Goal: Information Seeking & Learning: Compare options

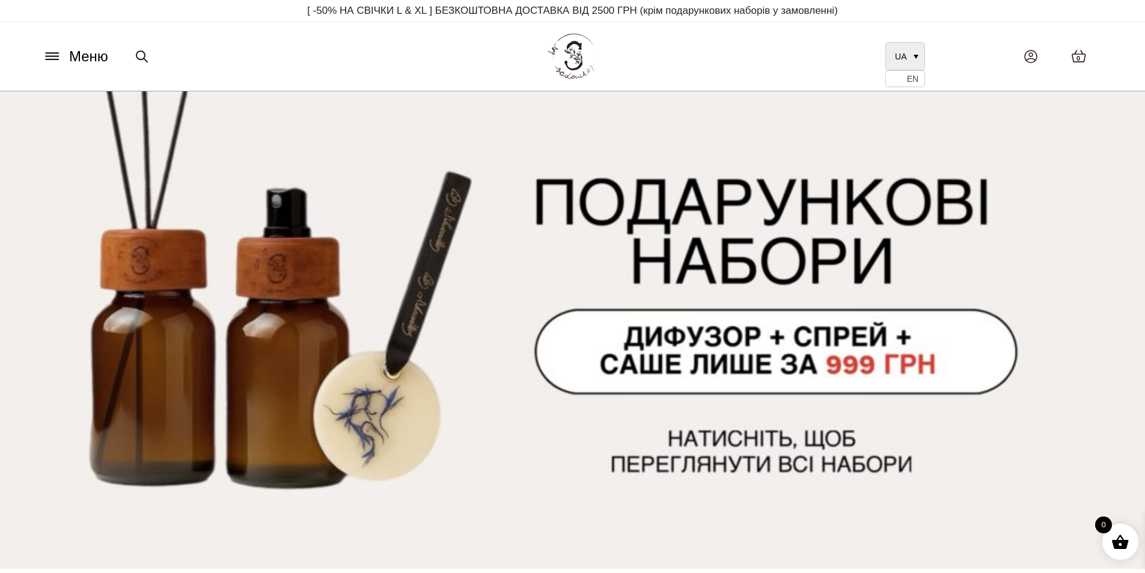
click at [900, 54] on span "UA" at bounding box center [900, 57] width 11 height 10
click at [965, 54] on div "0" at bounding box center [1024, 56] width 181 height 38
click at [63, 61] on button "Меню" at bounding box center [75, 56] width 73 height 23
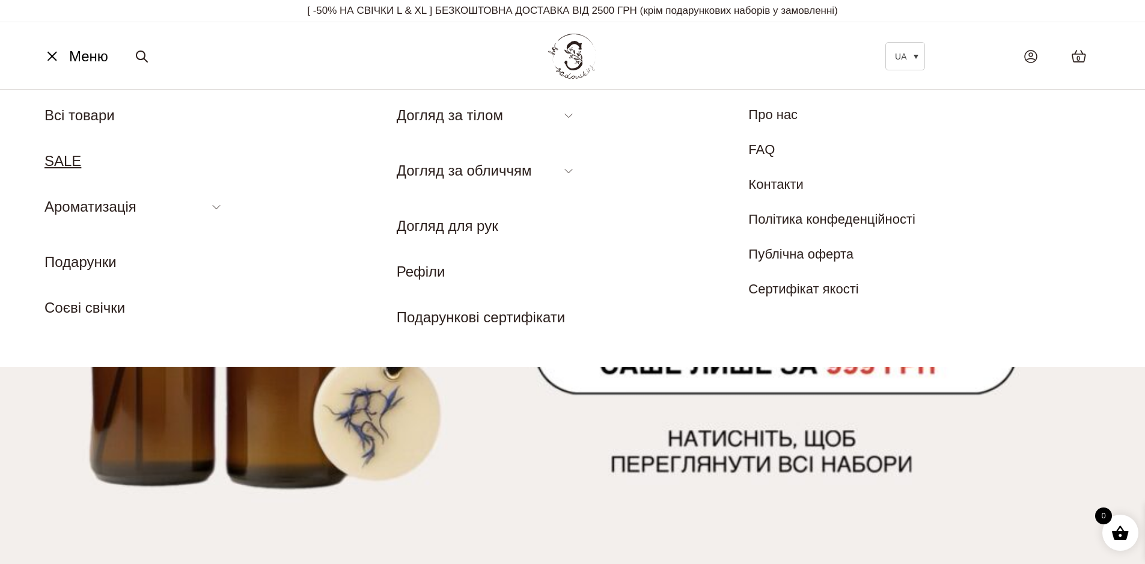
click at [66, 157] on link "SALE" at bounding box center [62, 161] width 37 height 16
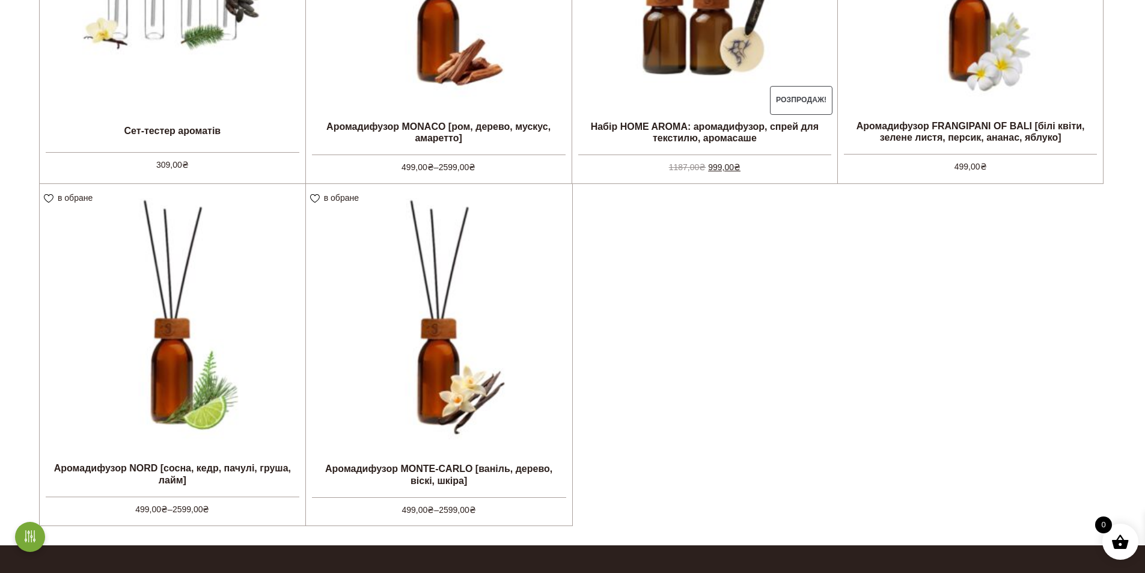
scroll to position [541, 0]
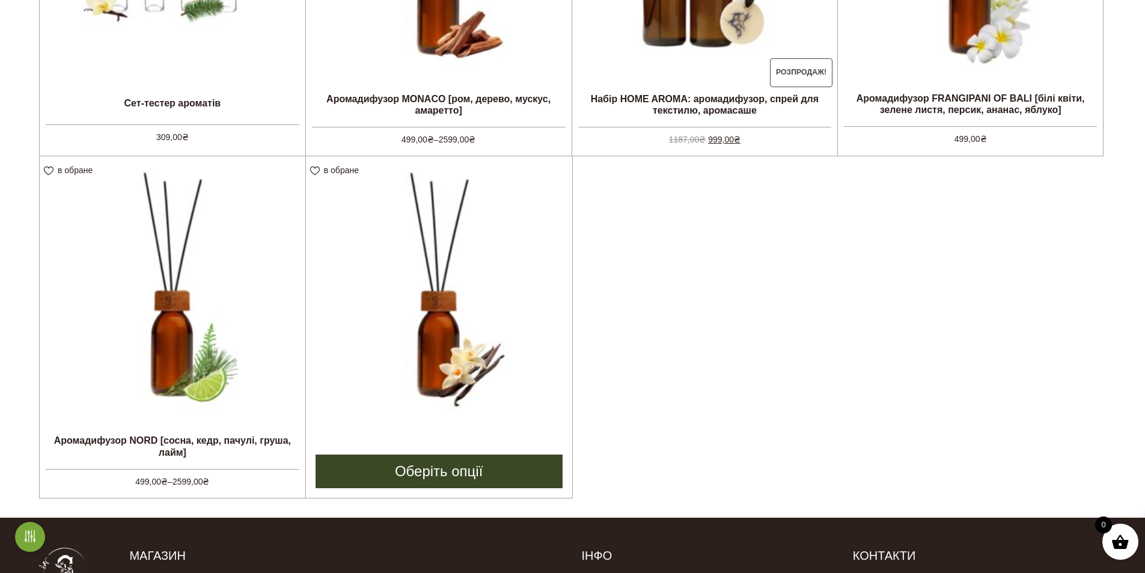
click at [481, 470] on link "Оберіть опції" at bounding box center [439, 471] width 247 height 34
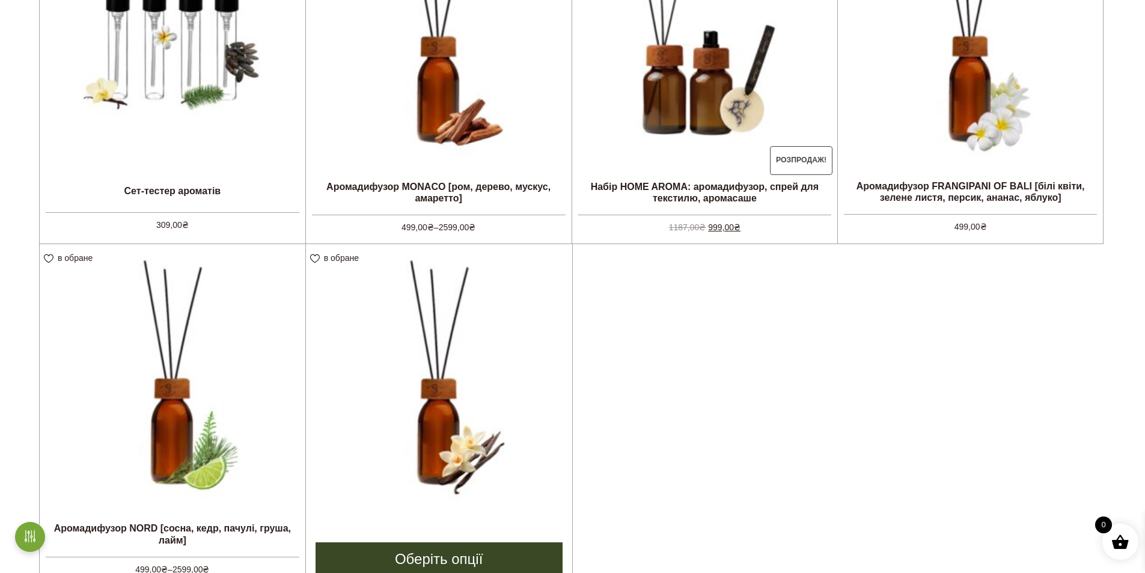
scroll to position [481, 0]
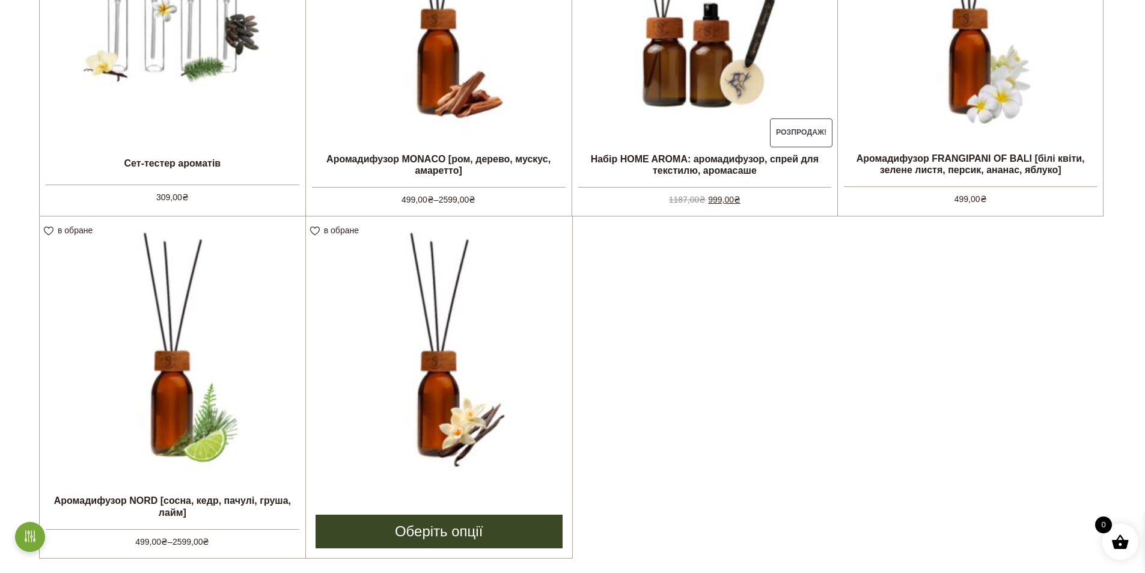
click at [443, 529] on link "Оберіть опції" at bounding box center [439, 531] width 247 height 34
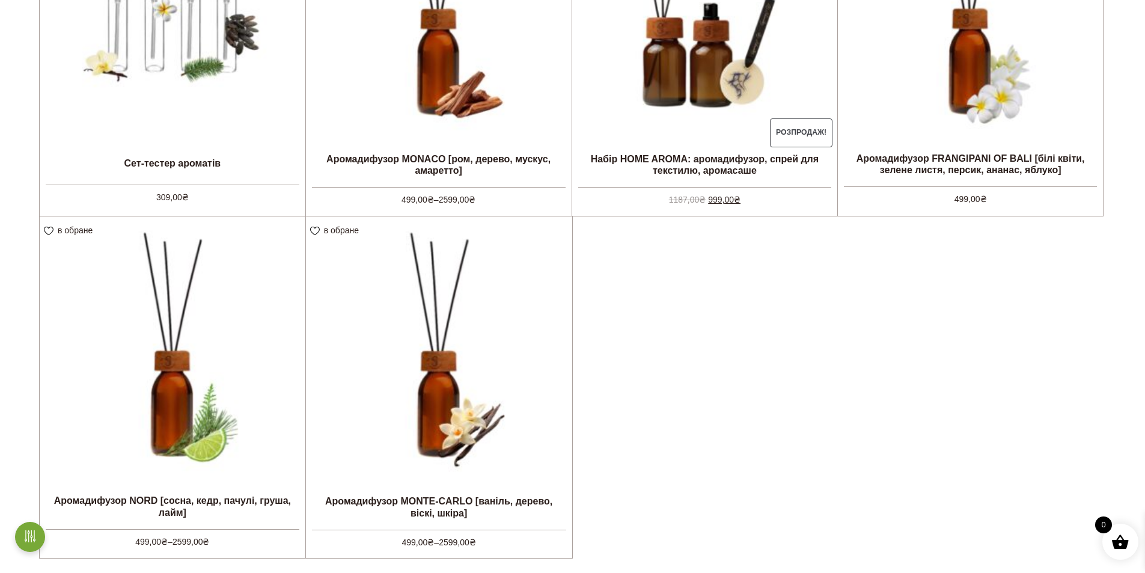
click at [826, 231] on ul "в обране View wishlist Сет-тестер ароматів 309,00 ₴ Додати в кошик в обране Vie…" at bounding box center [572, 216] width 1067 height 685
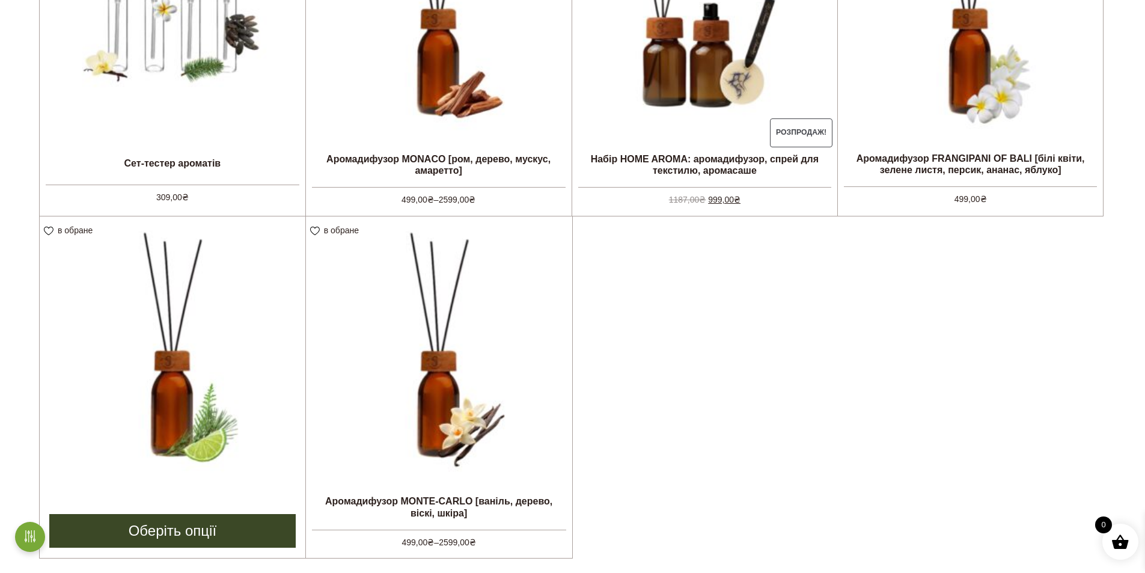
click at [182, 411] on img at bounding box center [173, 349] width 266 height 266
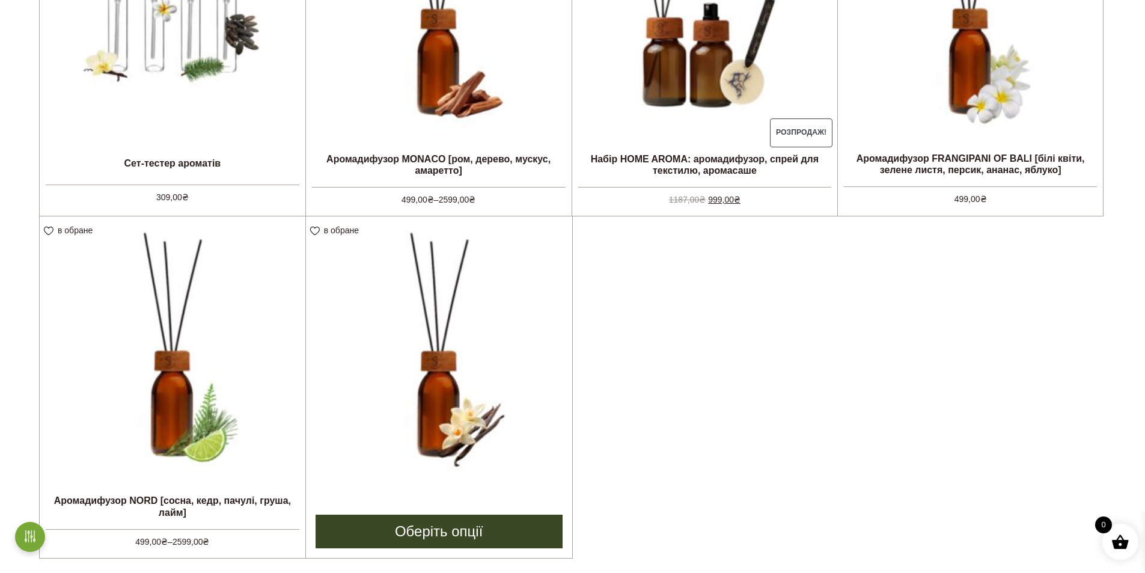
click at [435, 394] on img at bounding box center [439, 349] width 266 height 266
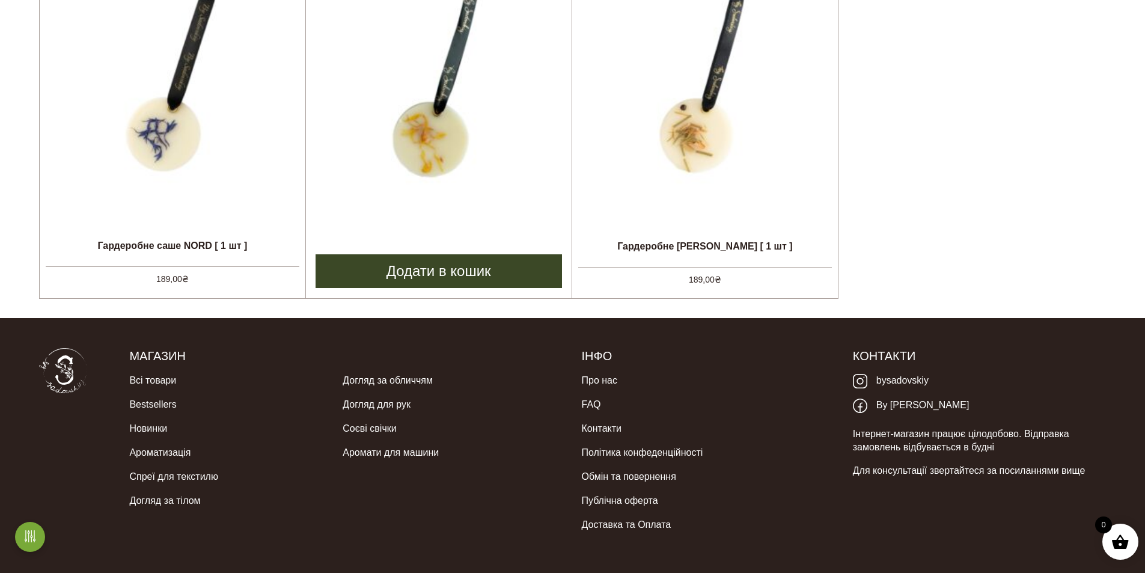
scroll to position [712, 0]
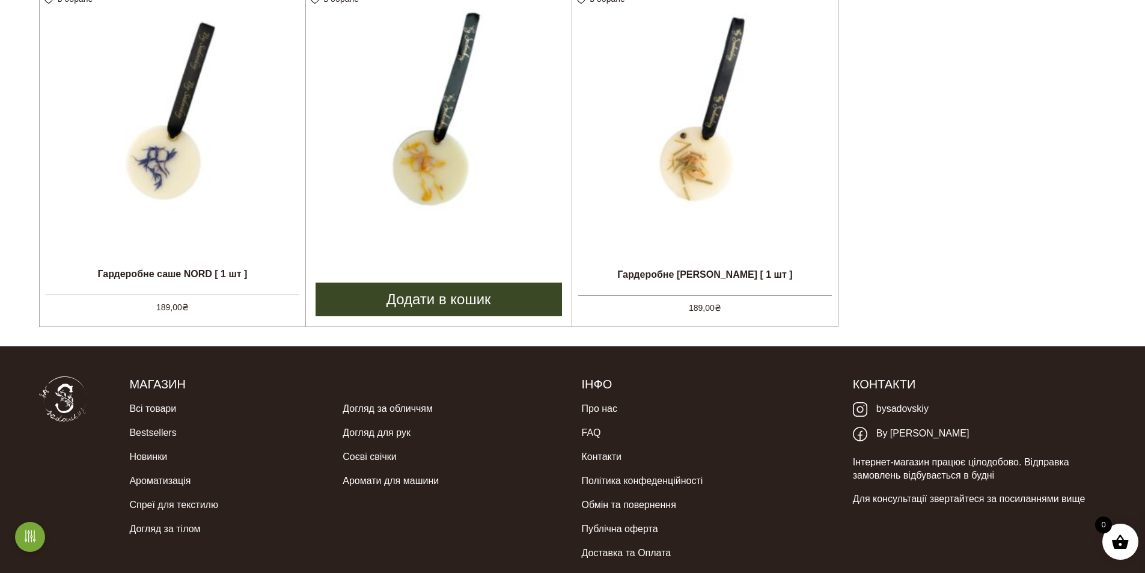
click at [453, 198] on img at bounding box center [439, 118] width 266 height 266
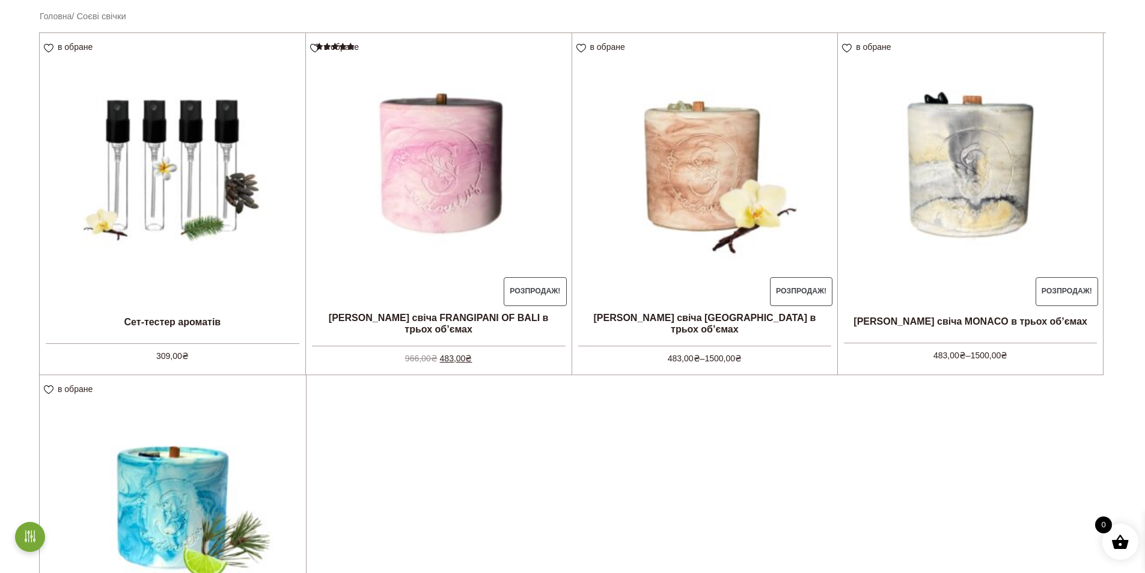
scroll to position [300, 0]
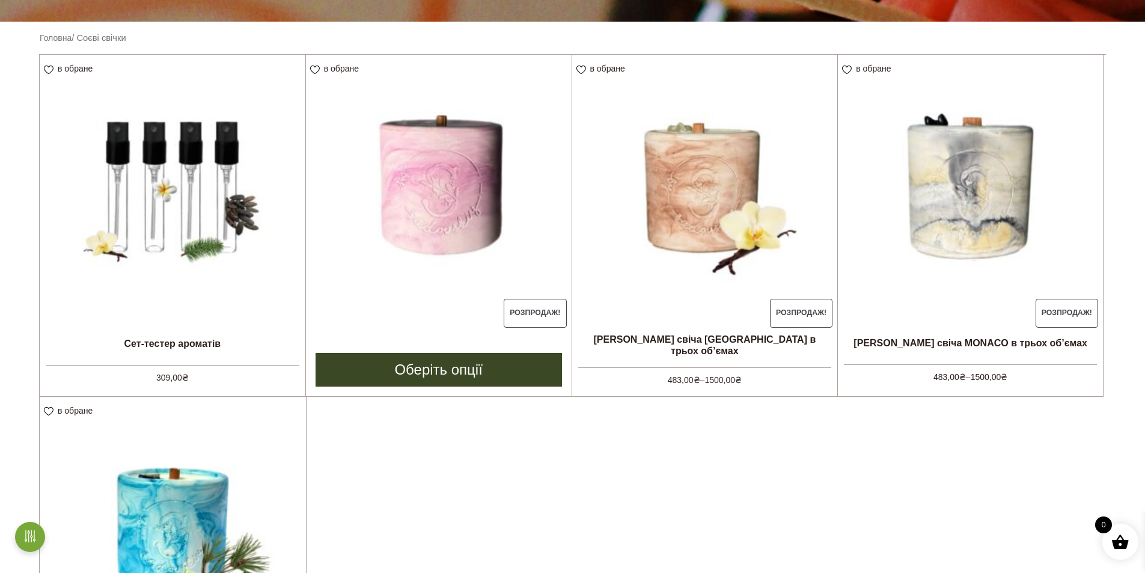
click at [449, 373] on link "Оберіть опції" at bounding box center [439, 370] width 246 height 34
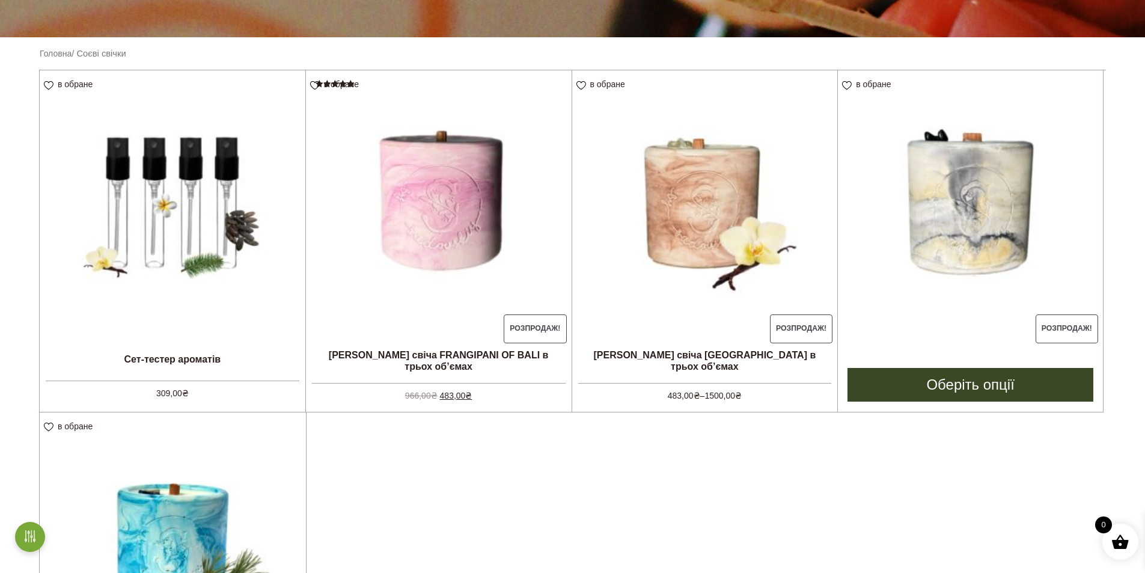
scroll to position [180, 0]
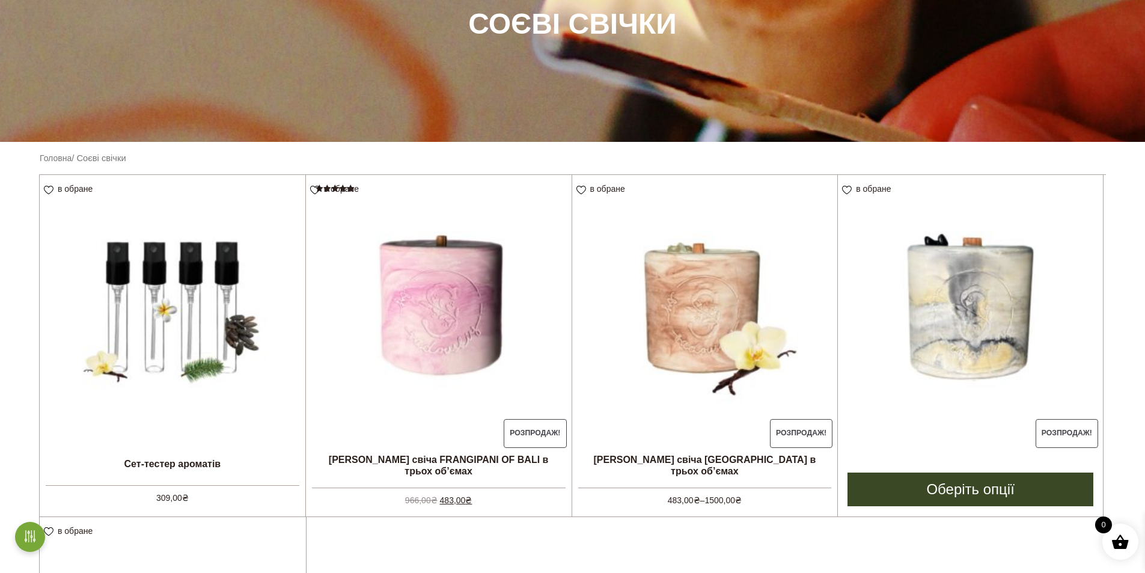
click at [959, 281] on img at bounding box center [970, 307] width 265 height 265
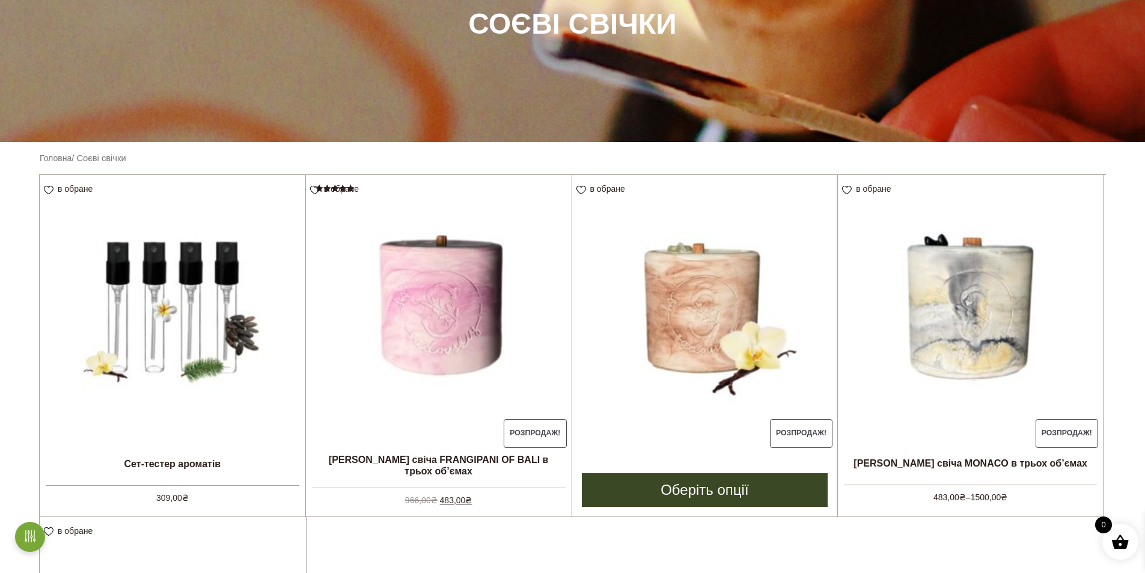
click at [720, 300] on img at bounding box center [705, 308] width 266 height 266
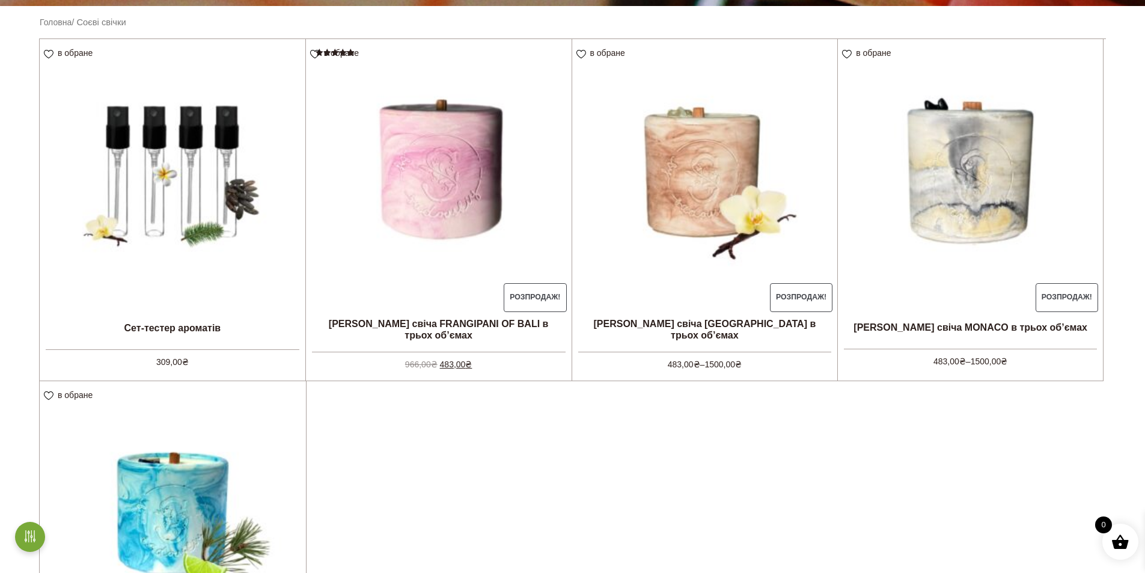
scroll to position [481, 0]
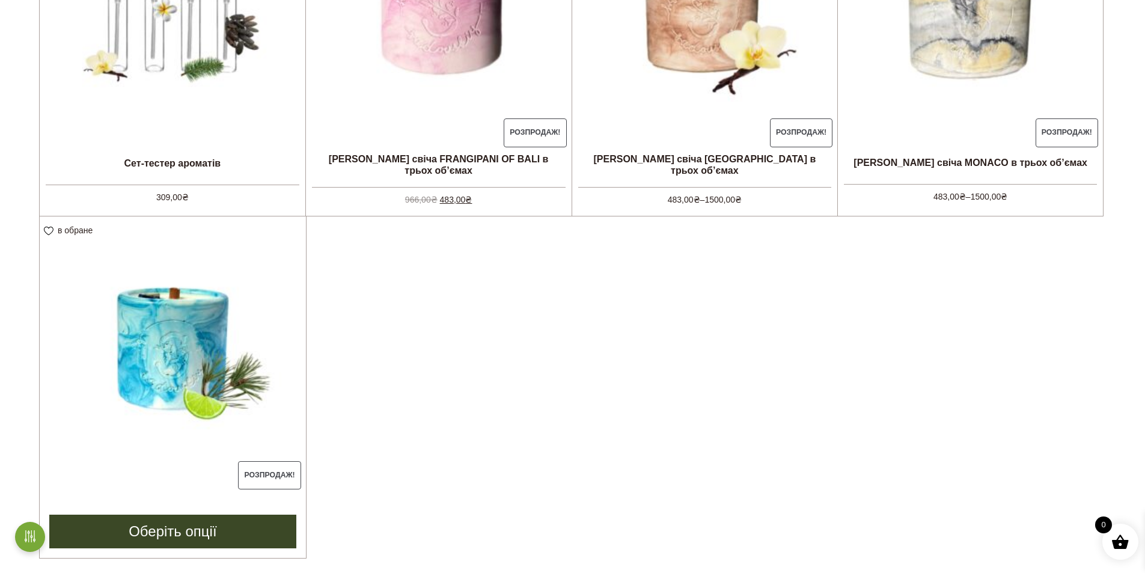
click at [198, 375] on img at bounding box center [173, 349] width 266 height 266
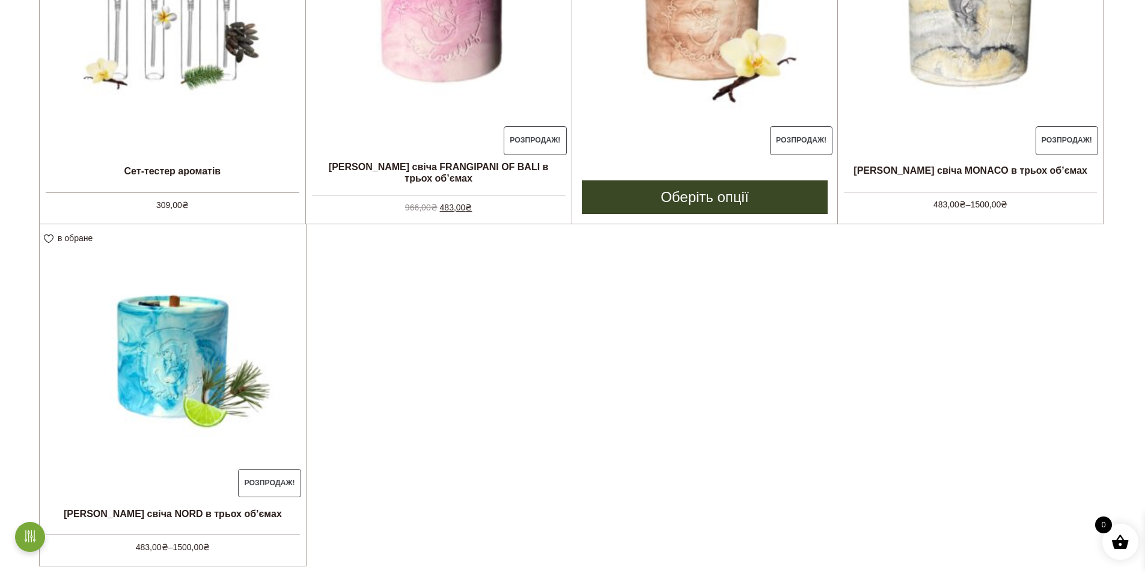
scroll to position [361, 0]
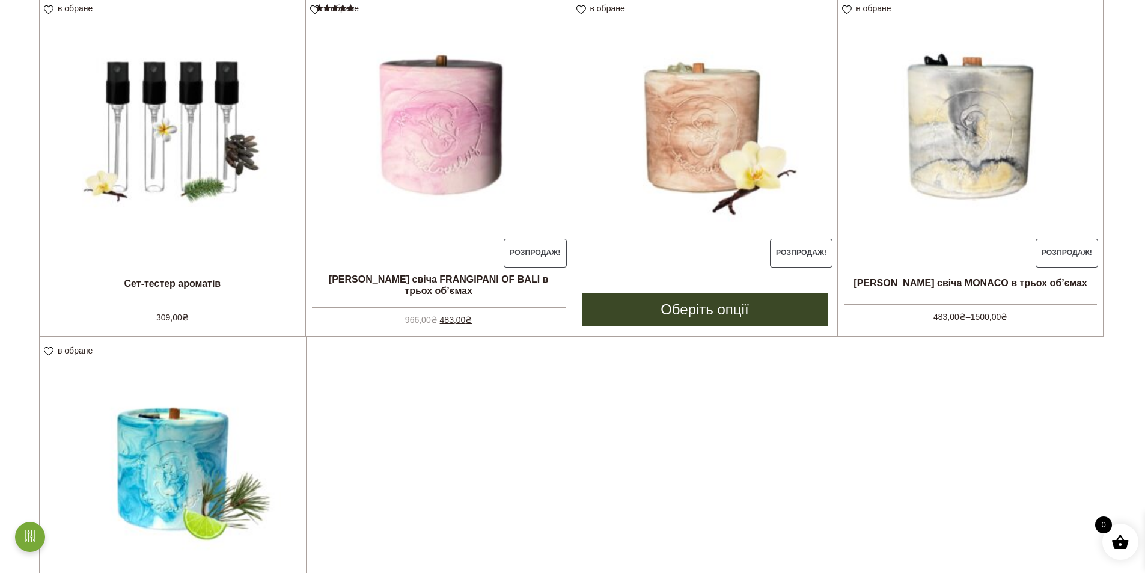
click at [703, 143] on img at bounding box center [705, 128] width 266 height 266
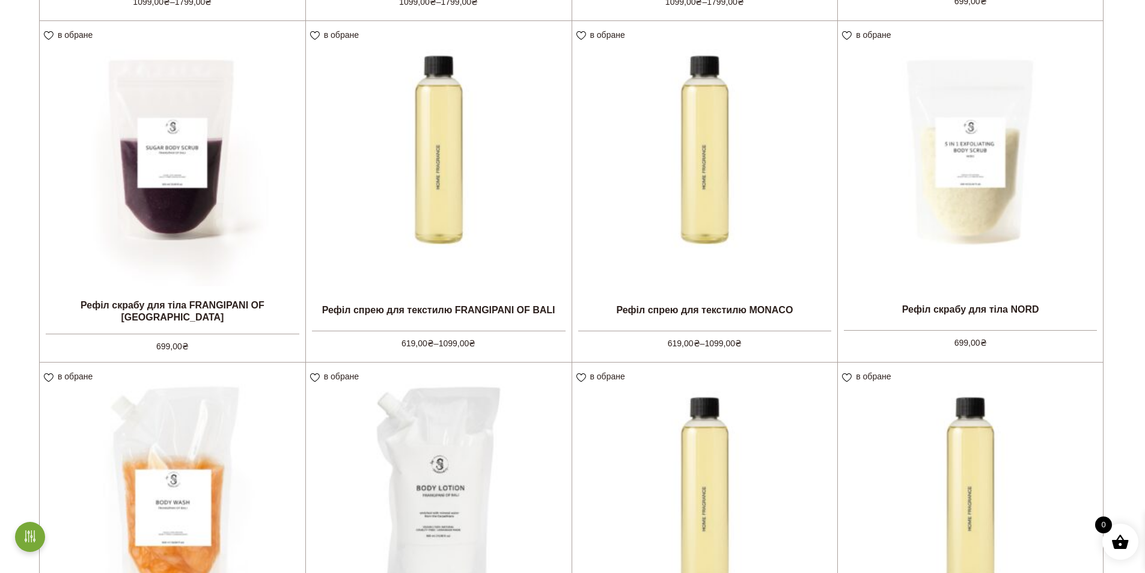
scroll to position [1022, 0]
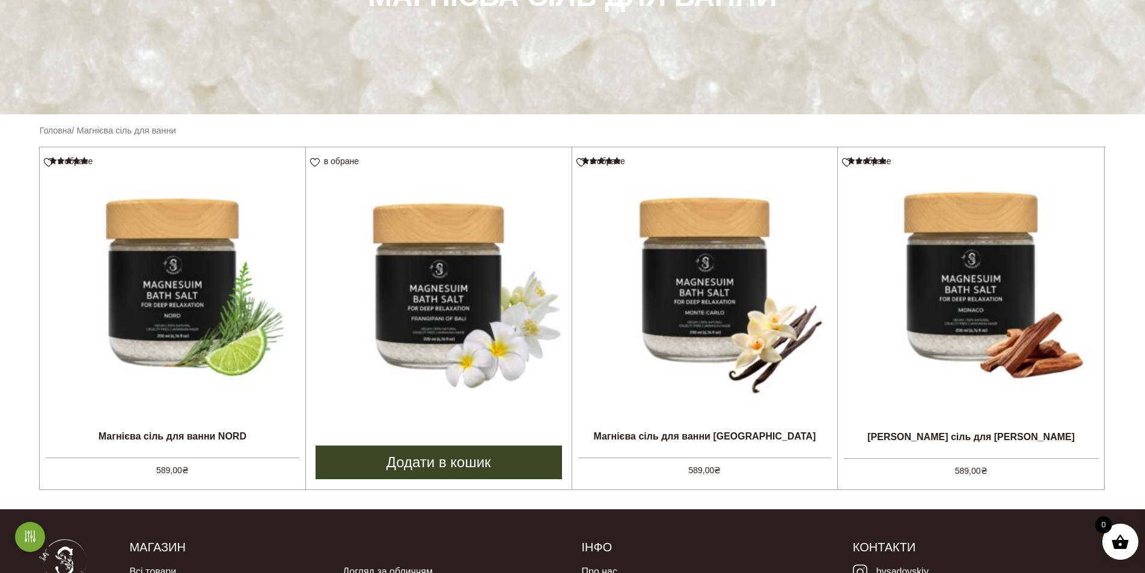
scroll to position [120, 0]
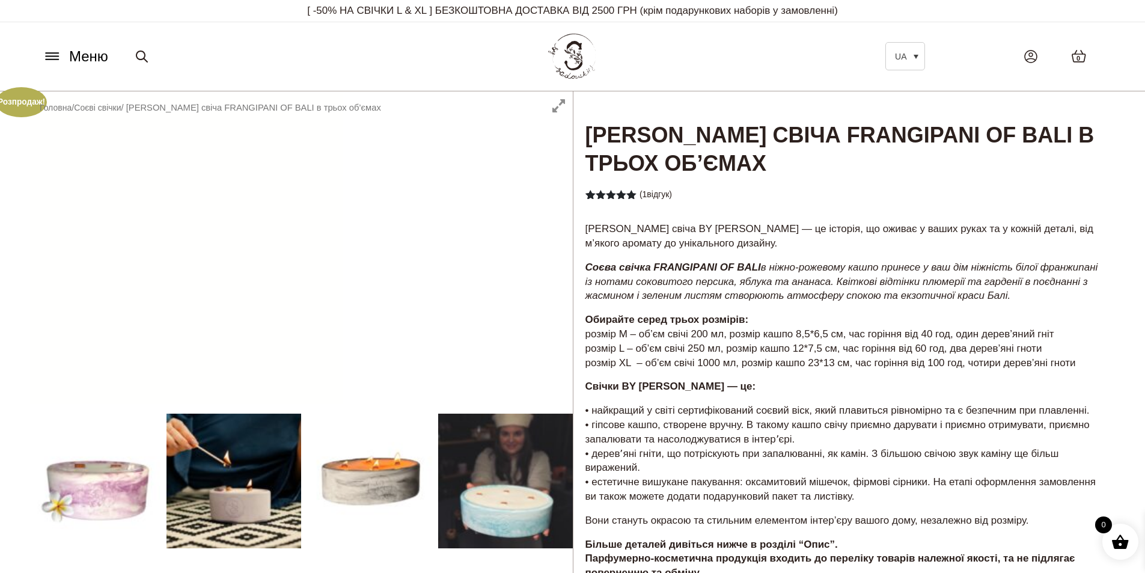
click at [275, 481] on div at bounding box center [301, 499] width 543 height 817
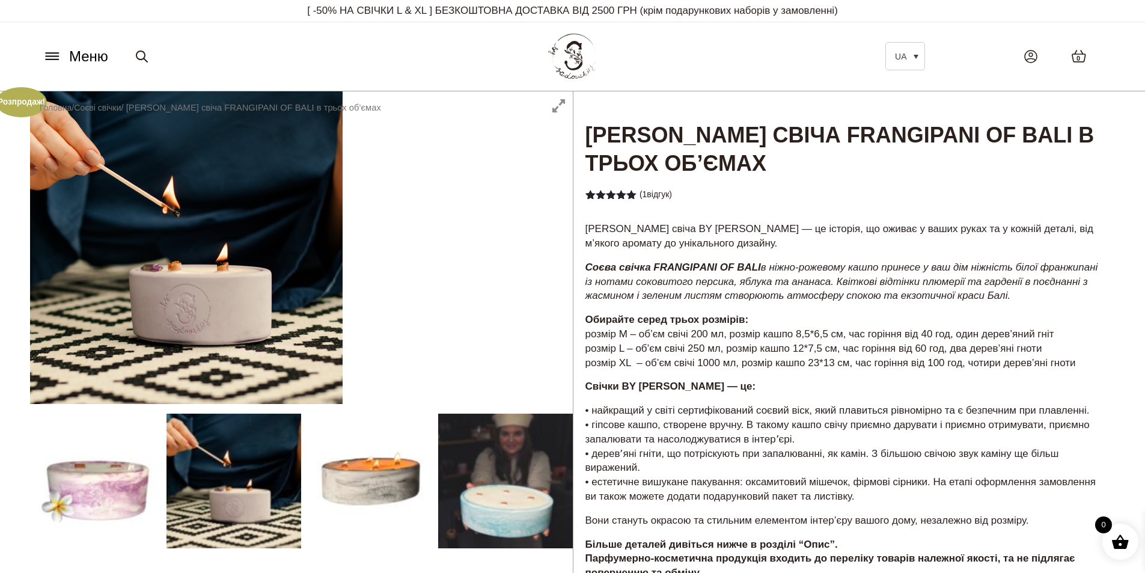
click at [341, 473] on div at bounding box center [301, 499] width 543 height 817
click at [517, 474] on div at bounding box center [301, 499] width 543 height 817
click at [156, 469] on div at bounding box center [301, 499] width 543 height 817
click at [111, 475] on div at bounding box center [301, 499] width 543 height 817
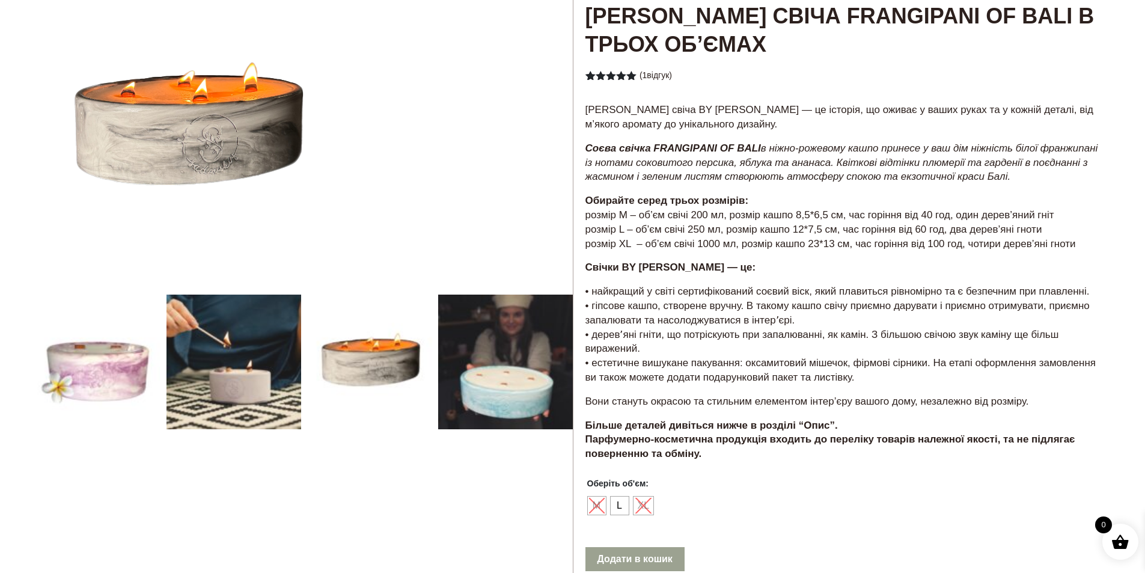
scroll to position [120, 0]
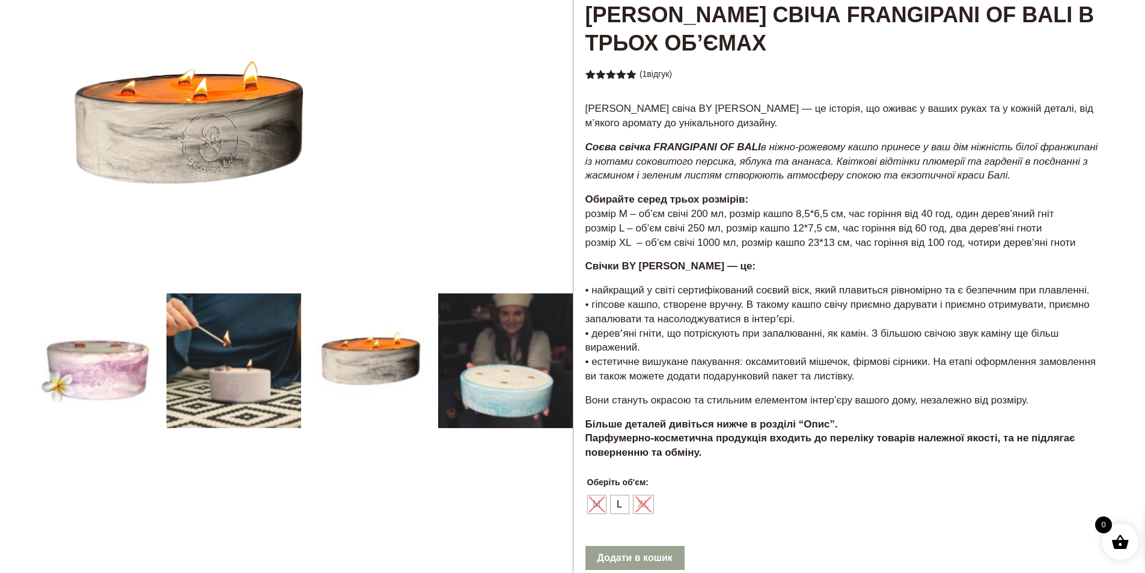
drag, startPoint x: 650, startPoint y: 243, endPoint x: 710, endPoint y: 244, distance: 60.7
click at [665, 243] on p "Обирайте серед трьох розмірів: розмір М – об’єм свічі 200 мл, розмір кашпо 8,5*…" at bounding box center [844, 220] width 518 height 57
drag, startPoint x: 779, startPoint y: 240, endPoint x: 805, endPoint y: 243, distance: 26.6
click at [785, 239] on p "Обирайте серед трьох розмірів: розмір М – об’єм свічі 200 мл, розмір кашпо 8,5*…" at bounding box center [844, 220] width 518 height 57
drag, startPoint x: 900, startPoint y: 241, endPoint x: 920, endPoint y: 248, distance: 21.5
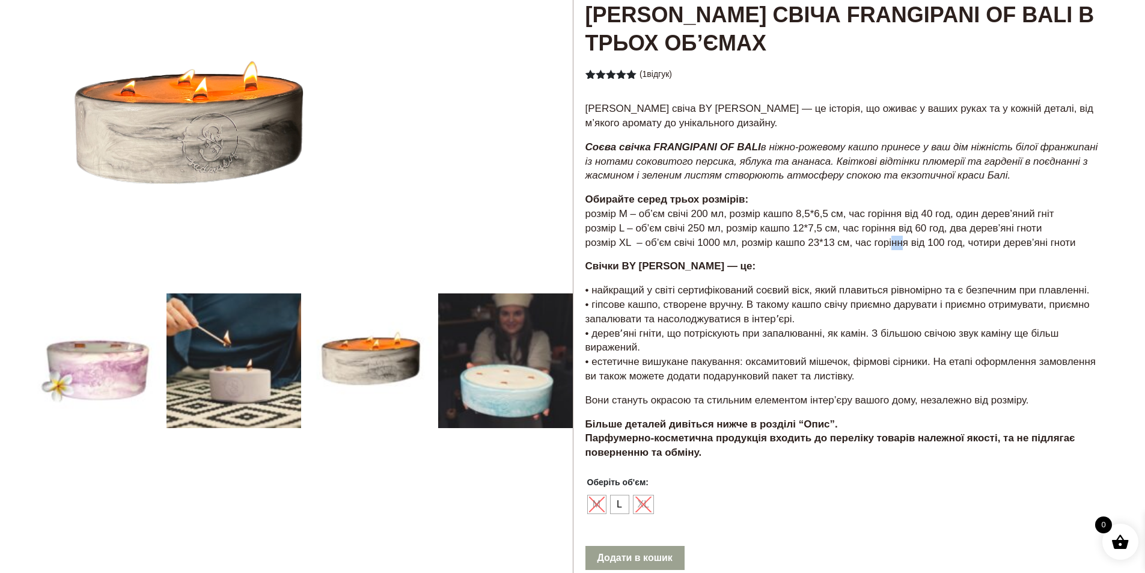
click at [910, 245] on p "Обирайте серед трьох розмірів: розмір М – об’єм свічі 200 мл, розмір кашпо 8,5*…" at bounding box center [844, 220] width 518 height 57
drag, startPoint x: 986, startPoint y: 237, endPoint x: 1001, endPoint y: 243, distance: 16.2
click at [995, 240] on p "Обирайте серед трьох розмірів: розмір М – об’єм свічі 200 мл, розмір кашпо 8,5*…" at bounding box center [844, 220] width 518 height 57
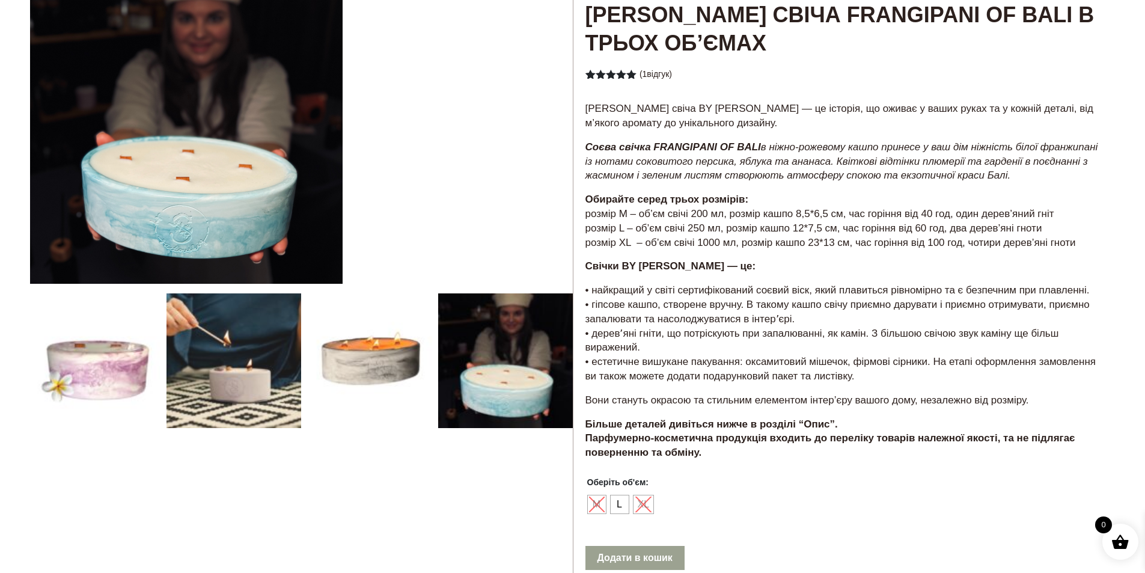
drag, startPoint x: 1007, startPoint y: 241, endPoint x: 1022, endPoint y: 247, distance: 15.6
click at [1016, 245] on p "Обирайте серед трьох розмірів: розмір М – об’єм свічі 200 мл, розмір кашпо 8,5*…" at bounding box center [844, 220] width 518 height 57
drag, startPoint x: 1051, startPoint y: 240, endPoint x: 1060, endPoint y: 244, distance: 9.4
click at [1058, 243] on p "Обирайте серед трьох розмірів: розмір М – об’єм свічі 200 мл, розмір кашпо 8,5*…" at bounding box center [844, 220] width 518 height 57
drag, startPoint x: 989, startPoint y: 210, endPoint x: 998, endPoint y: 213, distance: 9.7
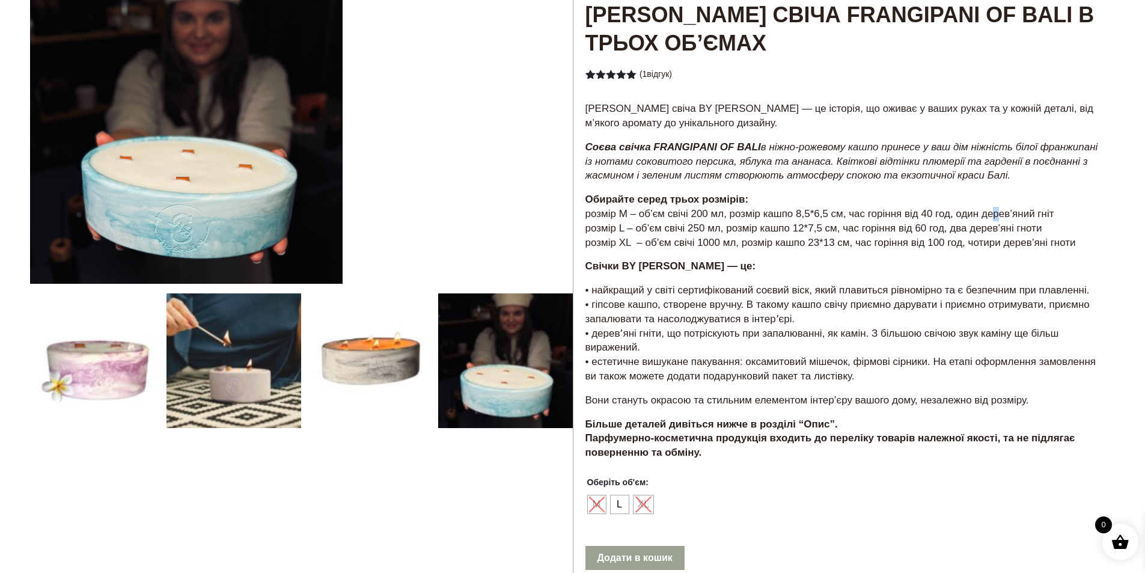
click at [996, 213] on p "Обирайте серед трьох розмірів: розмір М – об’єм свічі 200 мл, розмір кашпо 8,5*…" at bounding box center [844, 220] width 518 height 57
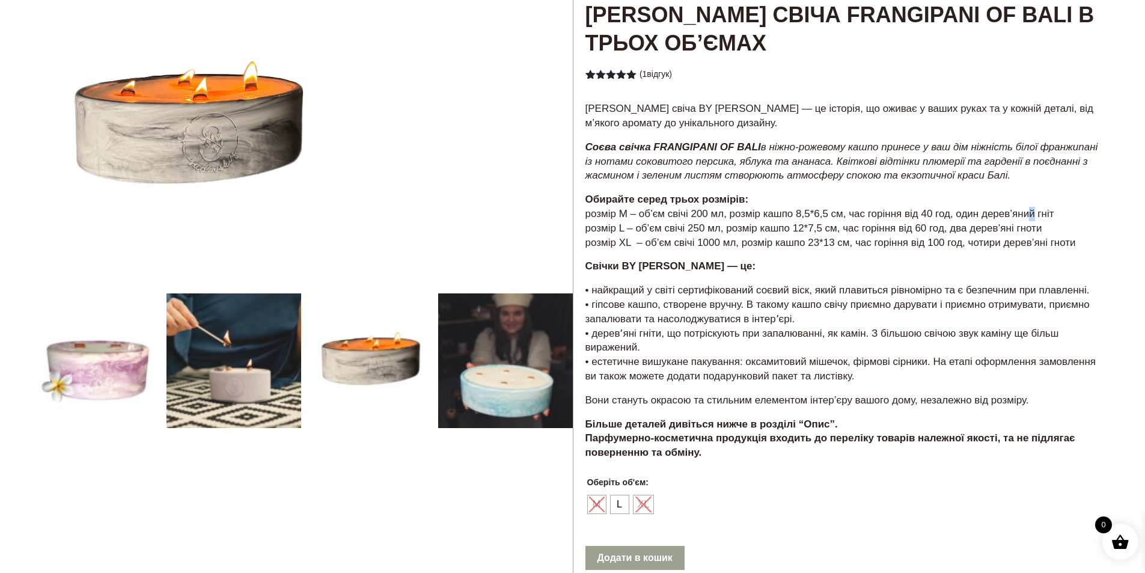
click at [1028, 213] on p "Обирайте серед трьох розмірів: розмір М – об’єм свічі 200 мл, розмір кашпо 8,5*…" at bounding box center [844, 220] width 518 height 57
drag, startPoint x: 1044, startPoint y: 212, endPoint x: 1050, endPoint y: 220, distance: 10.3
click at [1048, 216] on p "Обирайте серед трьох розмірів: розмір М – об’єм свічі 200 мл, розмір кашпо 8,5*…" at bounding box center [844, 220] width 518 height 57
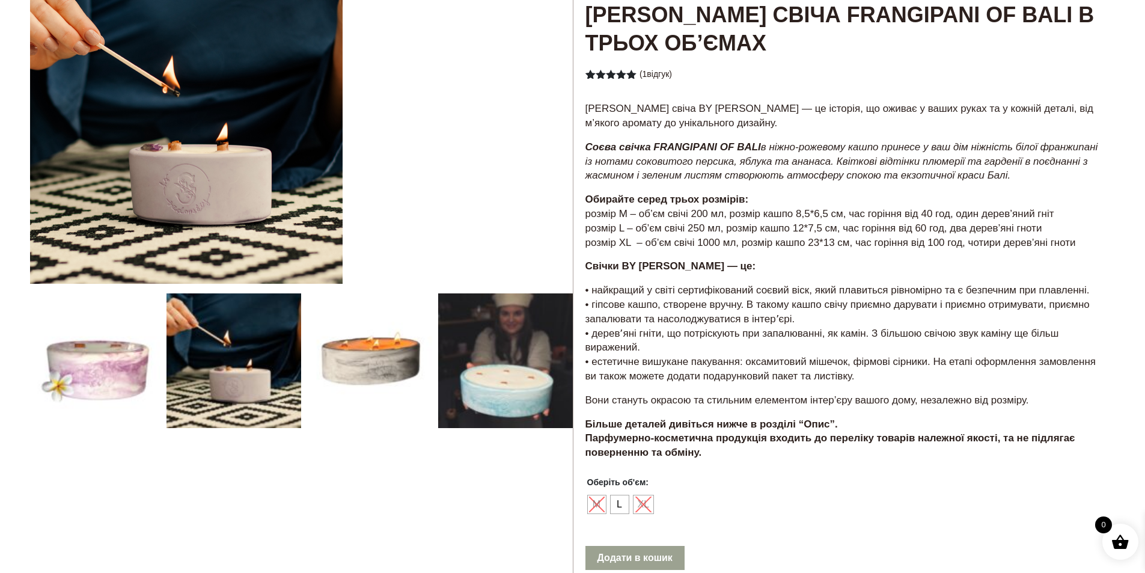
drag, startPoint x: 740, startPoint y: 227, endPoint x: 758, endPoint y: 234, distance: 18.9
click at [751, 231] on p "Обирайте серед трьох розмірів: розмір М – об’єм свічі 200 мл, розмір кашпо 8,5*…" at bounding box center [844, 220] width 518 height 57
drag, startPoint x: 614, startPoint y: 264, endPoint x: 641, endPoint y: 270, distance: 27.8
click at [621, 266] on strong "Свічки BY [PERSON_NAME] — це:" at bounding box center [670, 265] width 171 height 11
click at [631, 288] on p "• найкращий у світі сертифікований соєвий віск, який плавиться рівномірно та є …" at bounding box center [844, 333] width 518 height 100
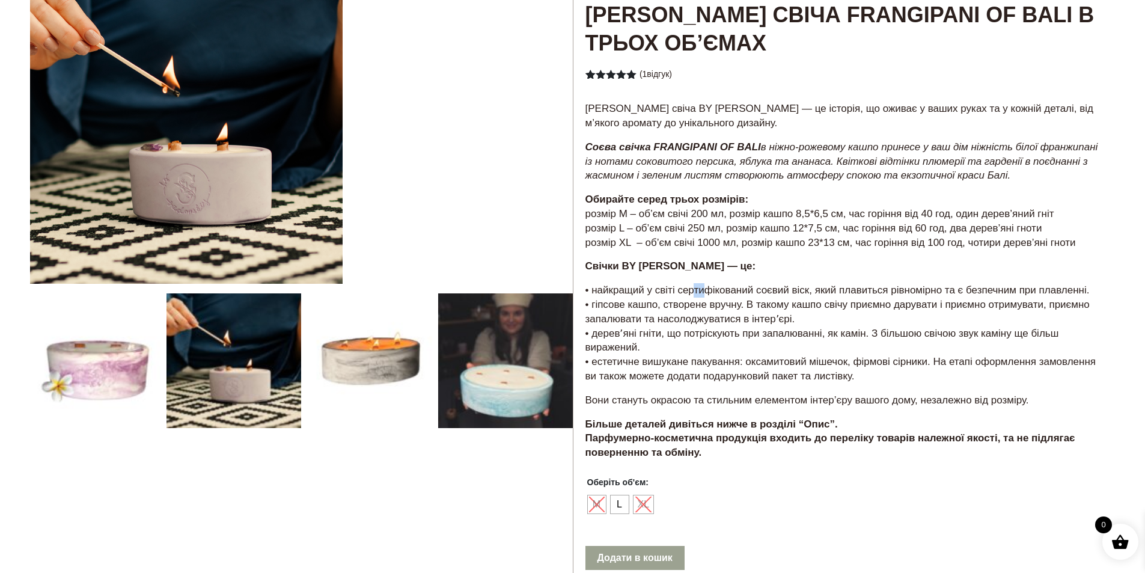
click at [710, 296] on p "• найкращий у світі сертифікований соєвий віск, який плавиться рівномірно та є …" at bounding box center [844, 333] width 518 height 100
drag, startPoint x: 766, startPoint y: 290, endPoint x: 773, endPoint y: 294, distance: 8.1
click at [769, 291] on p "• найкращий у світі сертифікований соєвий віск, який плавиться рівномірно та є …" at bounding box center [844, 333] width 518 height 100
drag, startPoint x: 773, startPoint y: 294, endPoint x: 800, endPoint y: 293, distance: 27.1
click at [776, 295] on p "• найкращий у світі сертифікований соєвий віск, який плавиться рівномірно та є …" at bounding box center [844, 333] width 518 height 100
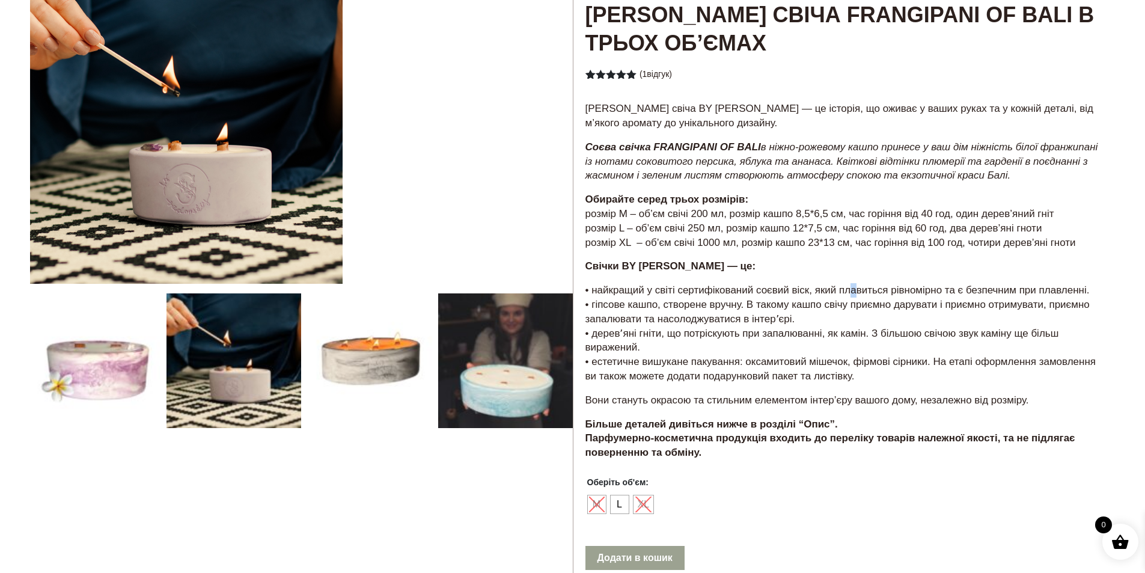
drag, startPoint x: 855, startPoint y: 285, endPoint x: 866, endPoint y: 288, distance: 11.8
click at [857, 286] on p "• найкращий у світі сертифікований соєвий віск, який плавиться рівномірно та є …" at bounding box center [844, 333] width 518 height 100
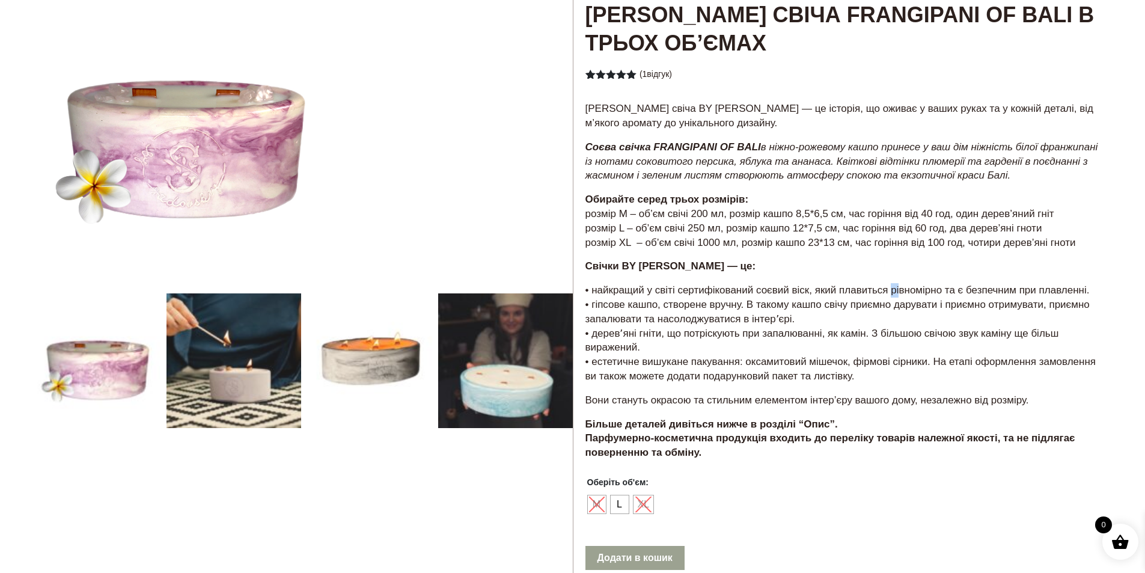
drag, startPoint x: 891, startPoint y: 285, endPoint x: 935, endPoint y: 290, distance: 43.5
click at [903, 288] on p "• найкращий у світі сертифікований соєвий віск, який плавиться рівномірно та є …" at bounding box center [844, 333] width 518 height 100
drag, startPoint x: 999, startPoint y: 288, endPoint x: 1013, endPoint y: 293, distance: 14.6
click at [1004, 290] on p "• найкращий у світі сертифікований соєвий віск, який плавиться рівномірно та є …" at bounding box center [844, 333] width 518 height 100
click at [1046, 289] on p "• найкращий у світі сертифікований соєвий віск, який плавиться рівномірно та є …" at bounding box center [844, 333] width 518 height 100
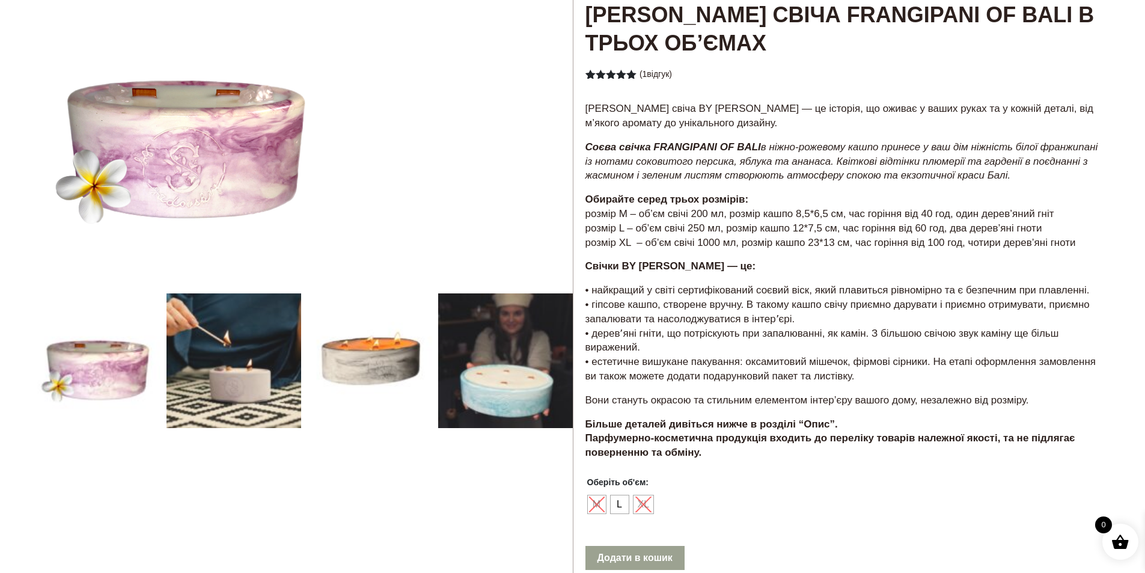
drag, startPoint x: 1051, startPoint y: 292, endPoint x: 1057, endPoint y: 295, distance: 7.3
click at [1054, 293] on p "• найкращий у світі сертифікований соєвий віск, який плавиться рівномірно та є …" at bounding box center [844, 333] width 518 height 100
drag, startPoint x: 611, startPoint y: 307, endPoint x: 630, endPoint y: 310, distance: 20.1
click at [619, 309] on p "• найкращий у світі сертифікований соєвий віск, який плавиться рівномірно та є …" at bounding box center [844, 333] width 518 height 100
drag, startPoint x: 642, startPoint y: 305, endPoint x: 676, endPoint y: 308, distance: 33.3
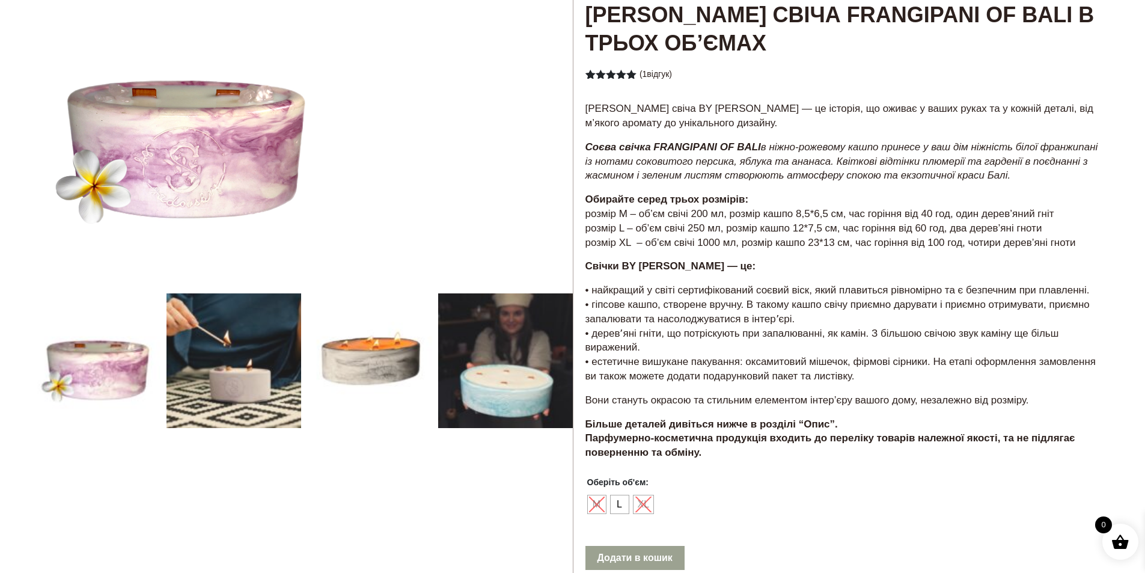
click at [649, 306] on p "• найкращий у світі сертифікований соєвий віск, який плавиться рівномірно та є …" at bounding box center [844, 333] width 518 height 100
drag, startPoint x: 685, startPoint y: 307, endPoint x: 706, endPoint y: 308, distance: 20.5
click at [689, 309] on p "• найкращий у світі сертифікований соєвий віск, який плавиться рівномірно та є …" at bounding box center [844, 333] width 518 height 100
drag, startPoint x: 719, startPoint y: 304, endPoint x: 730, endPoint y: 309, distance: 11.3
click at [725, 307] on p "• найкращий у світі сертифікований соєвий віск, який плавиться рівномірно та є …" at bounding box center [844, 333] width 518 height 100
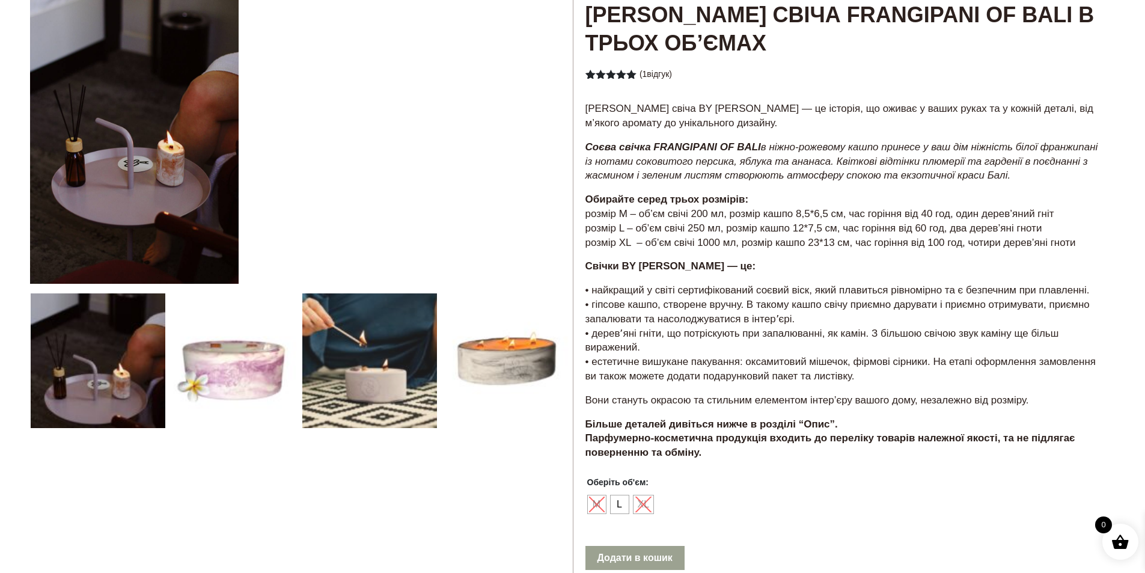
click at [876, 305] on p "• найкращий у світі сертифікований соєвий віск, який плавиться рівномірно та є …" at bounding box center [844, 333] width 518 height 100
click at [599, 330] on p "• найкращий у світі сертифікований соєвий віск, який плавиться рівномірно та є …" at bounding box center [844, 333] width 518 height 100
click at [606, 332] on p "• найкращий у світі сертифікований соєвий віск, який плавиться рівномірно та є …" at bounding box center [844, 333] width 518 height 100
click at [702, 330] on p "• найкращий у світі сертифікований соєвий віск, який плавиться рівномірно та є …" at bounding box center [844, 333] width 518 height 100
click at [712, 333] on p "• найкращий у світі сертифікований соєвий віск, який плавиться рівномірно та є …" at bounding box center [844, 333] width 518 height 100
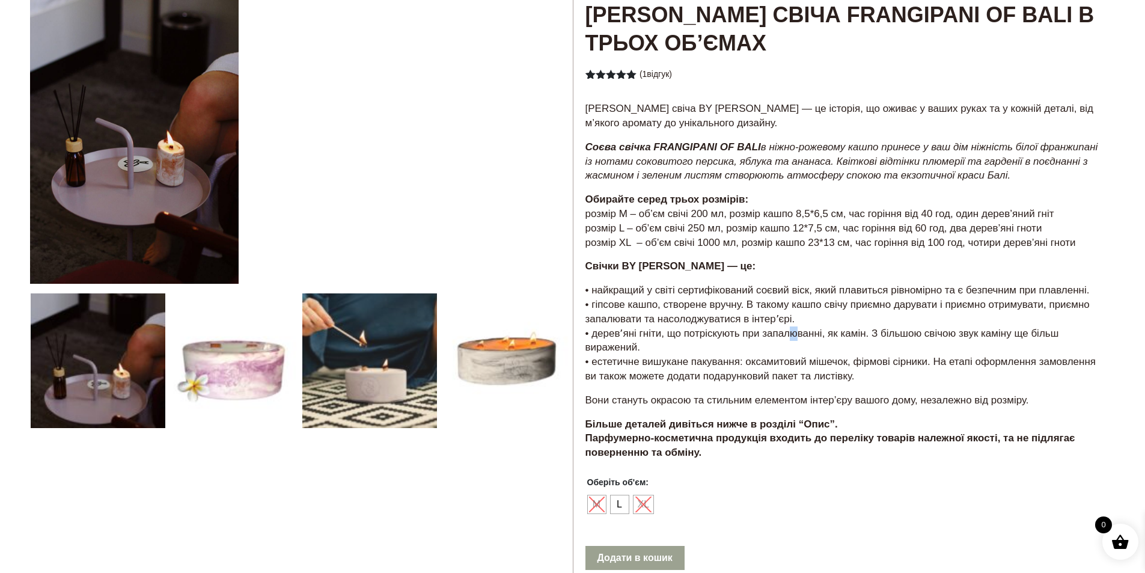
drag, startPoint x: 789, startPoint y: 331, endPoint x: 800, endPoint y: 334, distance: 11.7
click at [790, 332] on p "• найкращий у світі сертифікований соєвий віск, який плавиться рівномірно та є …" at bounding box center [844, 333] width 518 height 100
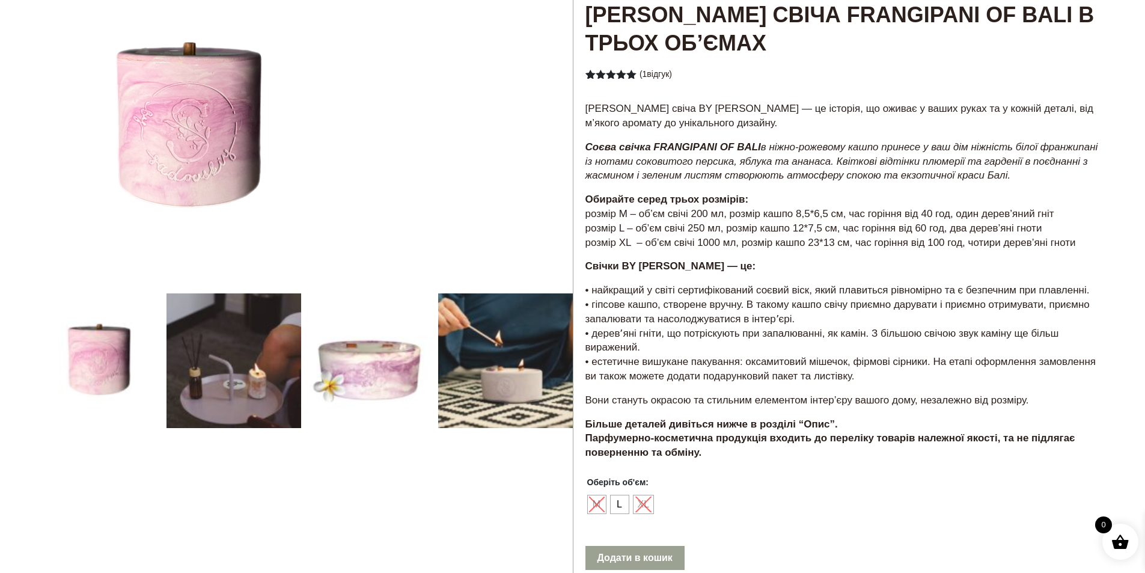
drag, startPoint x: 848, startPoint y: 331, endPoint x: 865, endPoint y: 335, distance: 17.5
click at [851, 332] on p "• найкращий у світі сертифікований соєвий віск, який плавиться рівномірно та є …" at bounding box center [844, 333] width 518 height 100
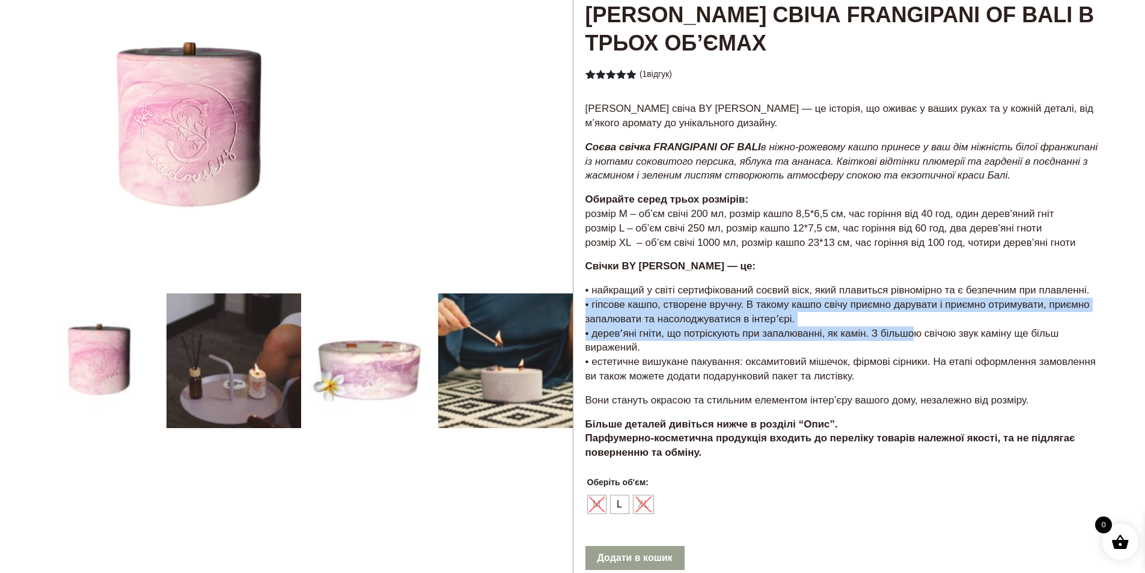
drag, startPoint x: 902, startPoint y: 329, endPoint x: 909, endPoint y: 335, distance: 9.4
click at [909, 334] on p "• найкращий у світі сертифікований соєвий віск, який плавиться рівномірно та є …" at bounding box center [844, 333] width 518 height 100
click at [895, 331] on p "• найкращий у світі сертифікований соєвий віск, який плавиться рівномірно та є …" at bounding box center [844, 333] width 518 height 100
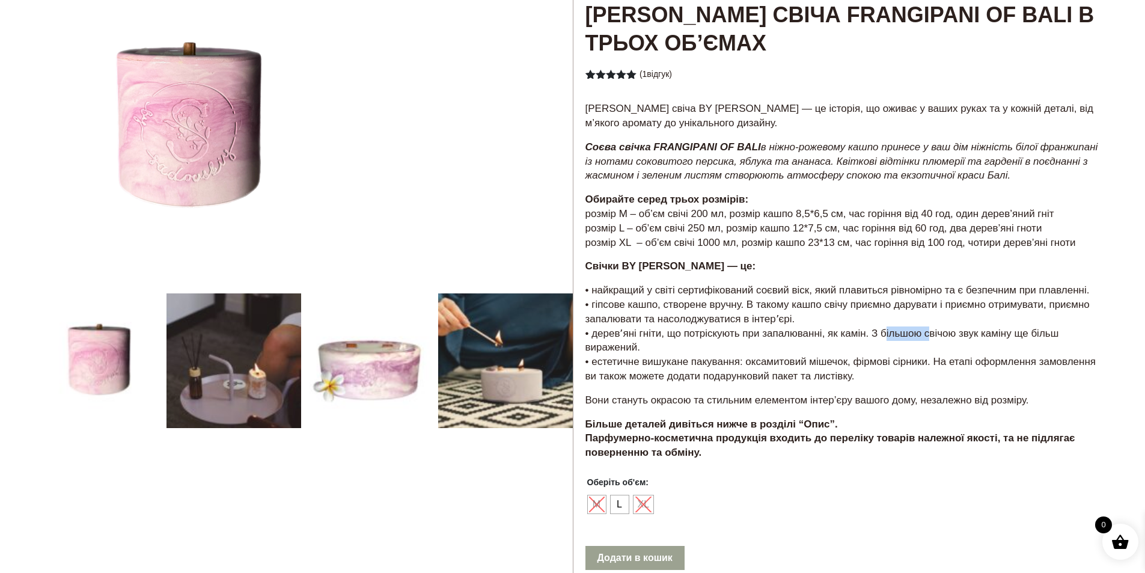
click at [895, 331] on p "• найкращий у світі сертифікований соєвий віск, який плавиться рівномірно та є …" at bounding box center [844, 333] width 518 height 100
click at [792, 331] on p "• найкращий у світі сертифікований соєвий віск, який плавиться рівномірно та є …" at bounding box center [844, 333] width 518 height 100
click at [855, 333] on p "• найкращий у світі сертифікований соєвий віск, який плавиться рівномірно та є …" at bounding box center [844, 333] width 518 height 100
click at [893, 331] on p "• найкращий у світі сертифікований соєвий віск, який плавиться рівномірно та є …" at bounding box center [844, 333] width 518 height 100
drag, startPoint x: 936, startPoint y: 329, endPoint x: 944, endPoint y: 333, distance: 8.3
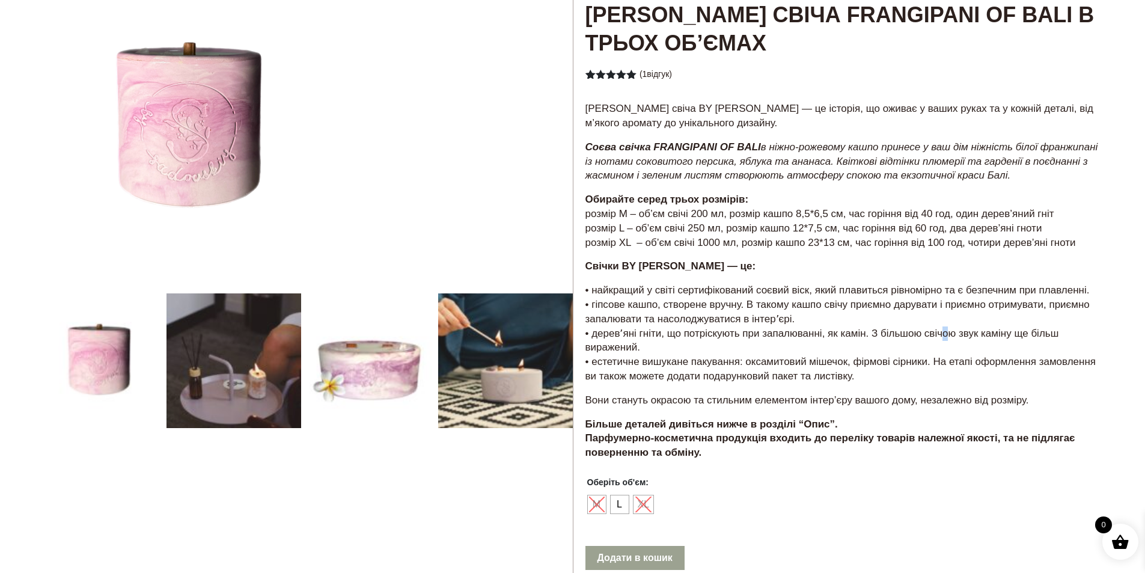
click at [942, 332] on p "• найкращий у світі сертифікований соєвий віск, який плавиться рівномірно та є …" at bounding box center [844, 333] width 518 height 100
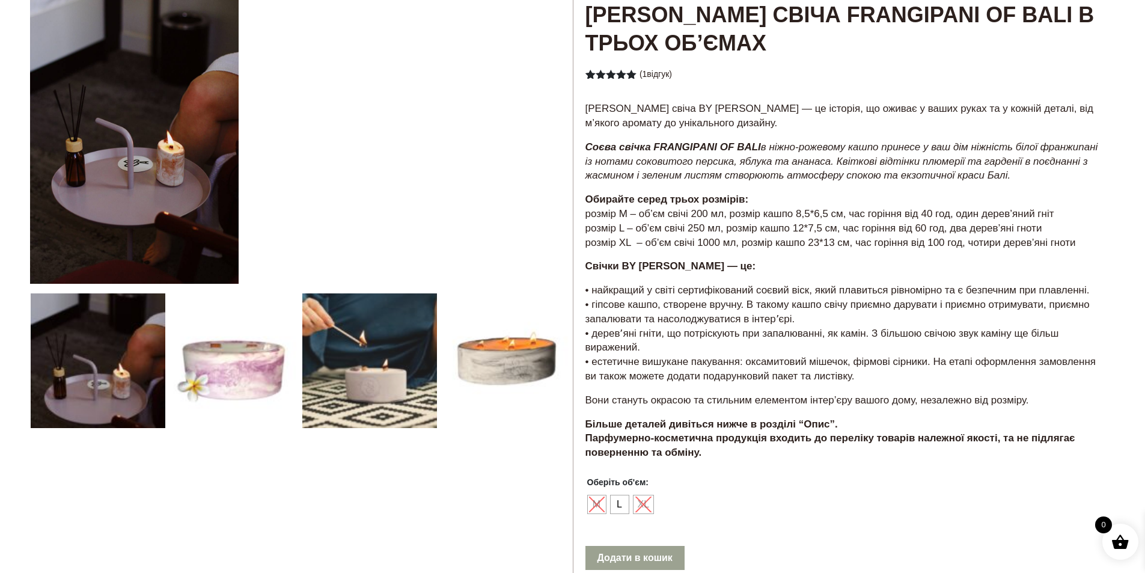
drag, startPoint x: 995, startPoint y: 330, endPoint x: 1002, endPoint y: 337, distance: 10.2
click at [1001, 337] on p "• найкращий у світі сертифікований соєвий віск, який плавиться рівномірно та є …" at bounding box center [844, 333] width 518 height 100
drag, startPoint x: 609, startPoint y: 347, endPoint x: 617, endPoint y: 357, distance: 12.4
click at [615, 351] on p "• найкращий у світі сертифікований соєвий віск, який плавиться рівномірно та є …" at bounding box center [844, 333] width 518 height 100
drag, startPoint x: 618, startPoint y: 363, endPoint x: 650, endPoint y: 370, distance: 32.5
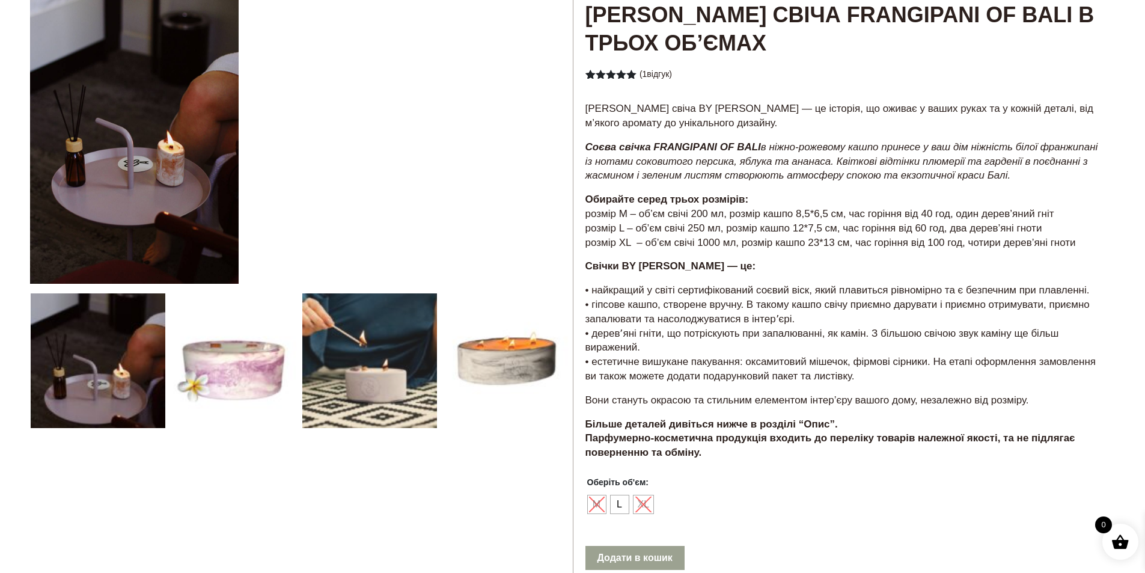
click at [625, 367] on p "• найкращий у світі сертифікований соєвий віск, який плавиться рівномірно та є …" at bounding box center [844, 333] width 518 height 100
drag, startPoint x: 668, startPoint y: 366, endPoint x: 685, endPoint y: 365, distance: 17.4
click at [676, 365] on p "• найкращий у світі сертифікований соєвий віск, який плавиться рівномірно та є …" at bounding box center [844, 333] width 518 height 100
click at [718, 362] on p "• найкращий у світі сертифікований соєвий віск, який плавиться рівномірно та є …" at bounding box center [844, 333] width 518 height 100
click at [786, 361] on p "• найкращий у світі сертифікований соєвий віск, який плавиться рівномірно та є …" at bounding box center [844, 333] width 518 height 100
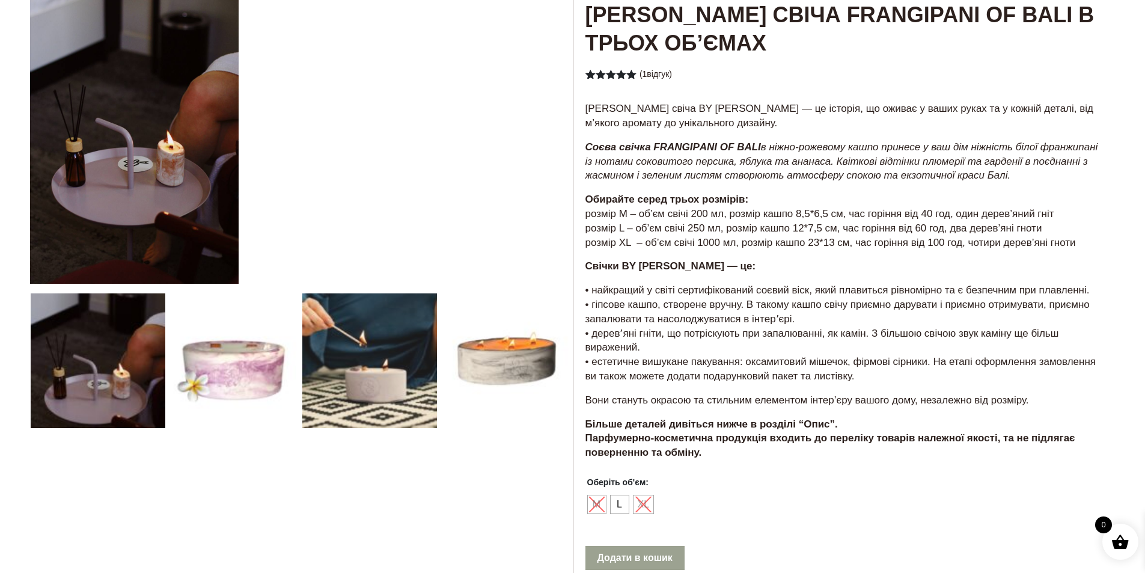
drag, startPoint x: 829, startPoint y: 361, endPoint x: 844, endPoint y: 362, distance: 15.1
click at [834, 362] on p "• найкращий у світі сертифікований соєвий віск, який плавиться рівномірно та є …" at bounding box center [844, 333] width 518 height 100
click at [865, 362] on p "• найкращий у світі сертифікований соєвий віск, який плавиться рівномірно та є …" at bounding box center [844, 333] width 518 height 100
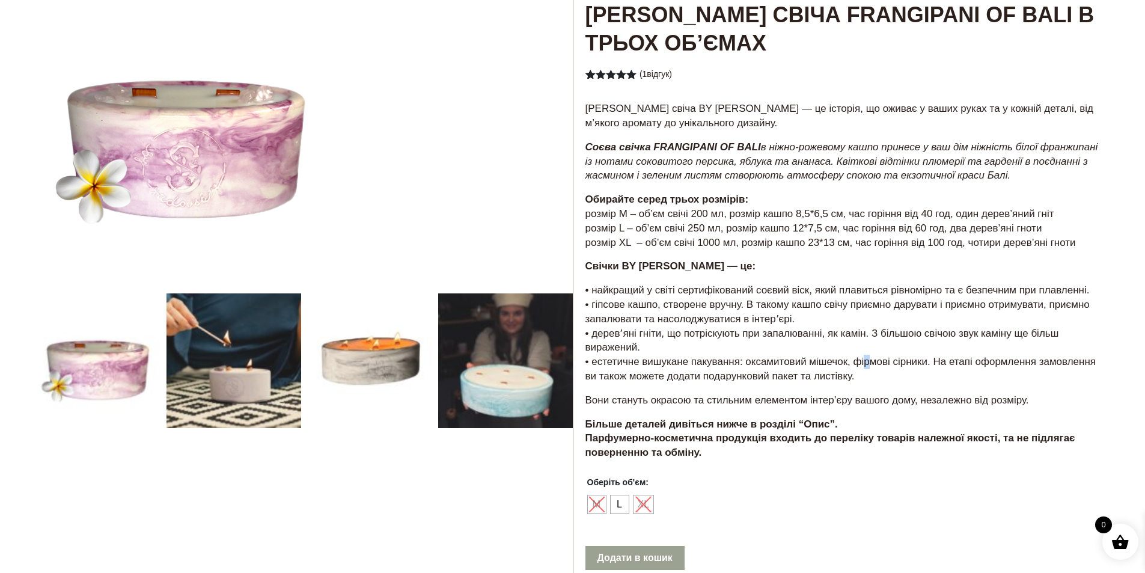
drag, startPoint x: 953, startPoint y: 361, endPoint x: 974, endPoint y: 361, distance: 21.0
click at [965, 361] on p "• найкращий у світі сертифікований соєвий віск, який плавиться рівномірно та є …" at bounding box center [844, 333] width 518 height 100
click at [1005, 359] on p "• найкращий у світі сертифікований соєвий віск, який плавиться рівномірно та є …" at bounding box center [844, 333] width 518 height 100
drag
click at [742, 290] on p "• найкращий у світі сертифікований соєвий віск, який плавиться рівномірно та є …" at bounding box center [844, 333] width 518 height 100
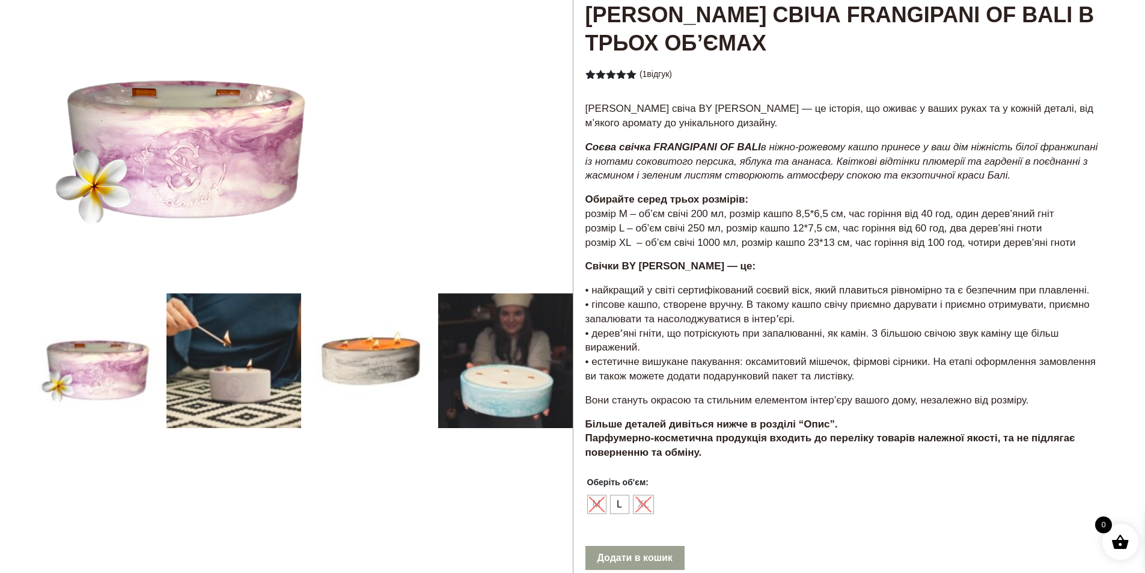
click at [868, 288] on p "• найкращий у світі сертифікований соєвий віск, який плавиться рівномірно та є …" at bounding box center [844, 333] width 518 height 100
click at [920, 288] on p "• найкращий у світі сертифікований соєвий віск, який плавиться рівномірно та є …" at bounding box center [844, 333] width 518 height 100
click at [994, 288] on p "• найкращий у світі сертифікований соєвий віск, який плавиться рівномірно та є …" at bounding box center [844, 333] width 518 height 100
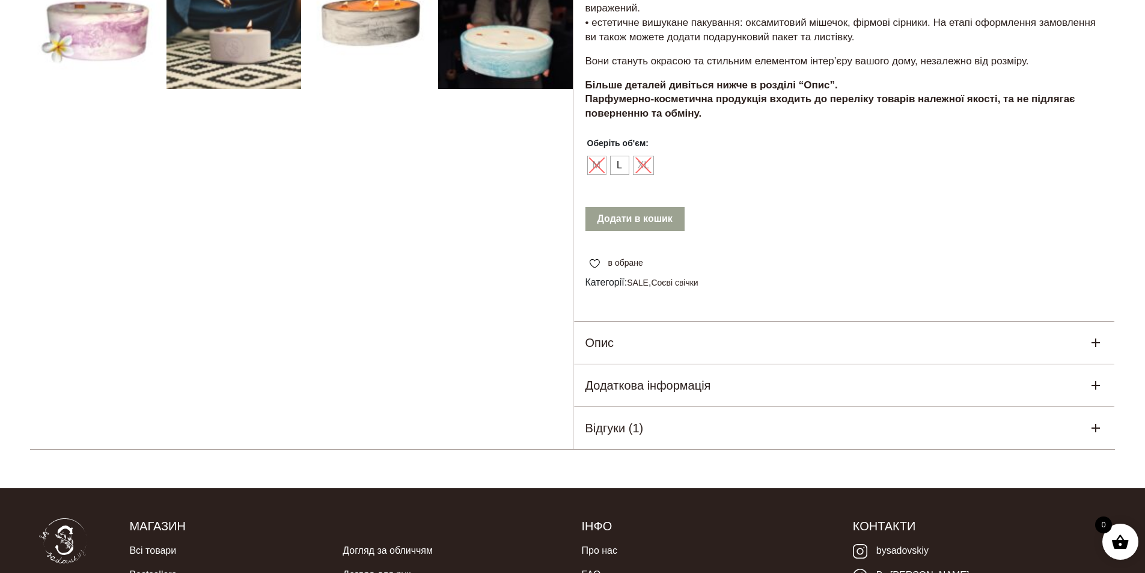
scroll to position [481, 0]
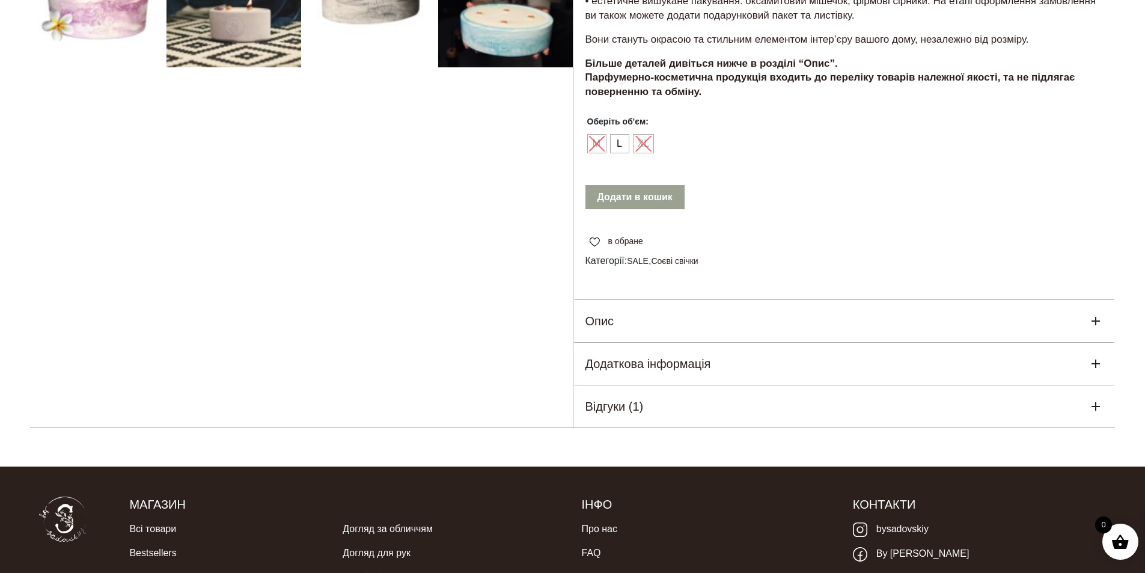
click at [697, 317] on div "Опис" at bounding box center [844, 321] width 542 height 42
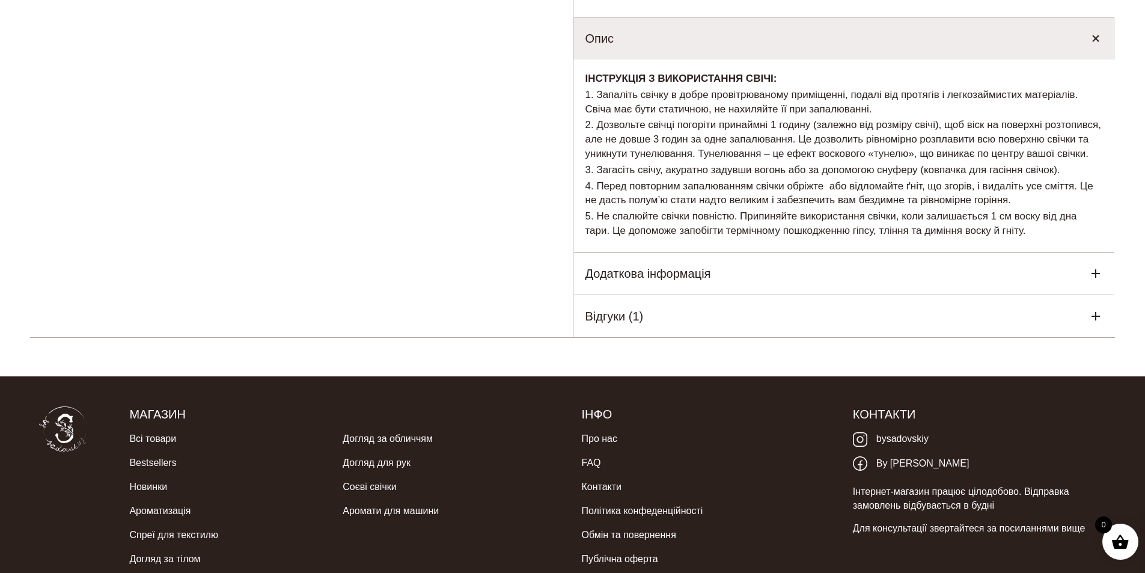
scroll to position [781, 0]
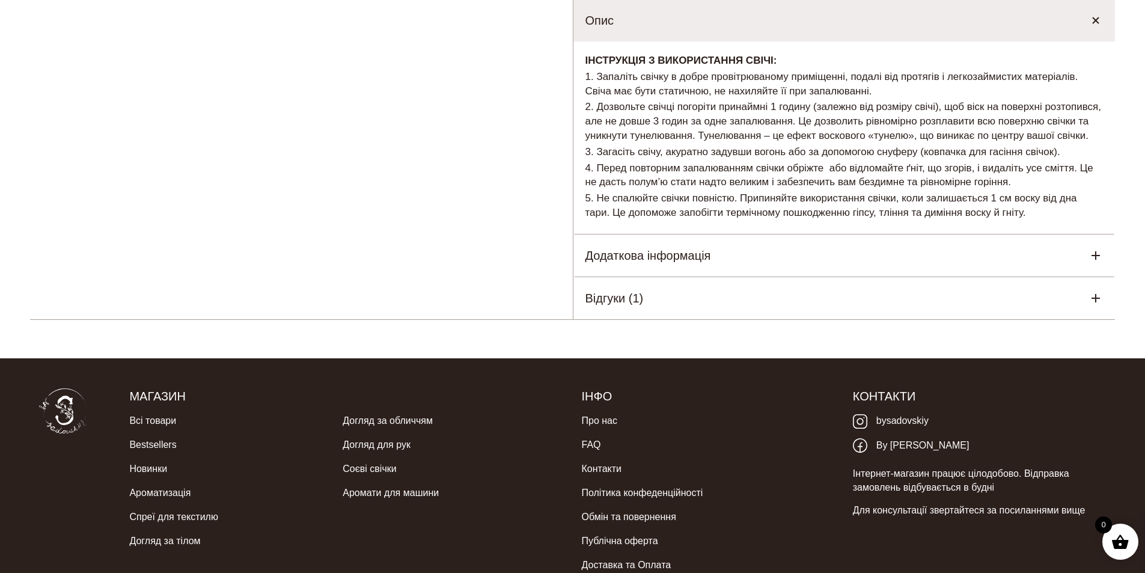
click at [670, 297] on div "Відгуки (1)" at bounding box center [844, 298] width 542 height 42
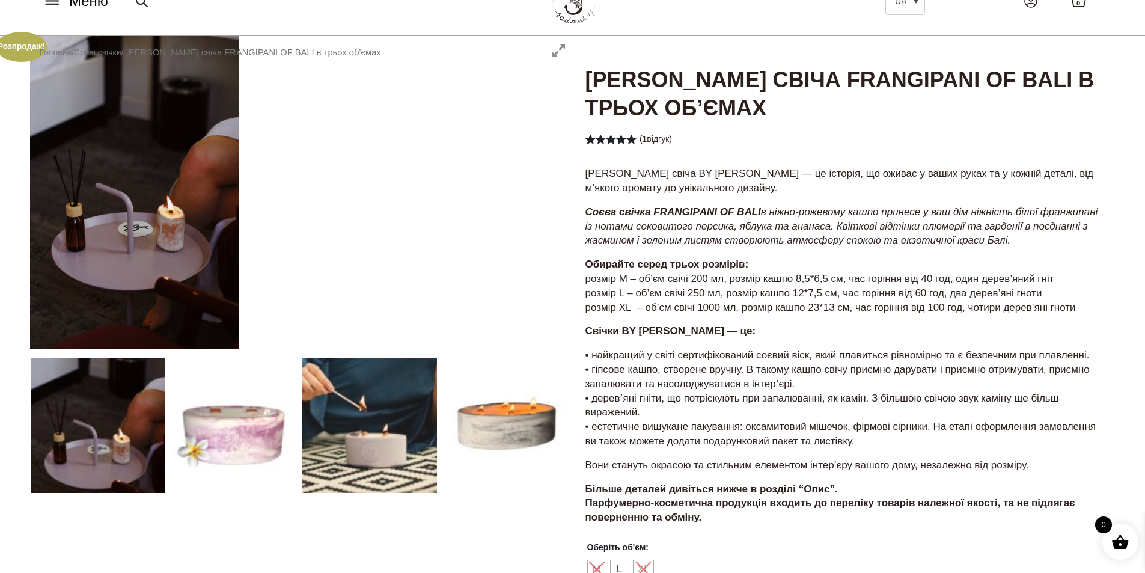
scroll to position [0, 0]
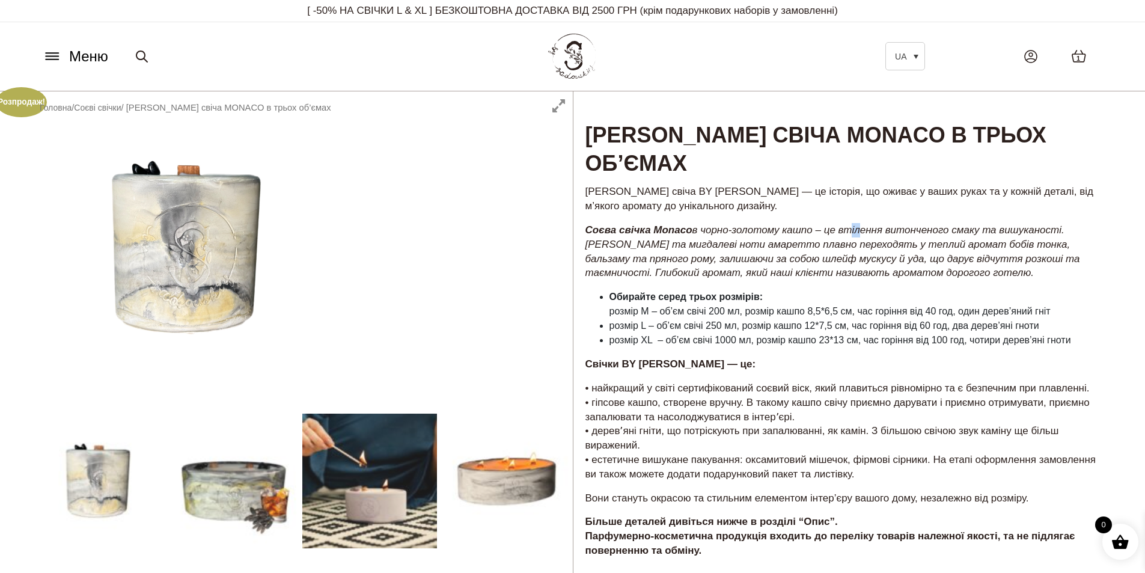
drag, startPoint x: 858, startPoint y: 206, endPoint x: 891, endPoint y: 206, distance: 33.1
click at [861, 224] on em "Соєва свічка Monaco в чорно-золотому кашпо – це втілення витонченого смаку та в…" at bounding box center [832, 251] width 495 height 54
click at [926, 224] on em "Соєва свічка Monaco в чорно-золотому кашпо – це втілення витонченого смаку та в…" at bounding box center [832, 251] width 495 height 54
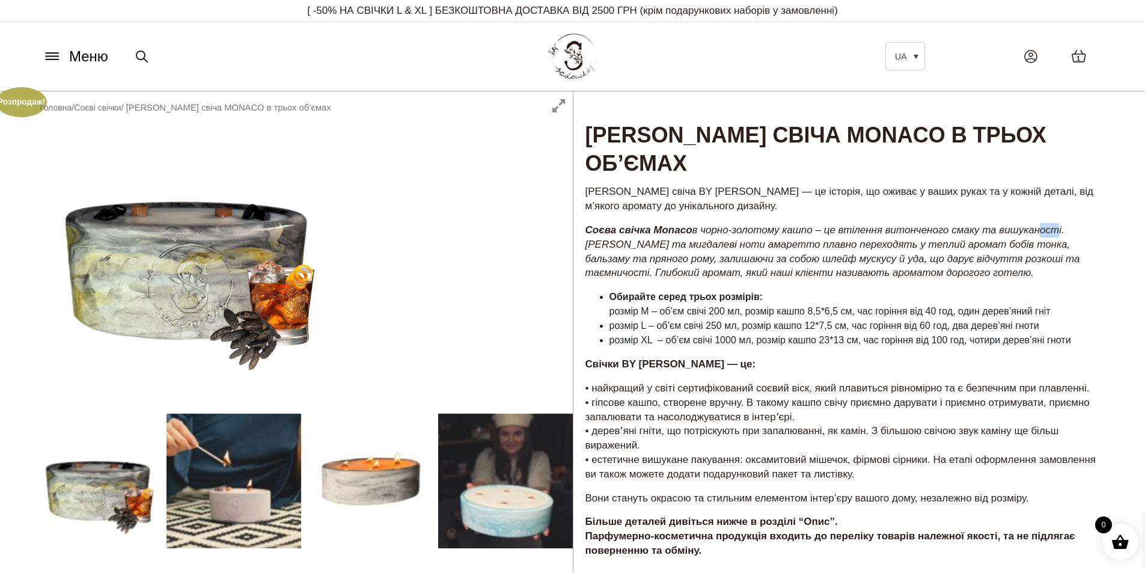
click at [1058, 199] on div "[PERSON_NAME] свіча BY [PERSON_NAME] — це історія, що оживає у ваших руках та у…" at bounding box center [844, 375] width 542 height 385
drag, startPoint x: 668, startPoint y: 218, endPoint x: 682, endPoint y: 219, distance: 13.9
click at [674, 224] on em "Соєва свічка Monaco в чорно-золотому кашпо – це втілення витонченого смаку та в…" at bounding box center [832, 251] width 495 height 54
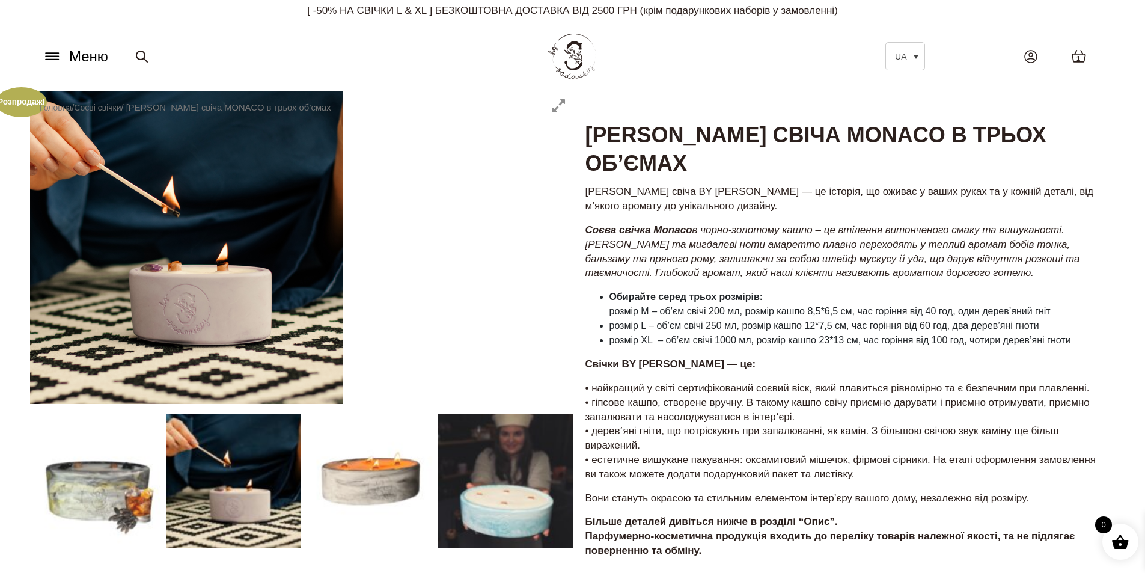
drag, startPoint x: 733, startPoint y: 215, endPoint x: 748, endPoint y: 216, distance: 15.7
click at [742, 224] on em "Соєва свічка Monaco в чорно-золотому кашпо – це втілення витонченого смаку та в…" at bounding box center [832, 251] width 495 height 54
drag, startPoint x: 784, startPoint y: 212, endPoint x: 794, endPoint y: 214, distance: 9.9
click at [788, 224] on em "Соєва свічка Monaco в чорно-золотому кашпо – це втілення витонченого смаку та в…" at bounding box center [832, 251] width 495 height 54
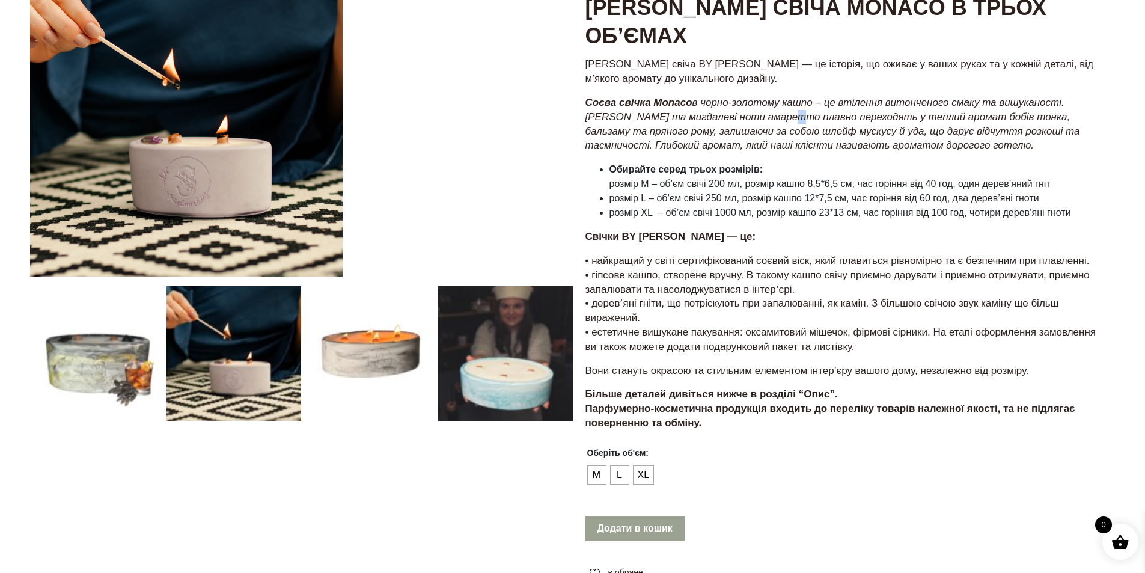
scroll to position [180, 0]
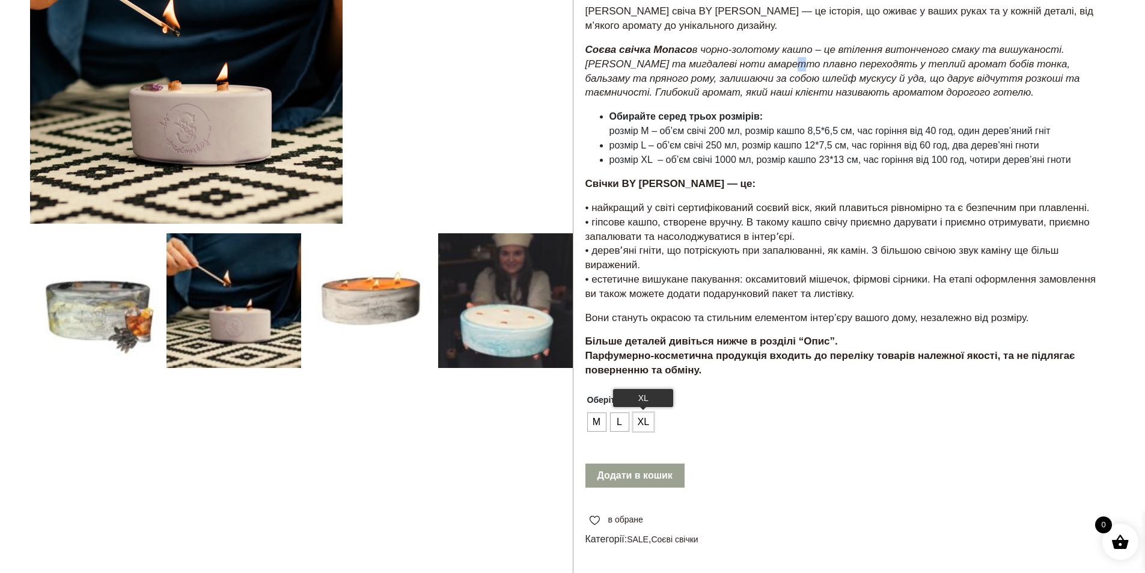
click at [645, 412] on span "XL" at bounding box center [644, 421] width 18 height 19
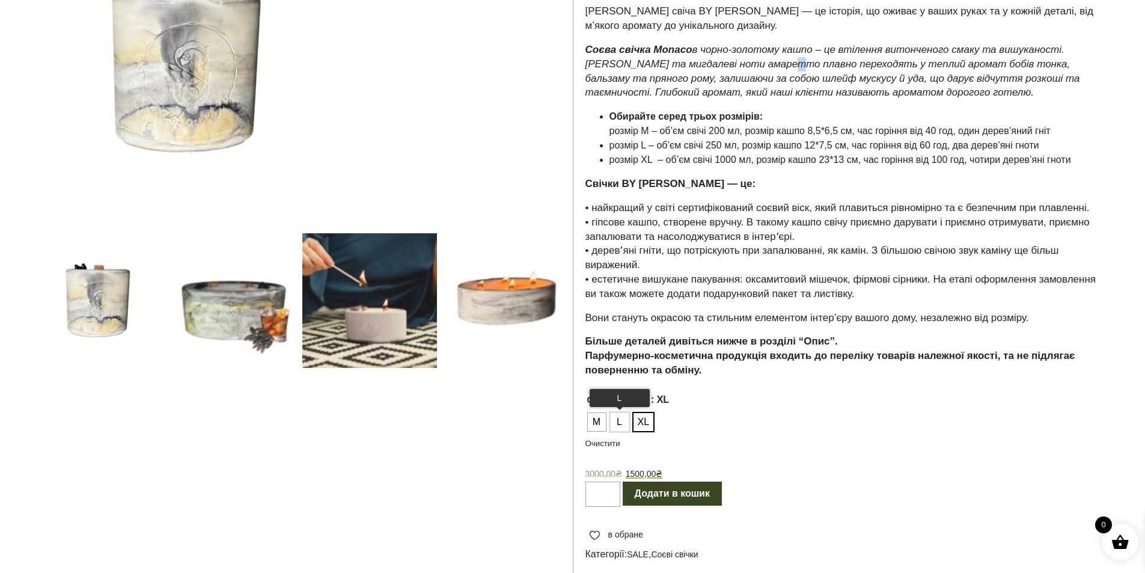
click at [615, 412] on span "L" at bounding box center [620, 421] width 16 height 19
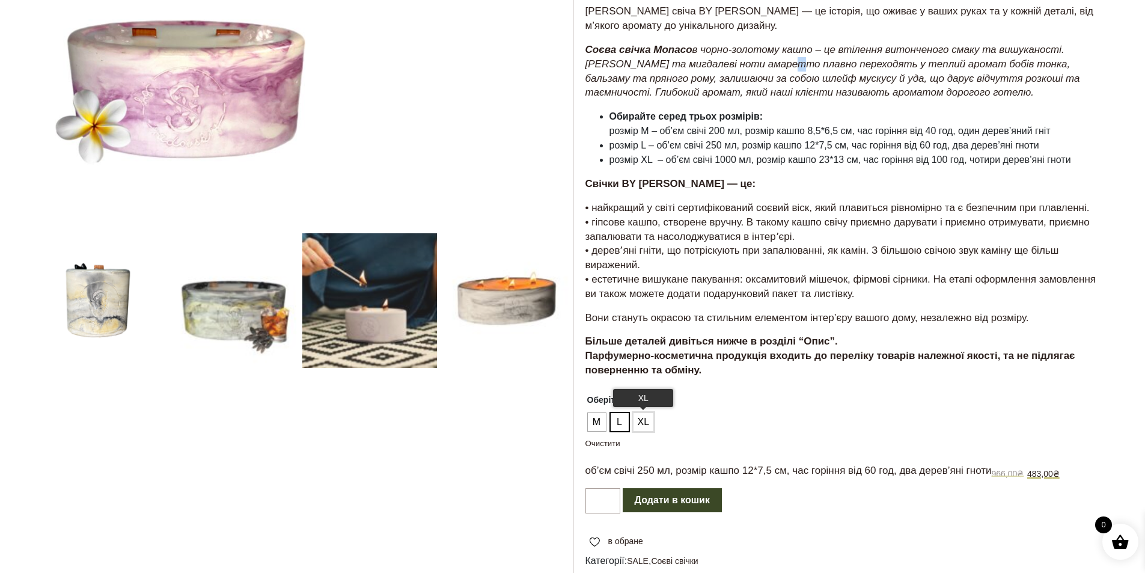
click at [647, 412] on span "XL" at bounding box center [644, 421] width 18 height 19
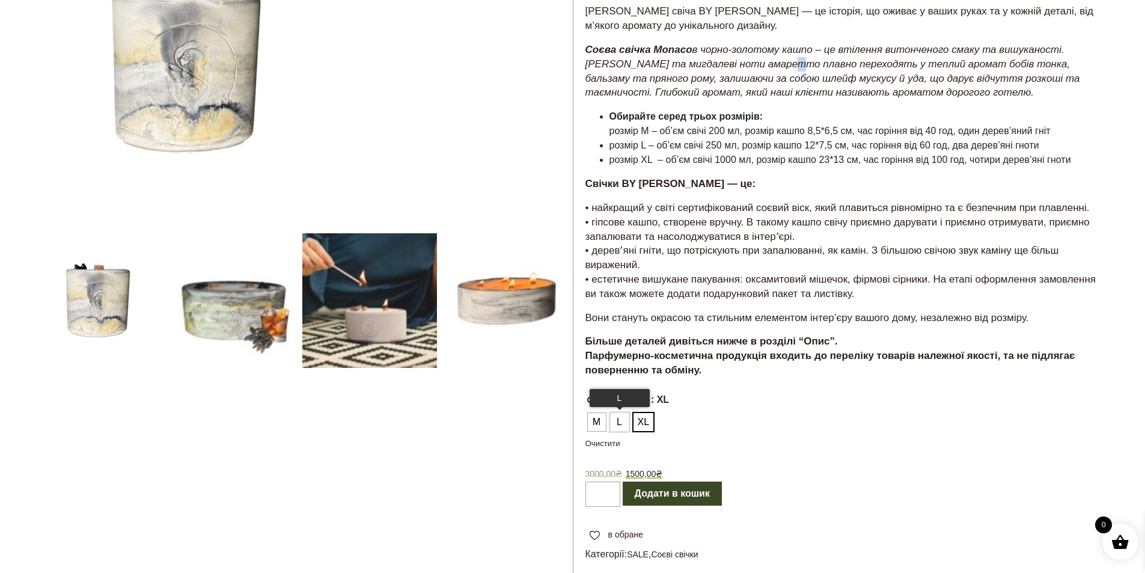
click at [621, 412] on span "L" at bounding box center [620, 421] width 16 height 19
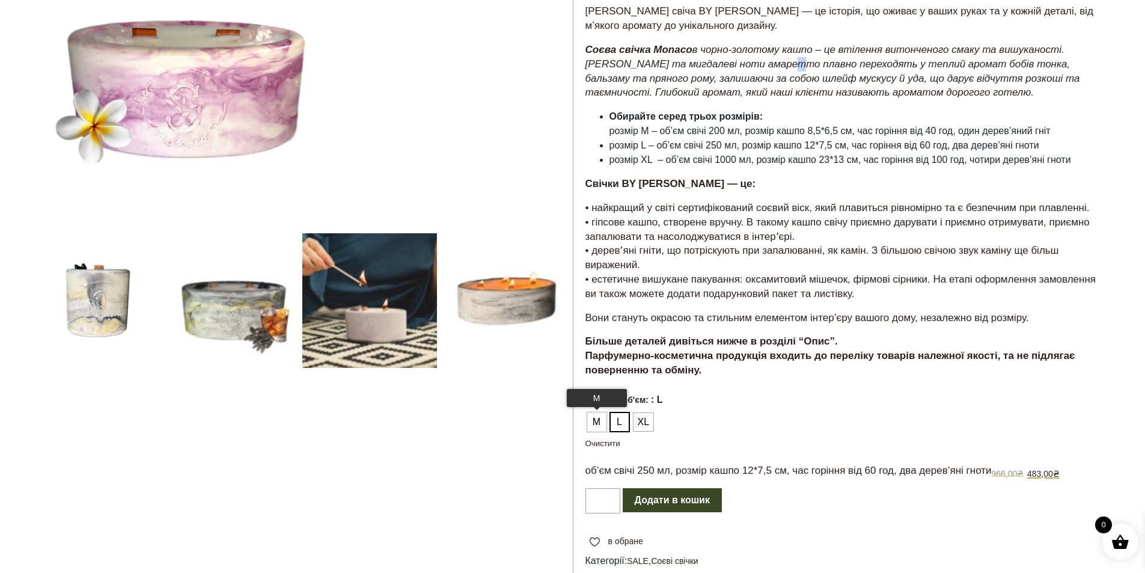
click at [597, 412] on span "М" at bounding box center [597, 421] width 16 height 19
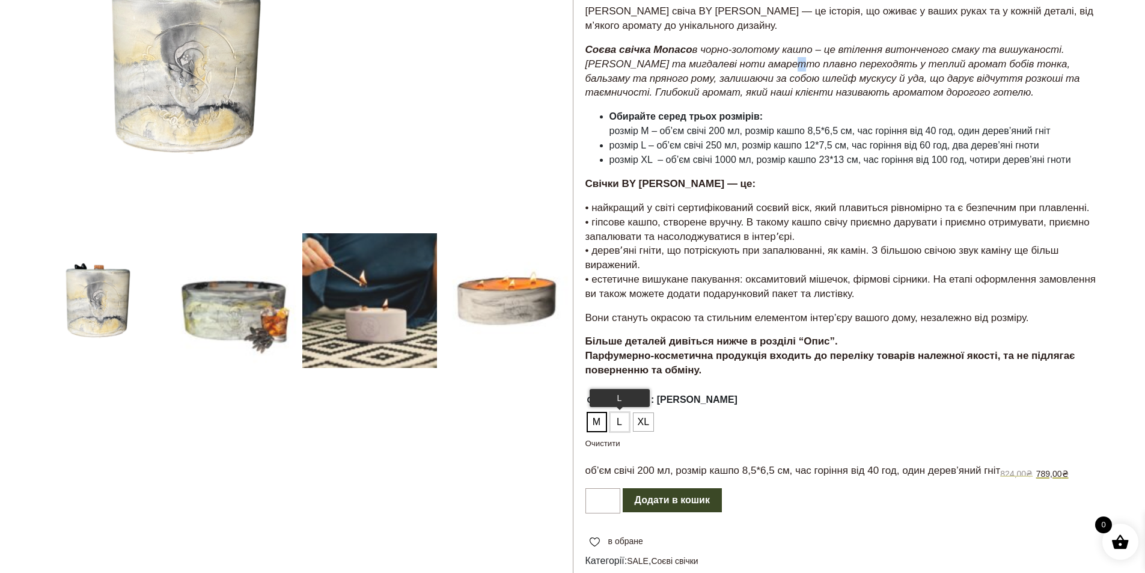
click at [617, 412] on span "L" at bounding box center [620, 421] width 16 height 19
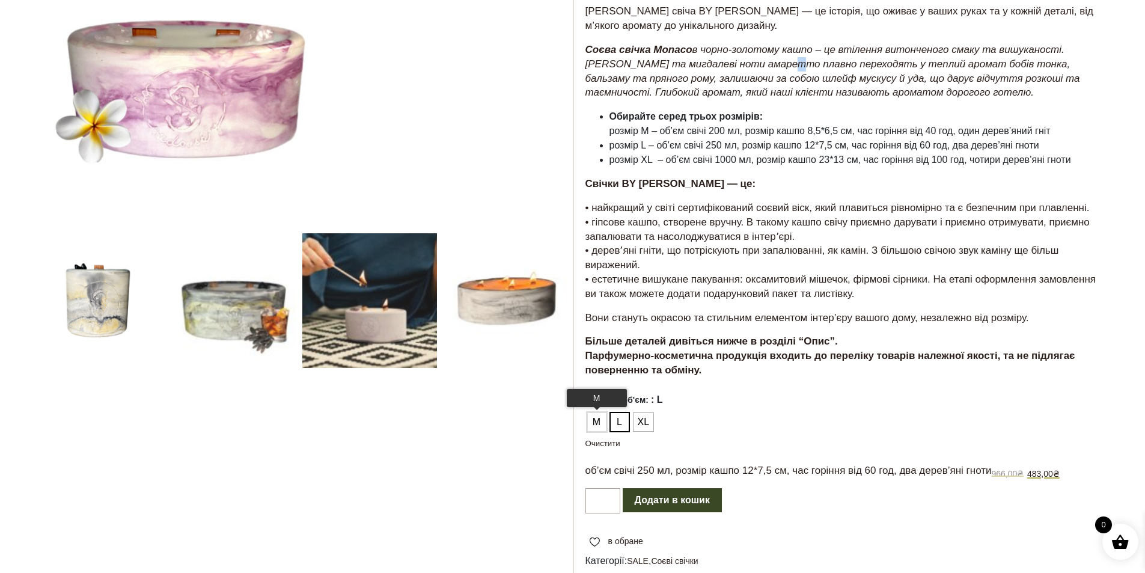
click at [600, 412] on span "М" at bounding box center [597, 421] width 16 height 19
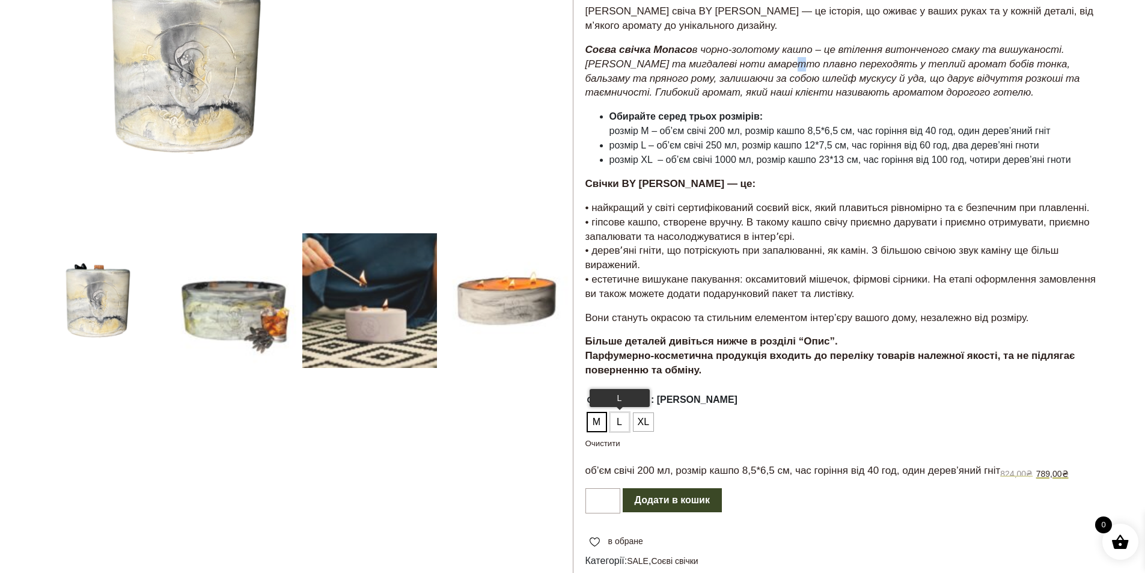
click at [620, 412] on span "L" at bounding box center [620, 421] width 16 height 19
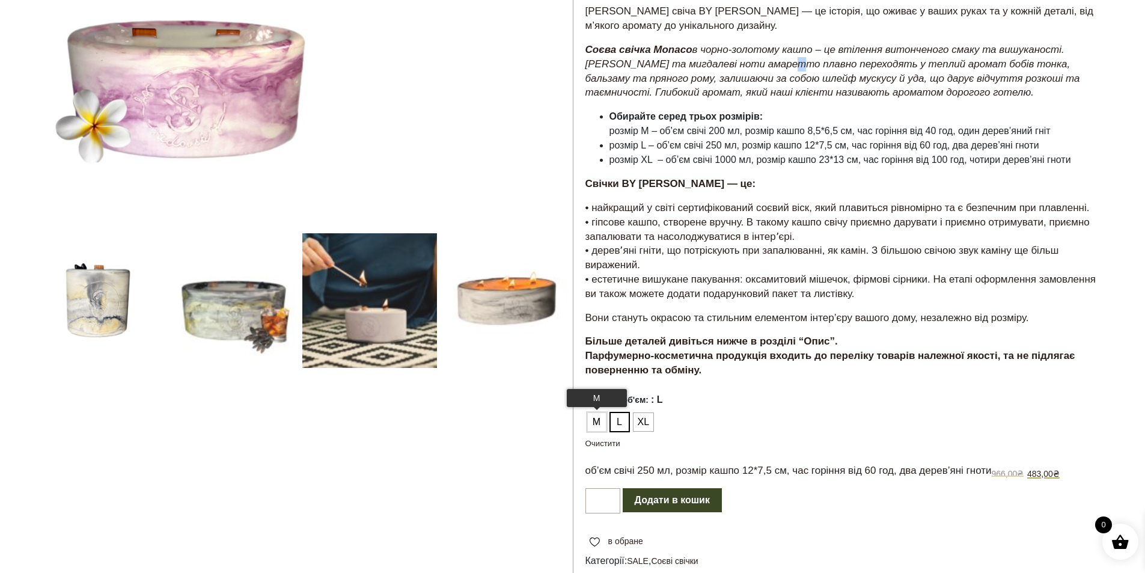
click at [597, 412] on span "М" at bounding box center [597, 421] width 16 height 19
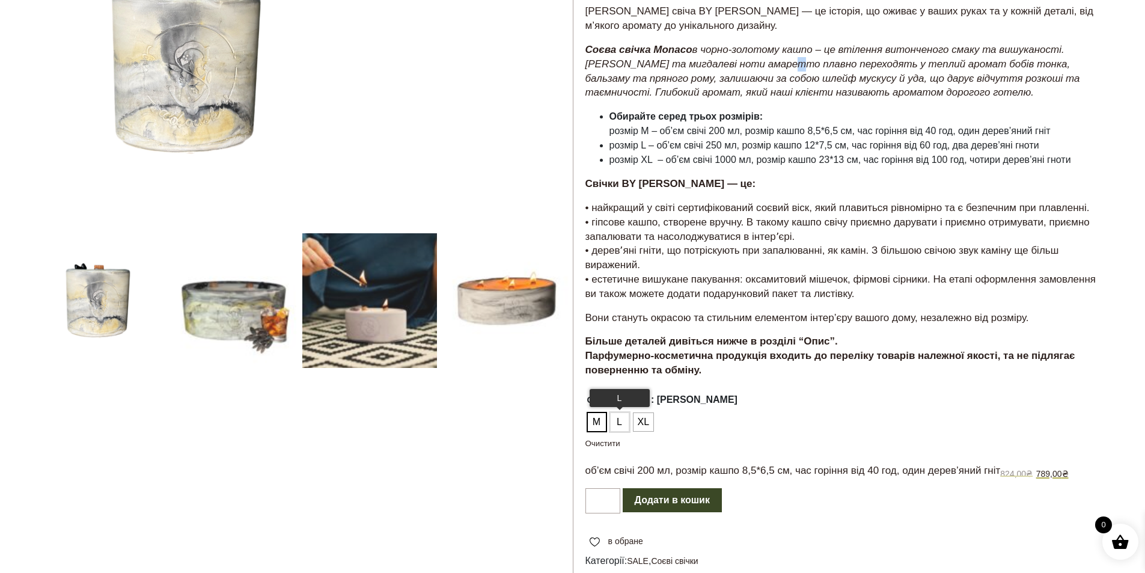
click at [620, 412] on span "L" at bounding box center [620, 421] width 16 height 19
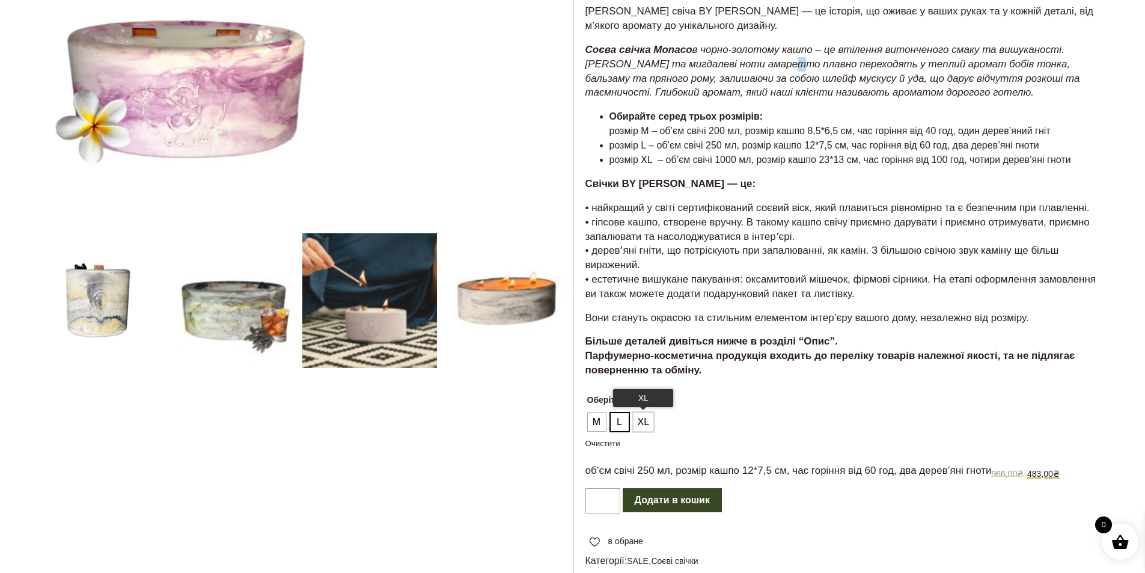
click at [648, 412] on span "XL" at bounding box center [644, 421] width 18 height 19
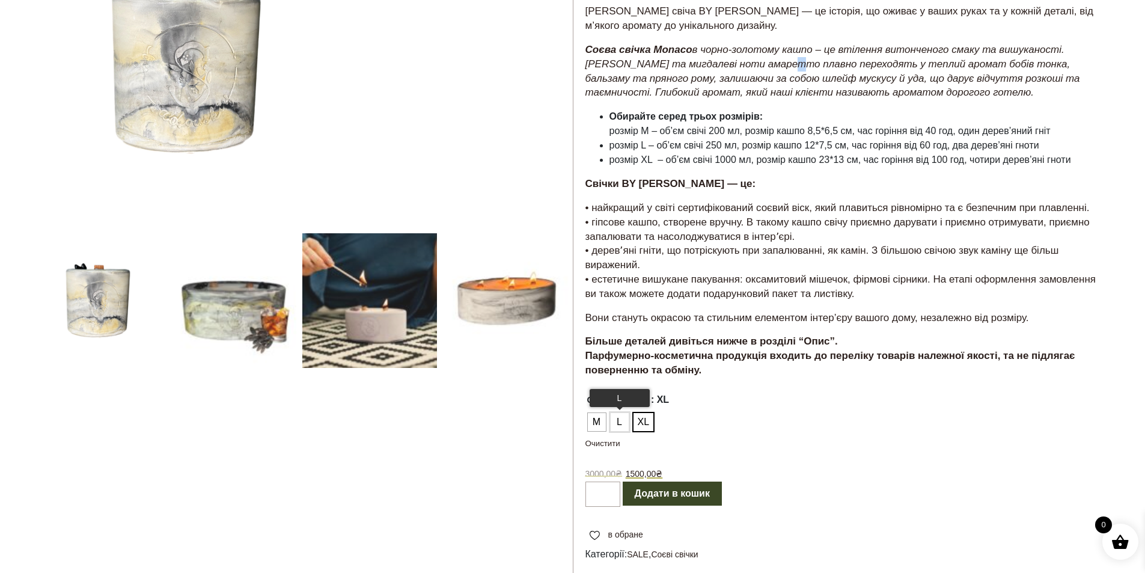
click at [624, 412] on span "L" at bounding box center [620, 421] width 16 height 19
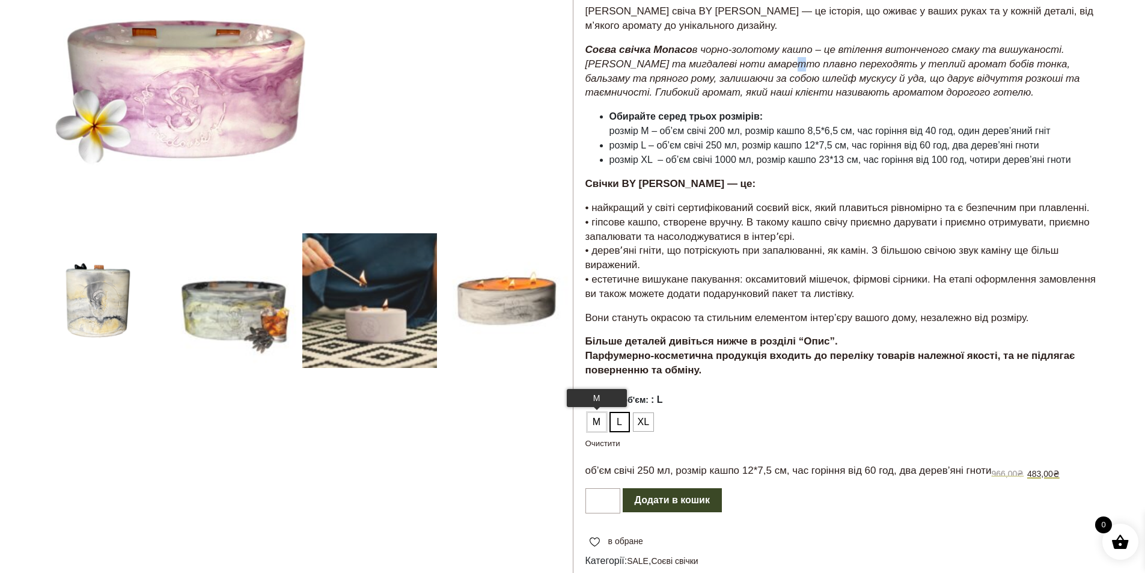
click at [590, 412] on span "М" at bounding box center [597, 421] width 16 height 19
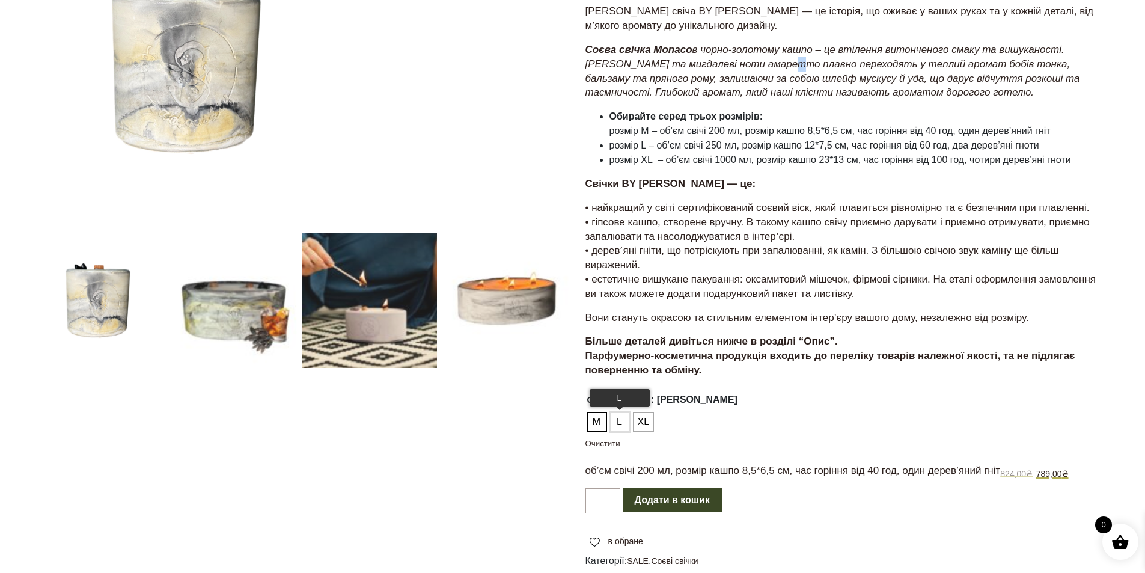
click at [624, 412] on span "L" at bounding box center [620, 421] width 16 height 19
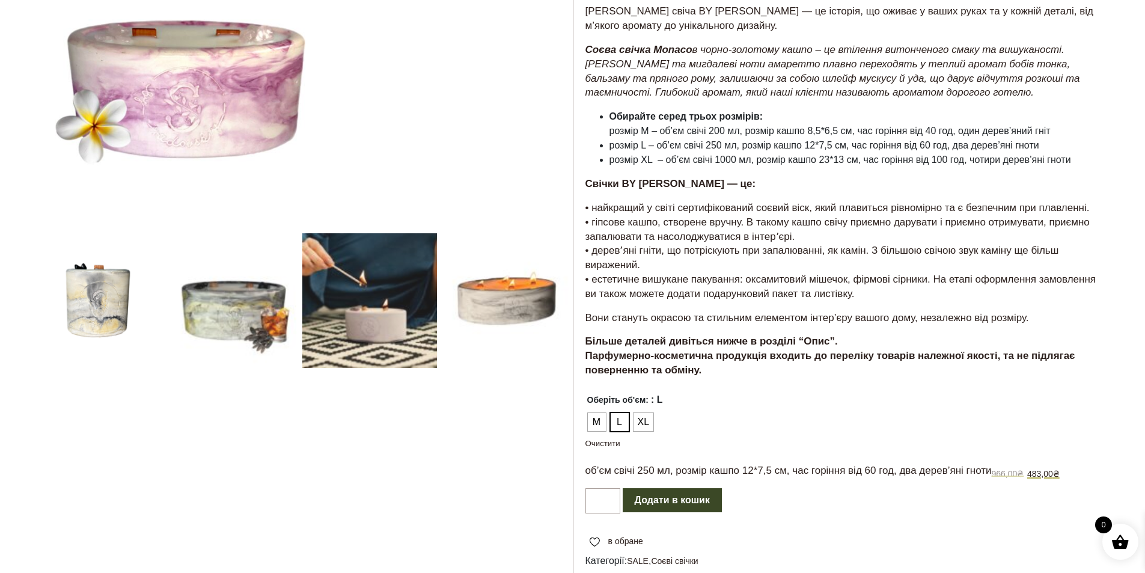
click at [654, 410] on ul "М L XL" at bounding box center [822, 421] width 474 height 23
click at [640, 412] on span "XL" at bounding box center [644, 421] width 18 height 19
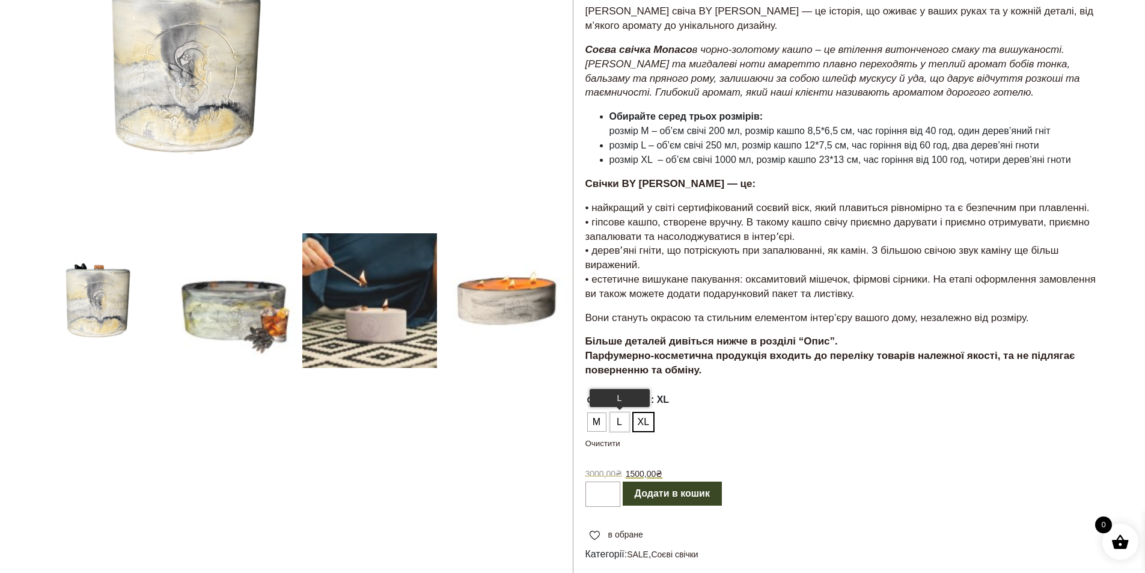
click at [626, 412] on span "L" at bounding box center [620, 421] width 16 height 19
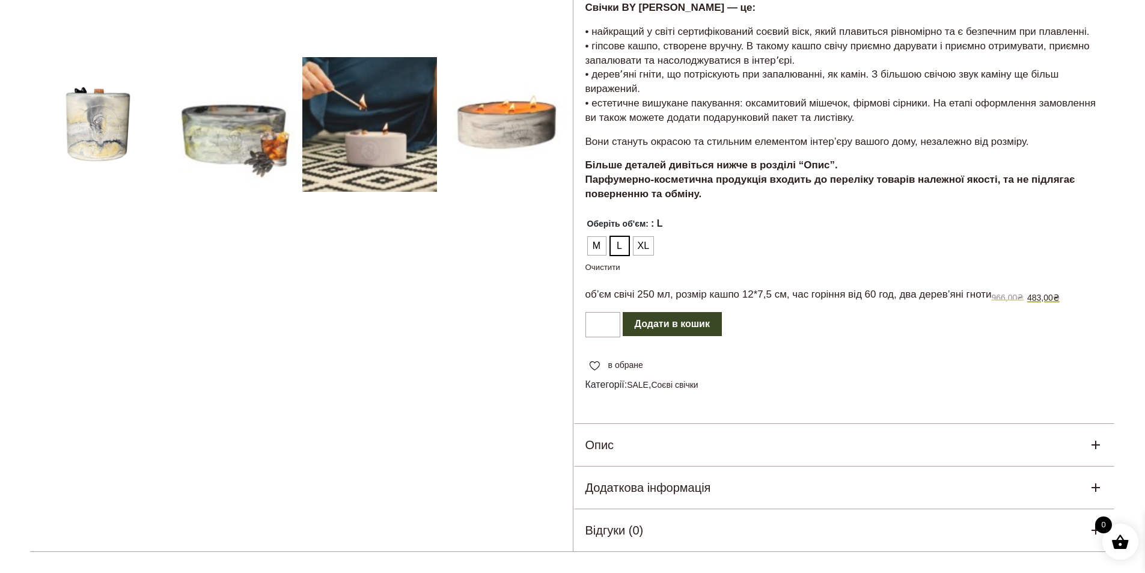
scroll to position [361, 0]
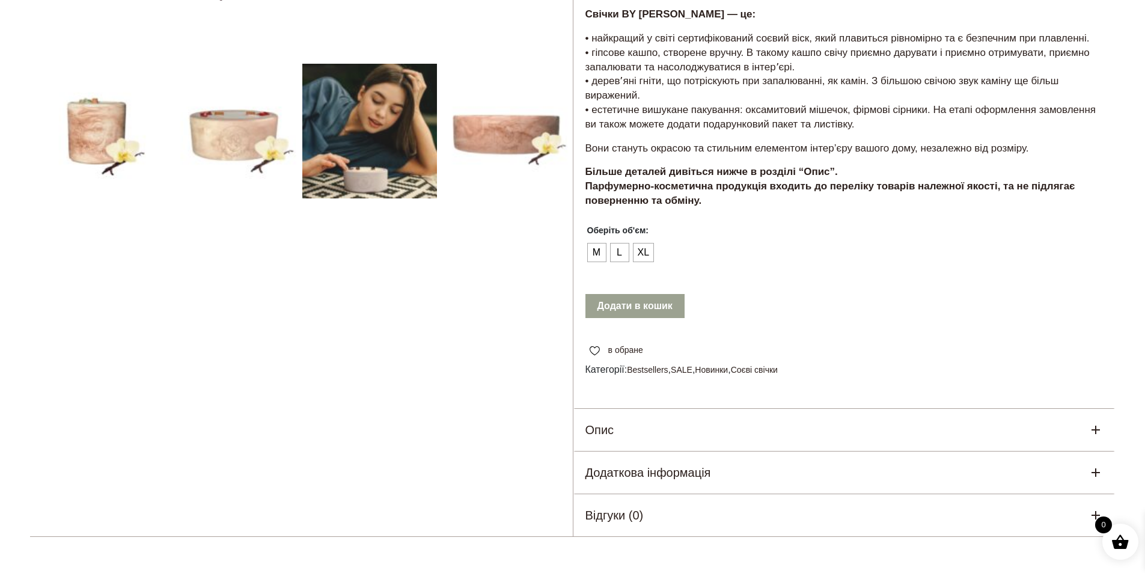
scroll to position [361, 0]
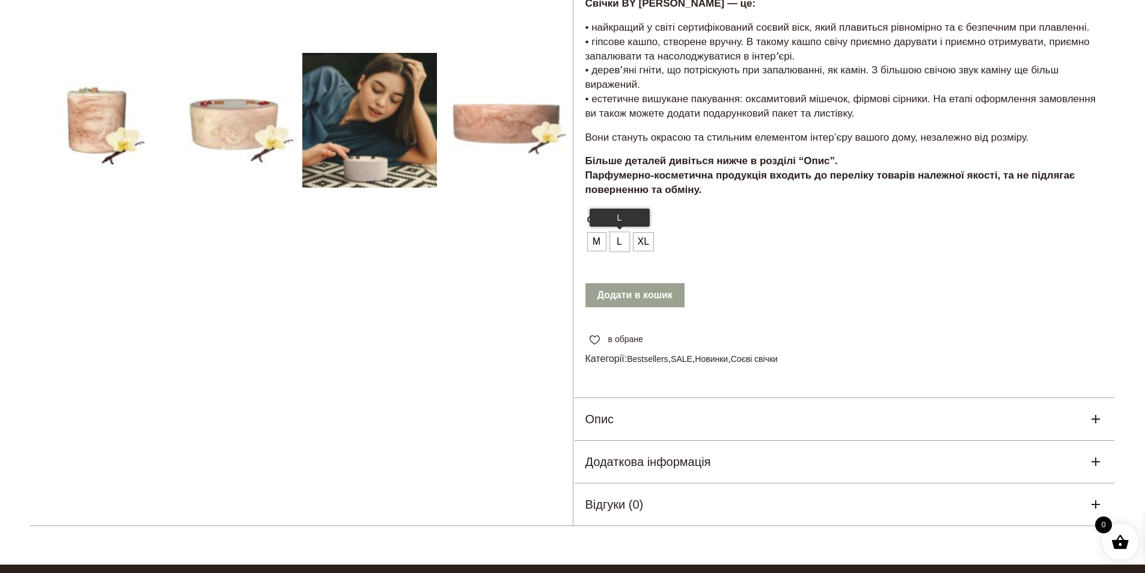
click at [614, 243] on span "L" at bounding box center [620, 241] width 16 height 19
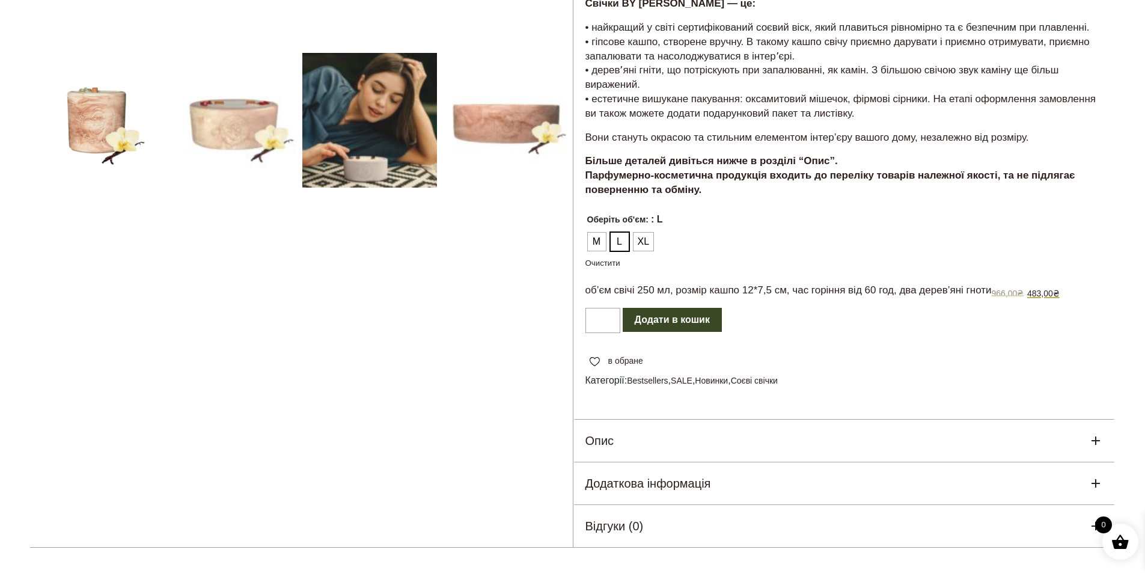
scroll to position [0, 0]
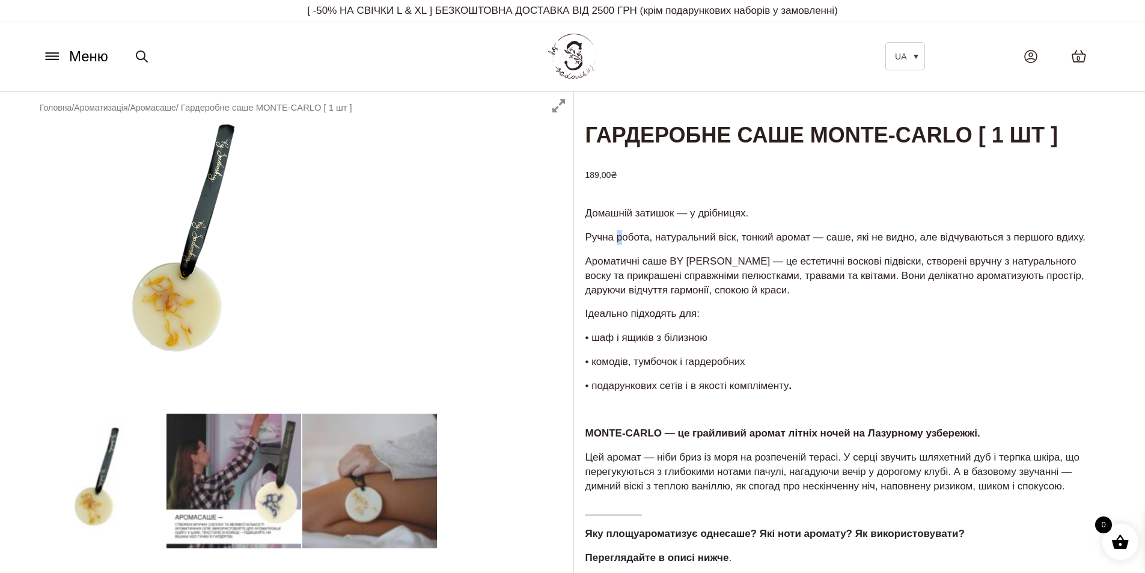
drag, startPoint x: 633, startPoint y: 261, endPoint x: 654, endPoint y: 261, distance: 21.0
click at [648, 245] on p "Ручна робота, натуральний віск, тонкий аромат — саше, які не видно, але відчува…" at bounding box center [844, 237] width 518 height 14
drag, startPoint x: 749, startPoint y: 261, endPoint x: 761, endPoint y: 260, distance: 12.0
click at [752, 245] on p "Ручна робота, натуральний віск, тонкий аромат — саше, які не видно, але відчува…" at bounding box center [844, 237] width 518 height 14
click at [788, 245] on p "Ручна робота, натуральний віск, тонкий аромат — саше, які не видно, але відчува…" at bounding box center [844, 237] width 518 height 14
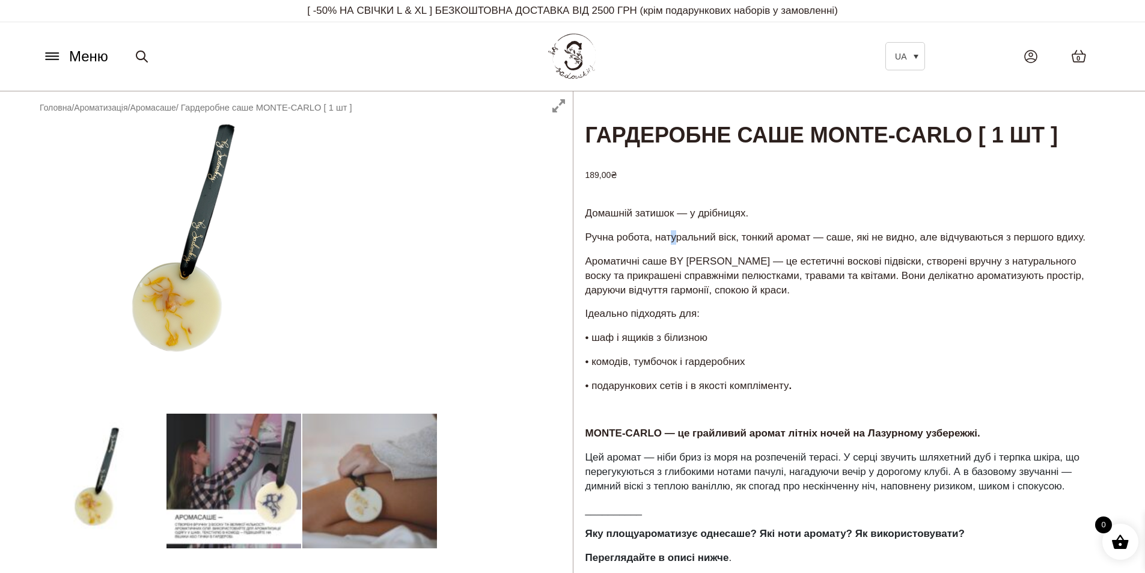
drag, startPoint x: 671, startPoint y: 263, endPoint x: 697, endPoint y: 267, distance: 26.3
click at [695, 245] on p "Ручна робота, натуральний віск, тонкий аромат — саше, які не видно, але відчува…" at bounding box center [844, 237] width 518 height 14
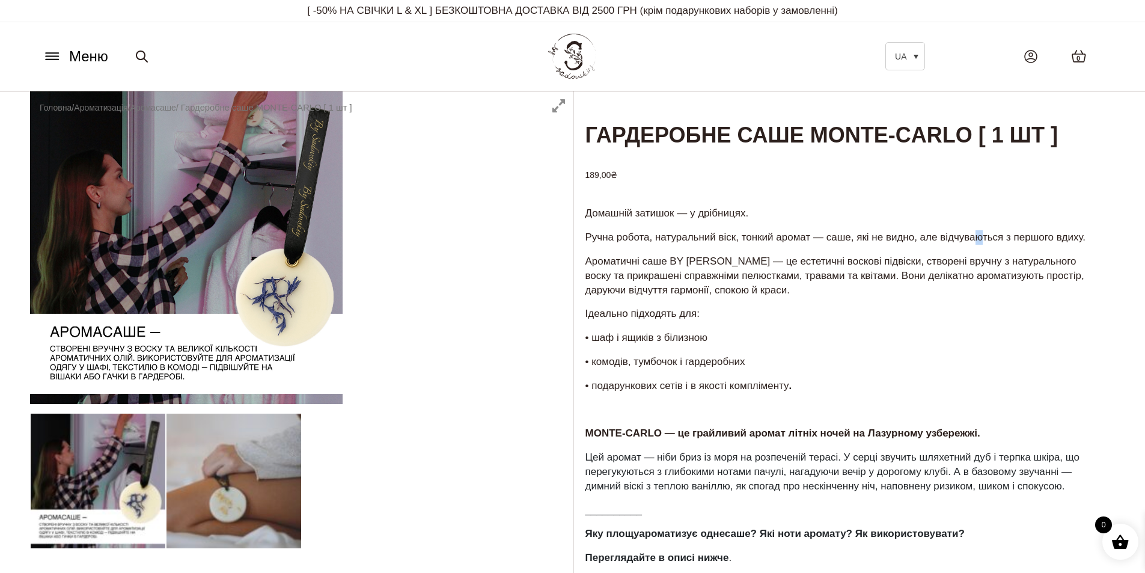
drag, startPoint x: 987, startPoint y: 268, endPoint x: 995, endPoint y: 272, distance: 8.1
click at [993, 245] on p "Ручна робота, натуральний віск, тонкий аромат — саше, які не видно, але відчува…" at bounding box center [844, 237] width 518 height 14
click at [1063, 245] on p "Ручна робота, натуральний віск, тонкий аромат — саше, які не видно, але відчува…" at bounding box center [844, 237] width 518 height 14
click at [881, 225] on div "Гардеробне саше MONTE-CARLO [ 1 шт ] 189,00 ₴ Домашній затишок — у дрібницях. Р…" at bounding box center [844, 472] width 543 height 763
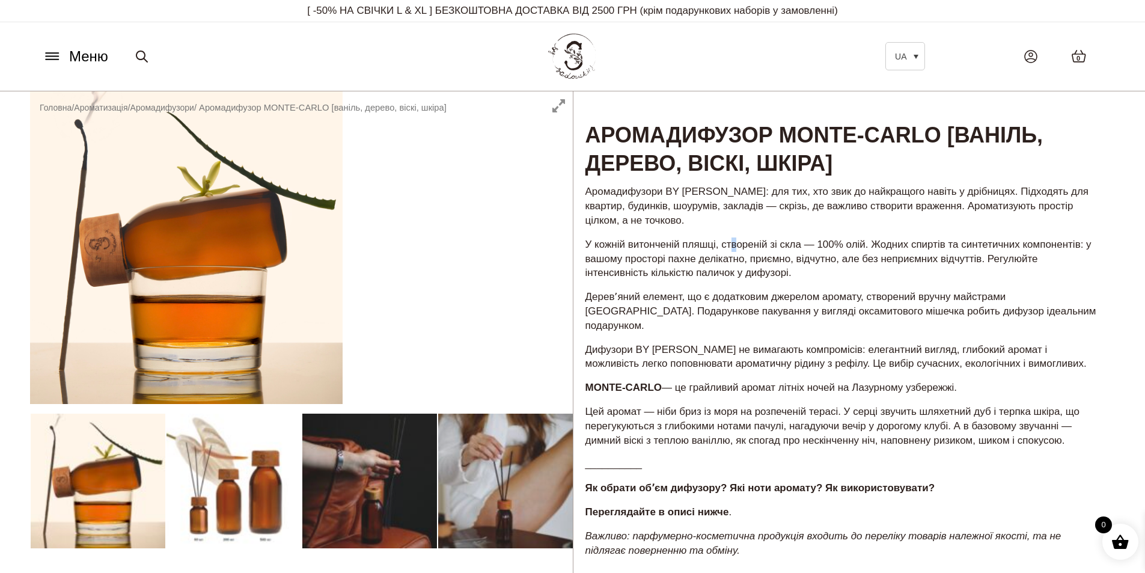
drag, startPoint x: 738, startPoint y: 242, endPoint x: 766, endPoint y: 244, distance: 27.8
click at [745, 244] on p "У кожній витонченій пляшці, створеній зі скла — 100% олій. Жодних спиртів та си…" at bounding box center [844, 258] width 518 height 43
drag, startPoint x: 856, startPoint y: 239, endPoint x: 874, endPoint y: 245, distance: 18.8
click at [870, 243] on p "У кожній витонченій пляшці, створеній зі скла — 100% олій. Жодних спиртів та си…" at bounding box center [844, 258] width 518 height 43
drag, startPoint x: 894, startPoint y: 242, endPoint x: 954, endPoint y: 244, distance: 60.1
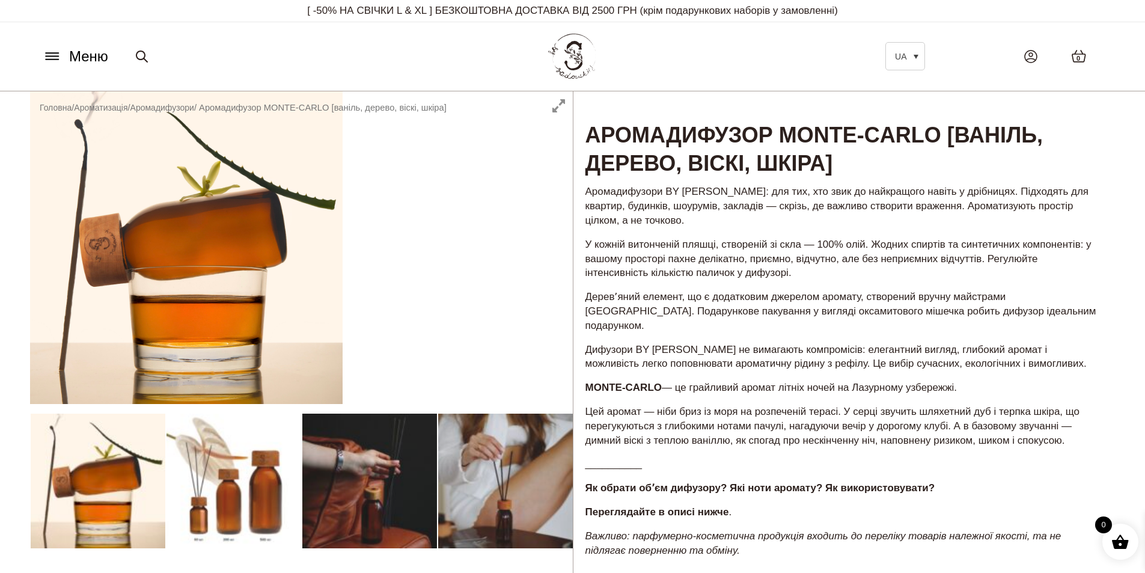
click at [904, 243] on p "У кожній витонченій пляшці, створеній зі скла — 100% олій. Жодних спиртів та си…" at bounding box center [844, 258] width 518 height 43
drag, startPoint x: 978, startPoint y: 238, endPoint x: 995, endPoint y: 243, distance: 17.5
click at [989, 242] on p "У кожній витонченій пляшці, створеній зі скла — 100% олій. Жодних спиртів та си…" at bounding box center [844, 258] width 518 height 43
click at [1031, 245] on p "У кожній витонченій пляшці, створеній зі скла — 100% олій. Жодних спиртів та си…" at bounding box center [844, 258] width 518 height 43
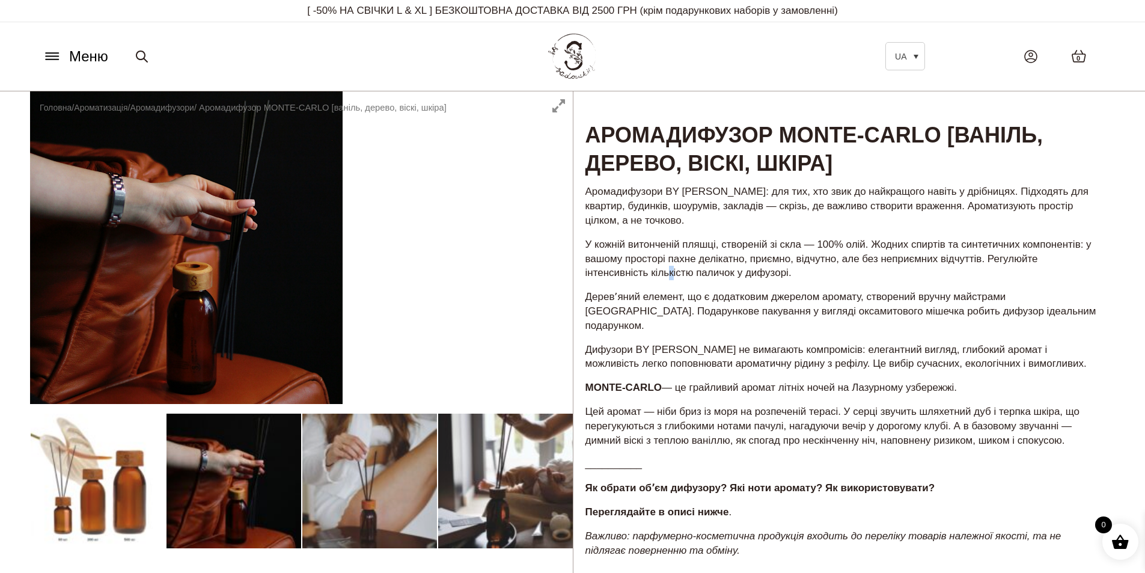
drag, startPoint x: 670, startPoint y: 272, endPoint x: 684, endPoint y: 272, distance: 14.4
click at [676, 272] on p "У кожній витонченій пляшці, створеній зі скла — 100% олій. Жодних спиртів та си…" at bounding box center [844, 258] width 518 height 43
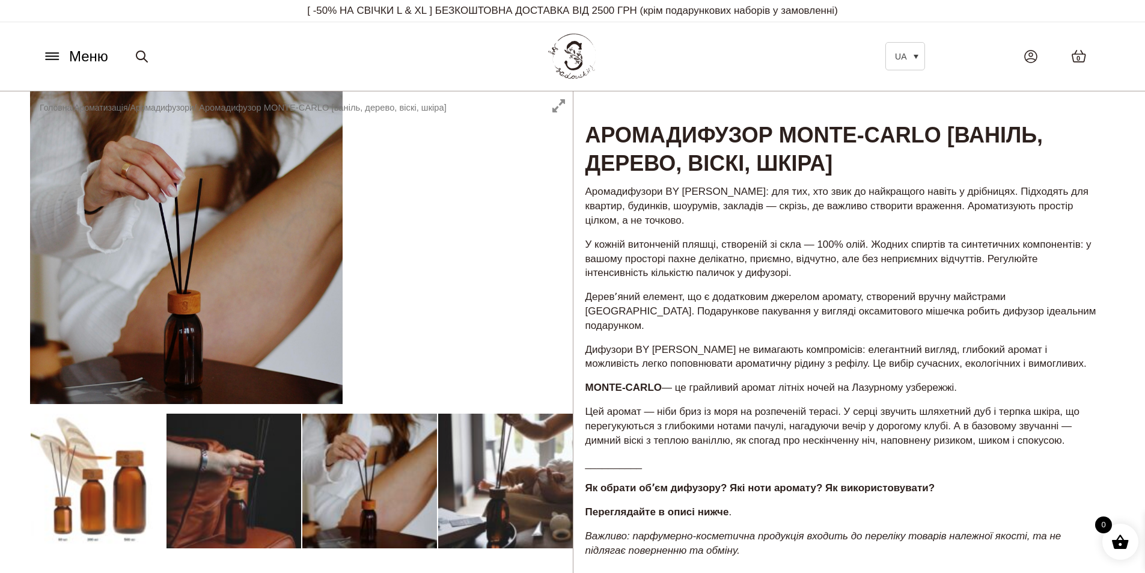
click at [718, 275] on p "У кожній витонченій пляшці, створеній зі скла — 100% олій. Жодних спиртів та си…" at bounding box center [844, 258] width 518 height 43
click at [760, 281] on div "Аромадифузори BY SADOVSKIY: для тих, хто звик до найкращого навіть у дрібницях.…" at bounding box center [844, 375] width 542 height 385
click at [840, 299] on p "Деревʼяний елемент, що є додатковим джерелом аромату, створений вручну майстрам…" at bounding box center [844, 311] width 518 height 43
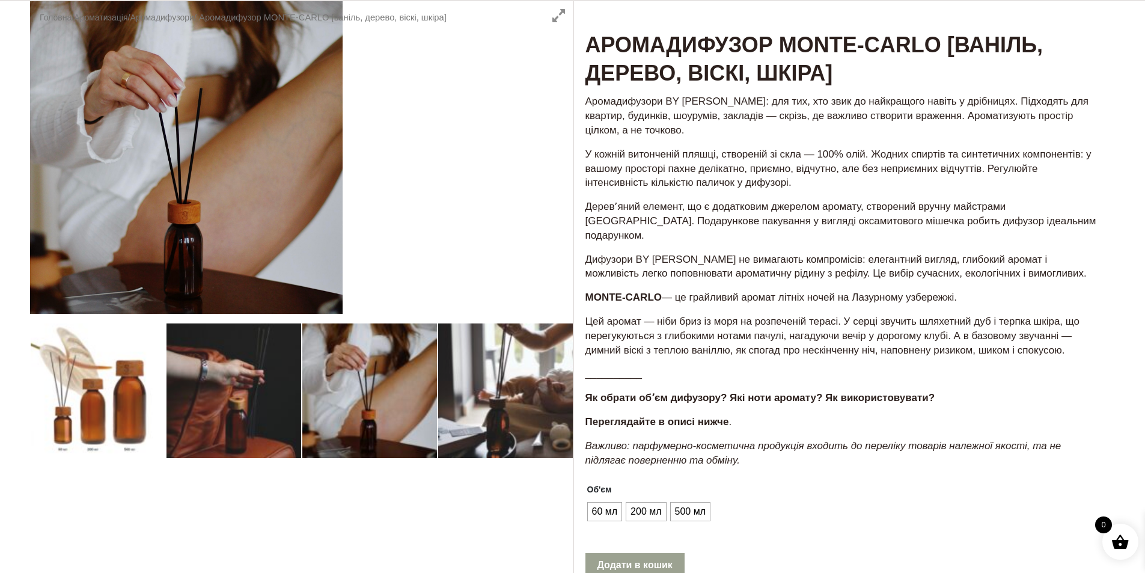
scroll to position [120, 0]
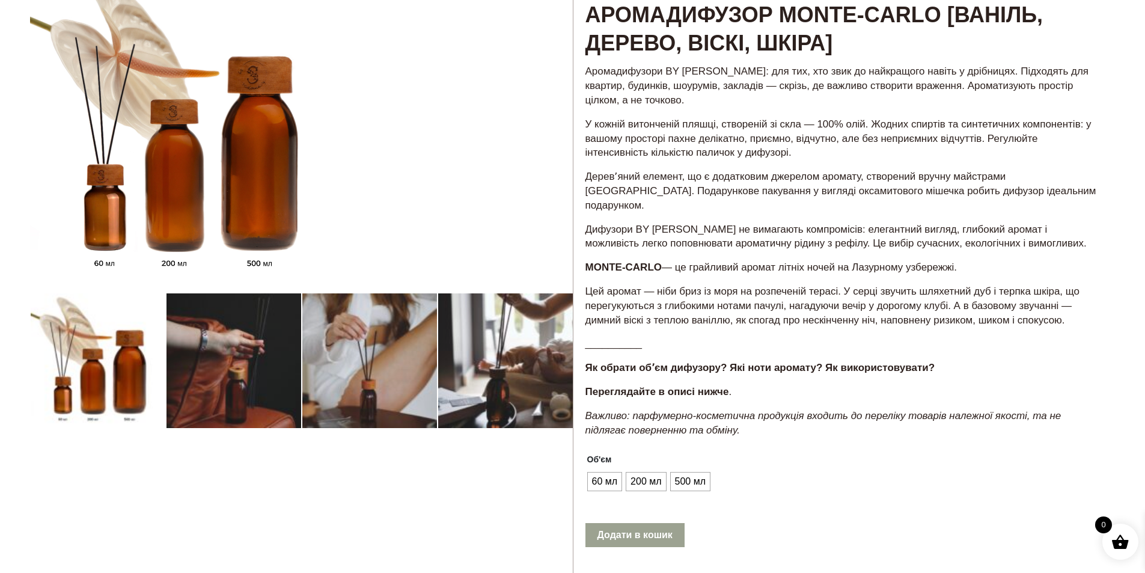
drag, startPoint x: 805, startPoint y: 352, endPoint x: 844, endPoint y: 362, distance: 40.2
click at [808, 362] on strong "Як обрати обʼєм дифузору? Які ноти аромату? Як використовувати?" at bounding box center [760, 367] width 350 height 11
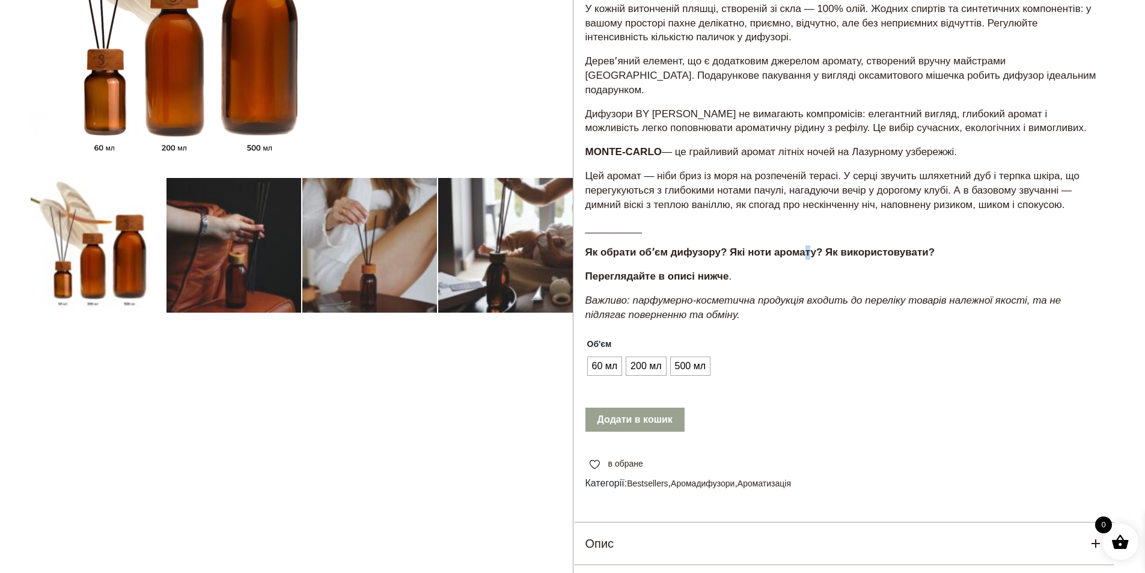
scroll to position [240, 0]
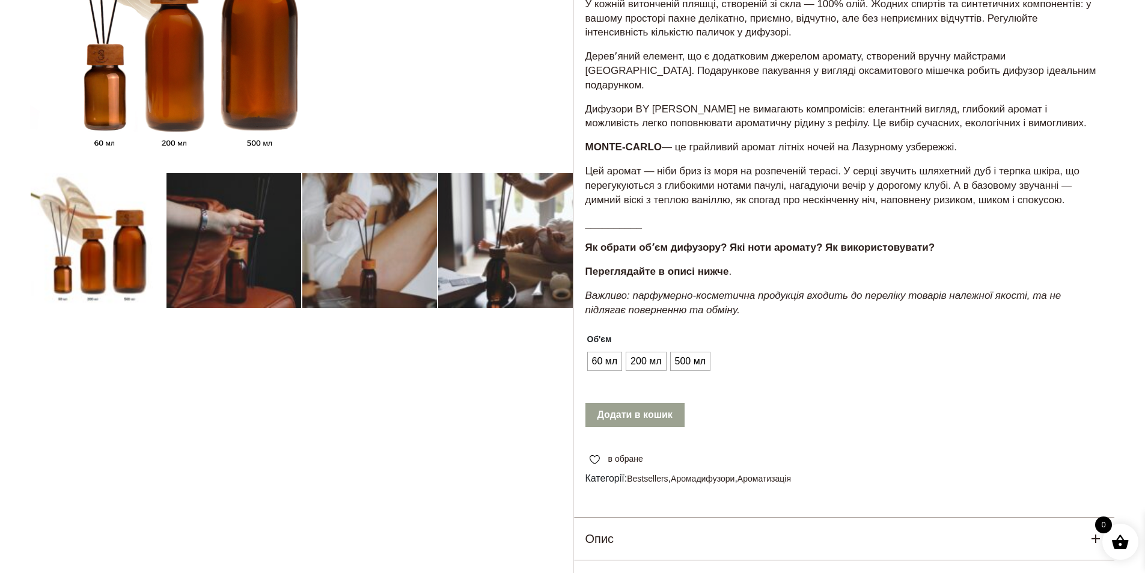
click at [607, 358] on ul "60 мл 200 мл 500 мл" at bounding box center [647, 361] width 125 height 23
click at [614, 352] on span "60 мл" at bounding box center [605, 361] width 32 height 19
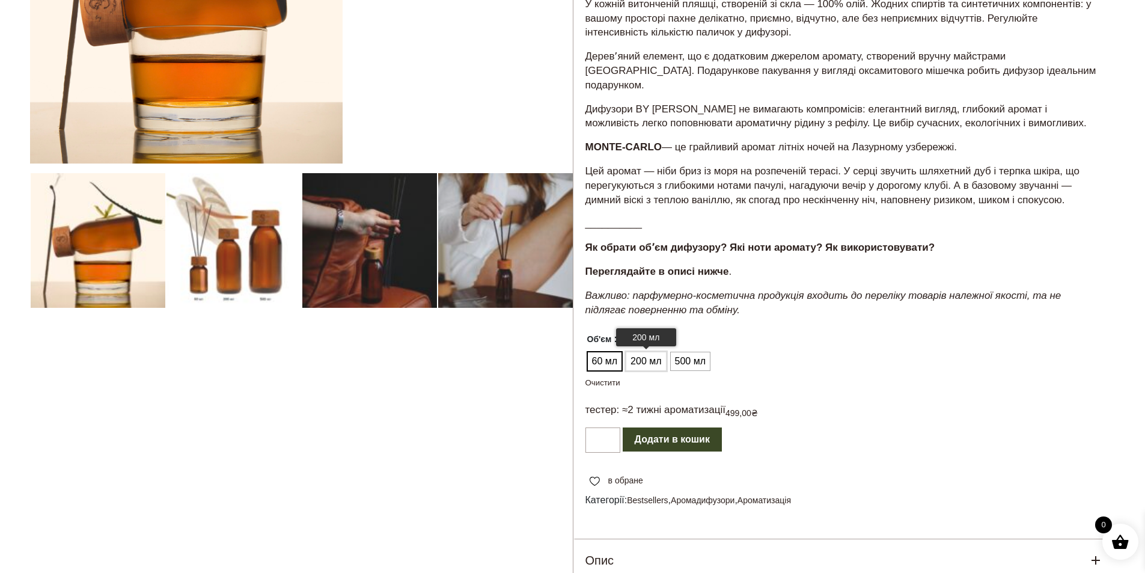
click at [638, 352] on span "200 мл" at bounding box center [645, 361] width 37 height 19
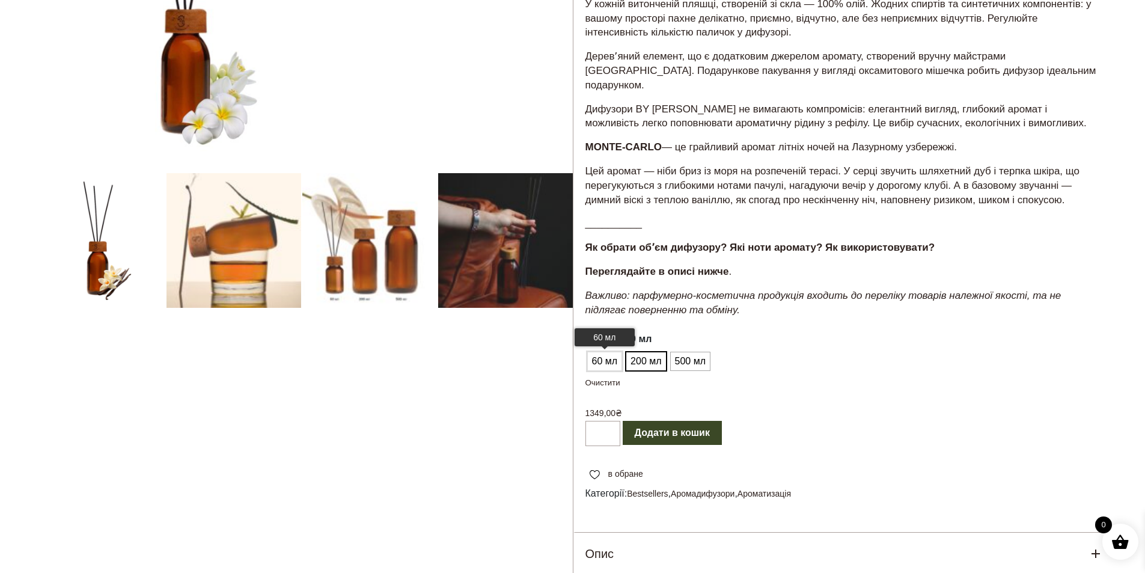
click at [615, 352] on span "60 мл" at bounding box center [605, 361] width 32 height 19
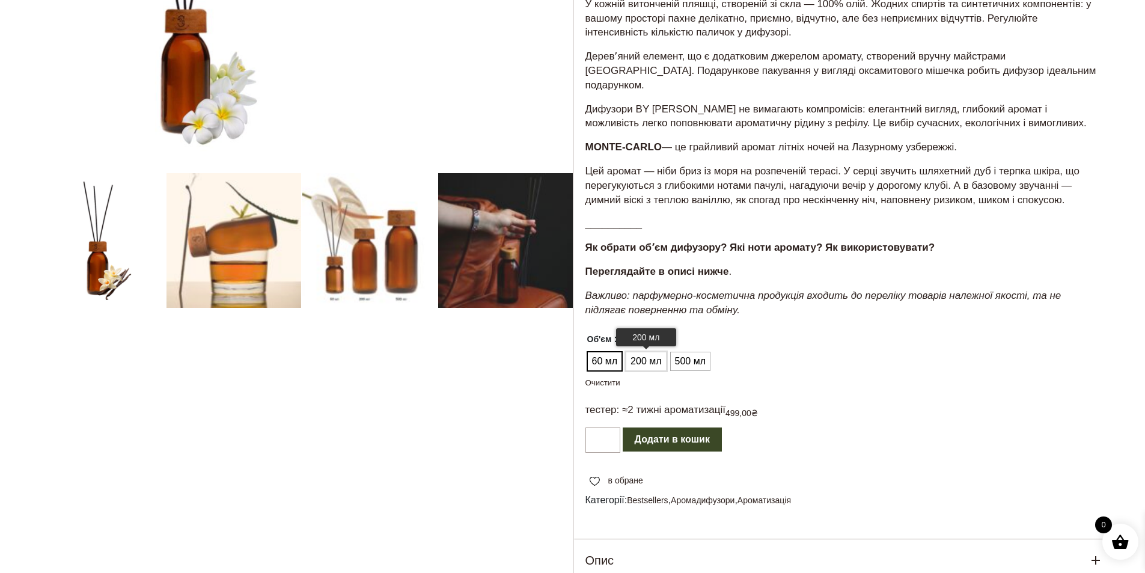
click at [637, 352] on span "200 мл" at bounding box center [645, 361] width 37 height 19
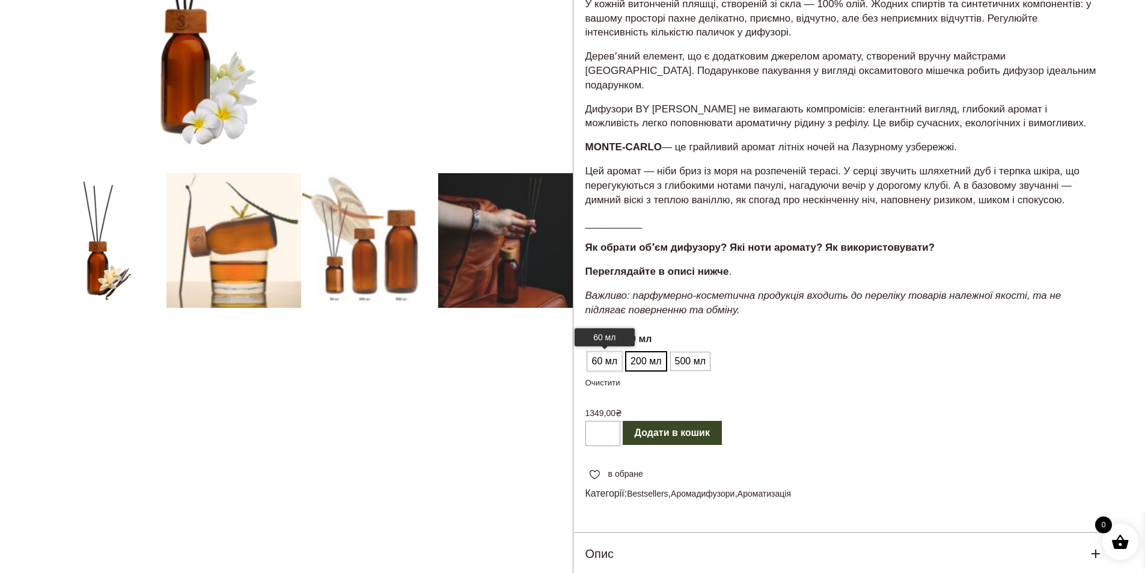
click at [610, 352] on span "60 мл" at bounding box center [605, 361] width 32 height 19
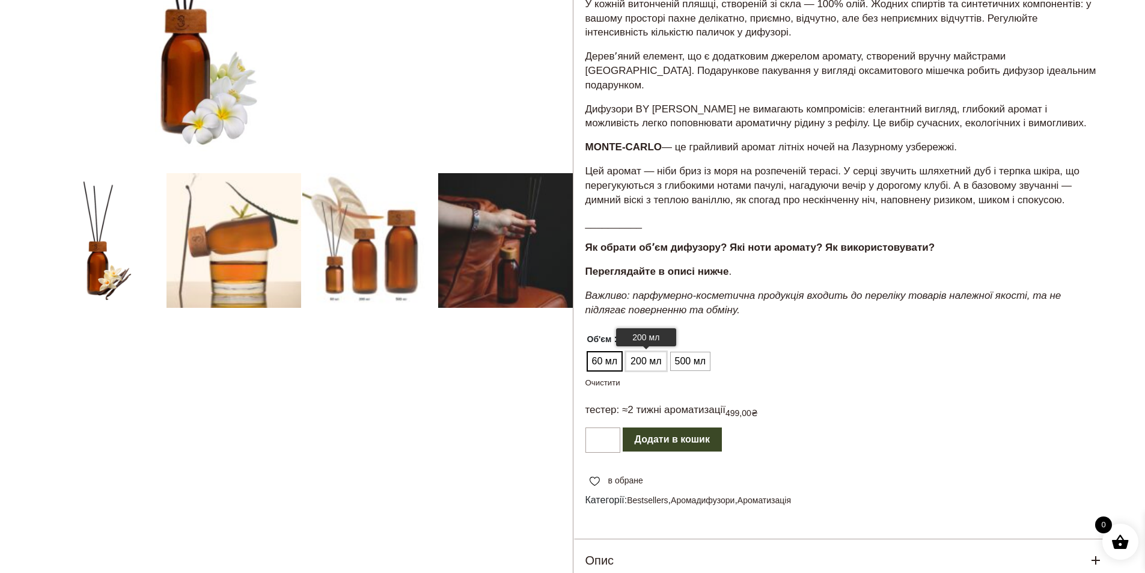
click at [636, 352] on span "200 мл" at bounding box center [645, 361] width 37 height 19
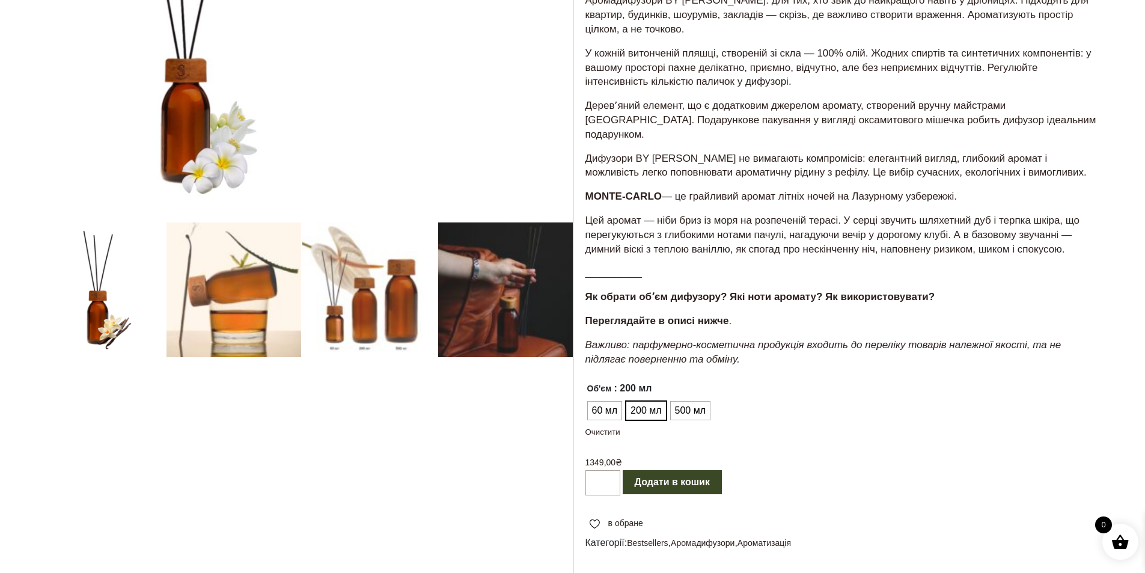
scroll to position [218, 0]
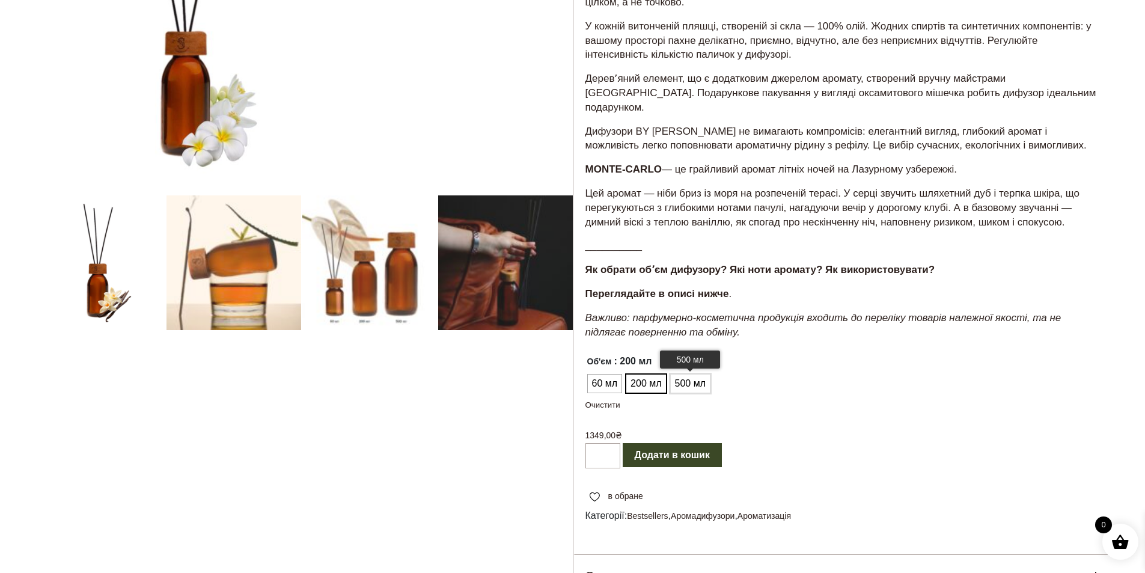
click at [706, 374] on span "500 мл" at bounding box center [690, 383] width 37 height 19
click at [662, 374] on span "200 мл" at bounding box center [645, 383] width 37 height 19
click at [685, 374] on span "500 мл" at bounding box center [690, 383] width 37 height 19
click at [646, 374] on span "200 мл" at bounding box center [645, 383] width 37 height 19
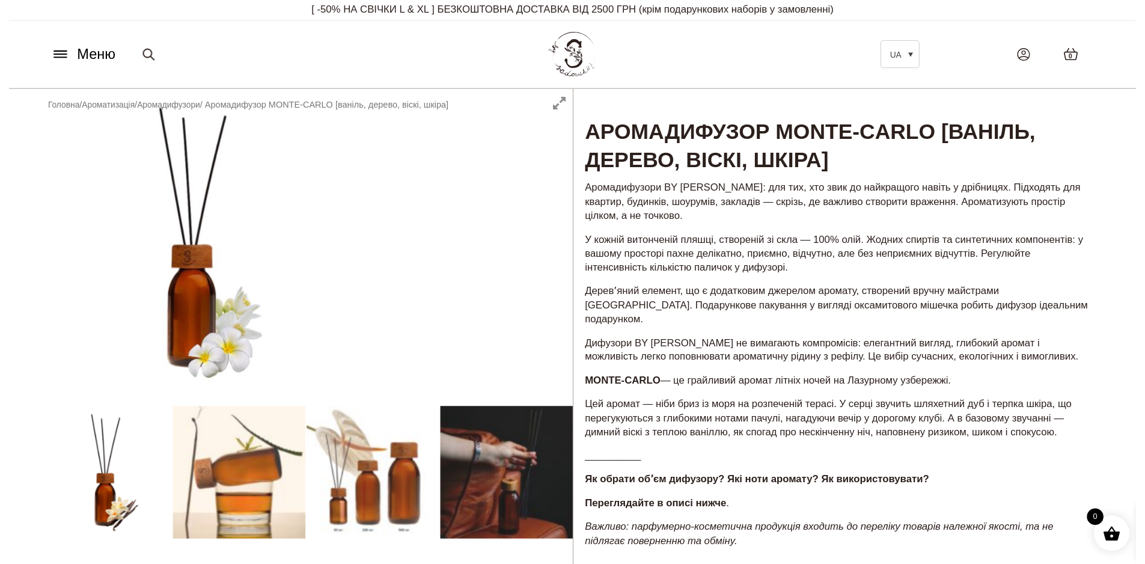
scroll to position [0, 0]
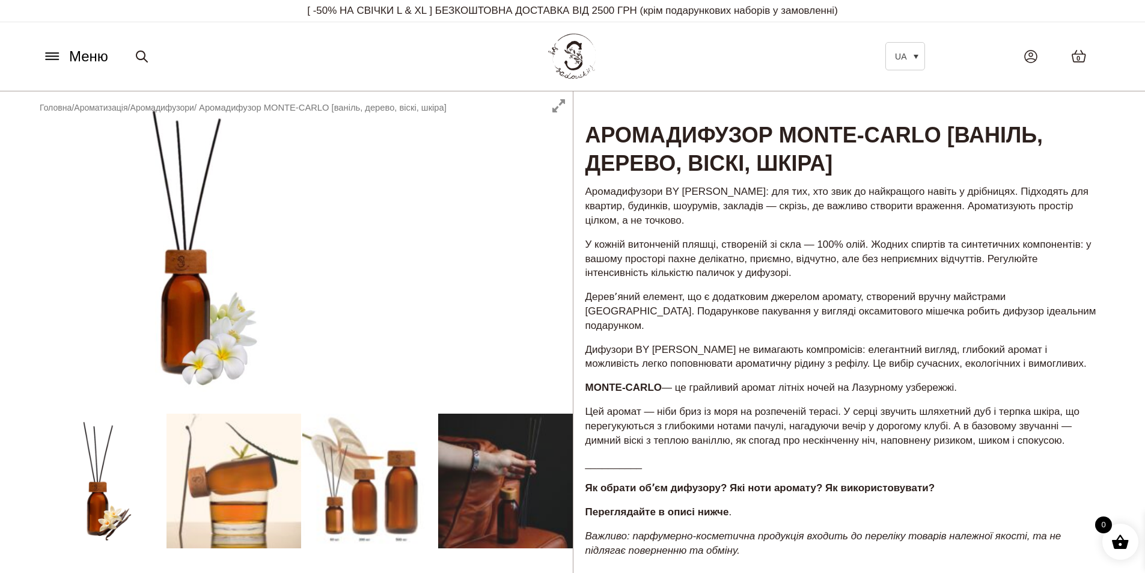
drag, startPoint x: 96, startPoint y: 61, endPoint x: 52, endPoint y: 61, distance: 43.3
click at [52, 61] on icon at bounding box center [52, 56] width 19 height 13
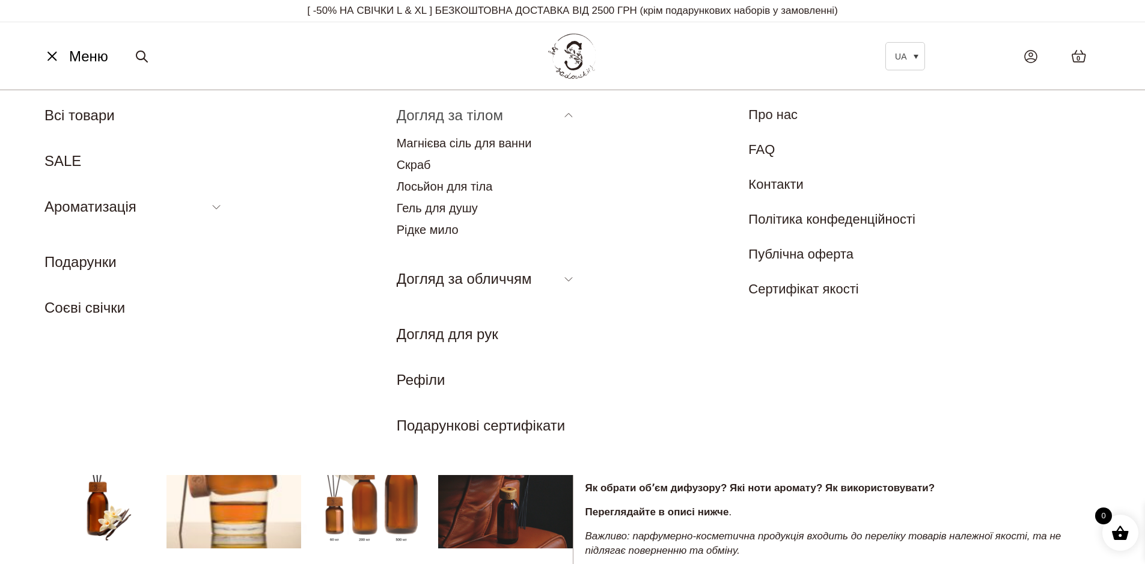
click at [571, 114] on li "Догляд за тілом Магнієва сіль для ванни Скраб Лосьйон для тіла Гель для душу Рі…" at bounding box center [487, 174] width 180 height 139
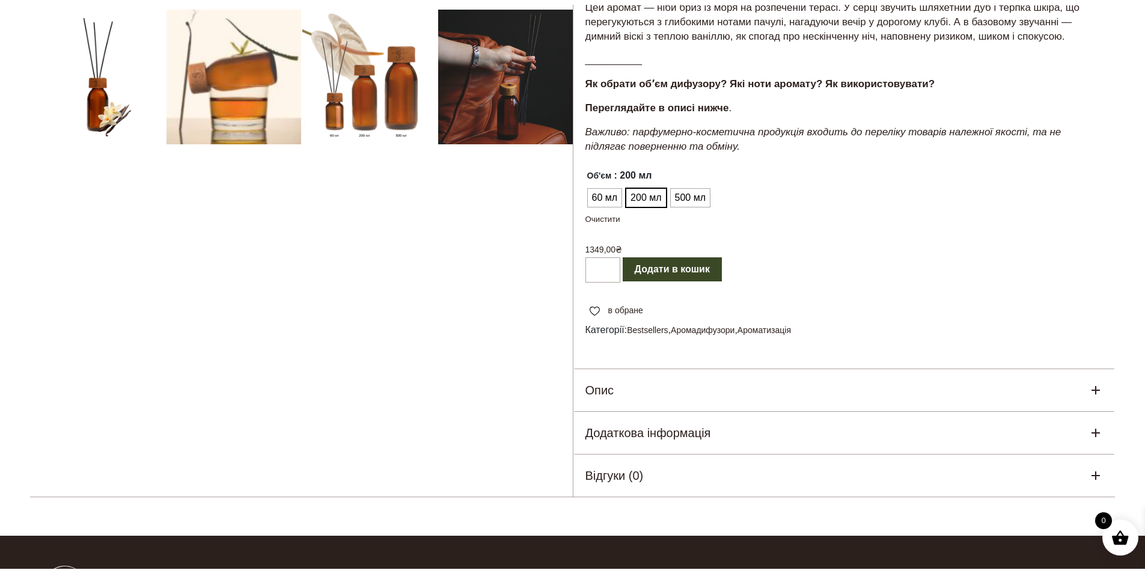
scroll to position [421, 0]
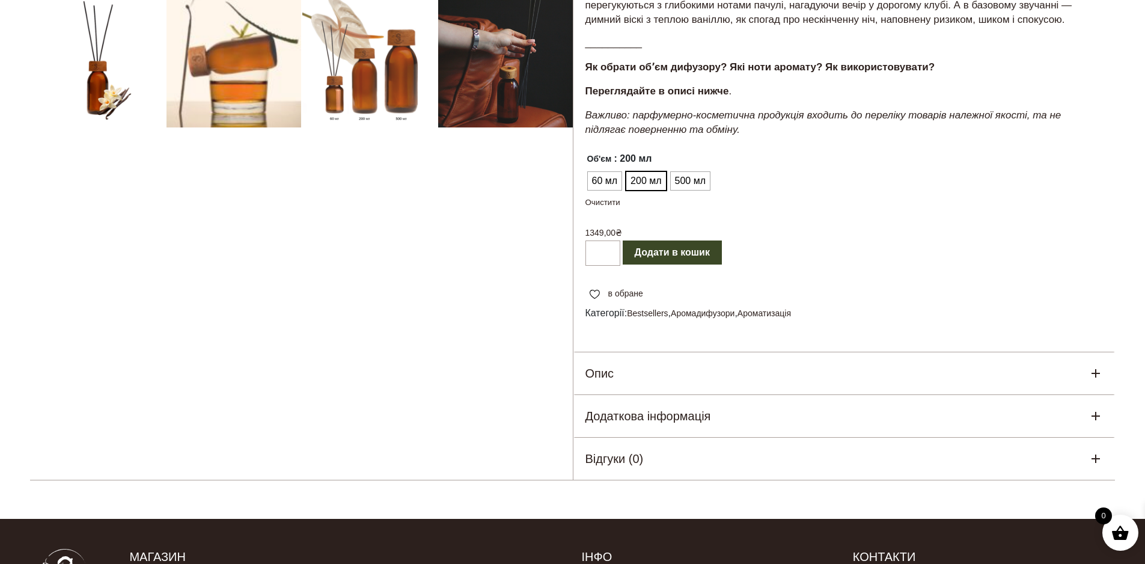
click at [961, 194] on form "**********" at bounding box center [844, 207] width 542 height 120
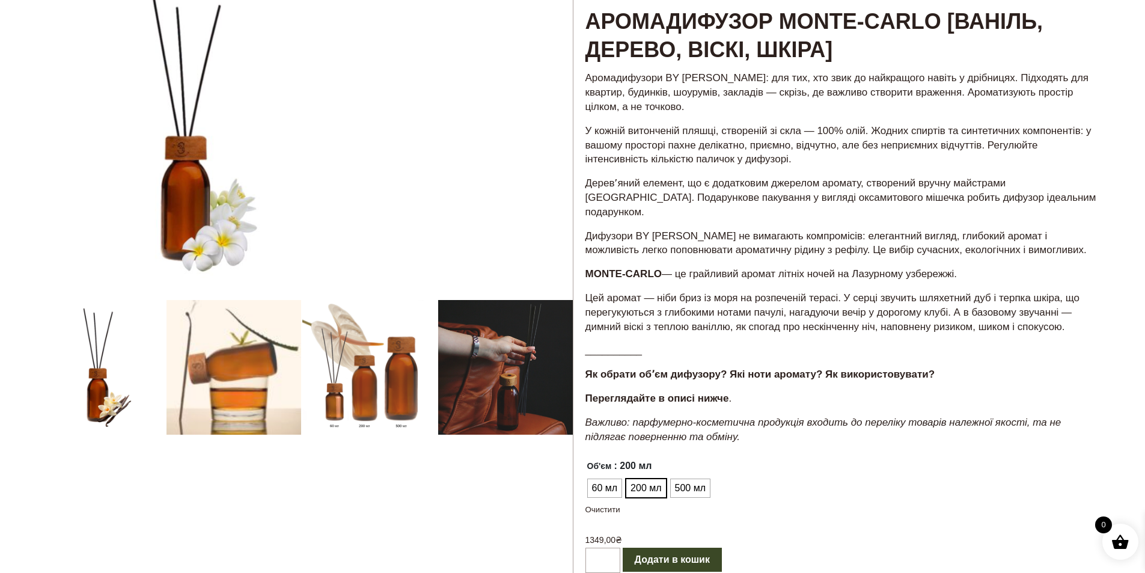
scroll to position [300, 0]
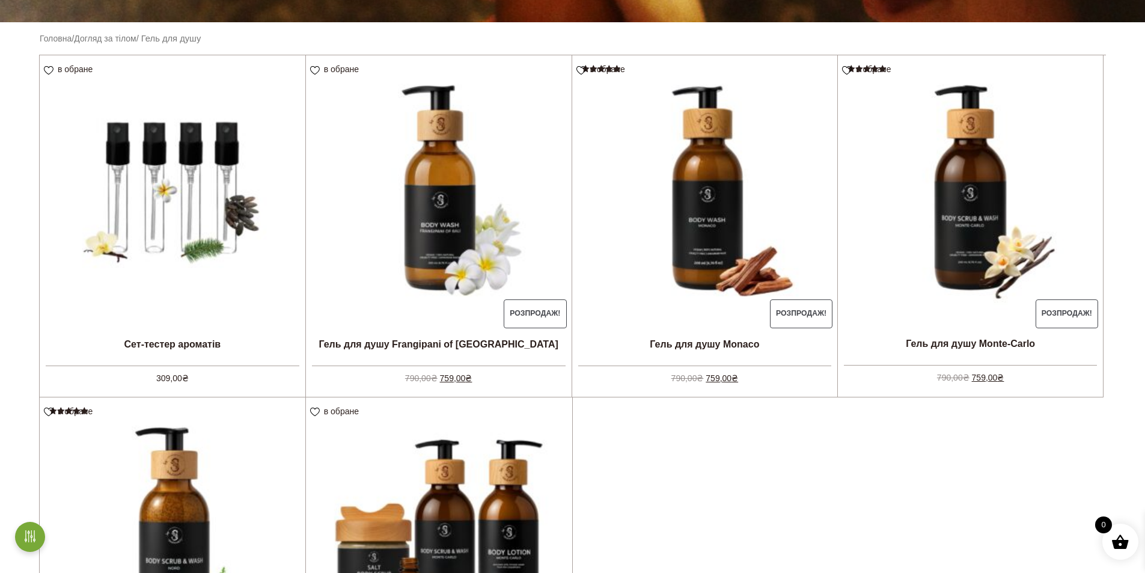
scroll to position [300, 0]
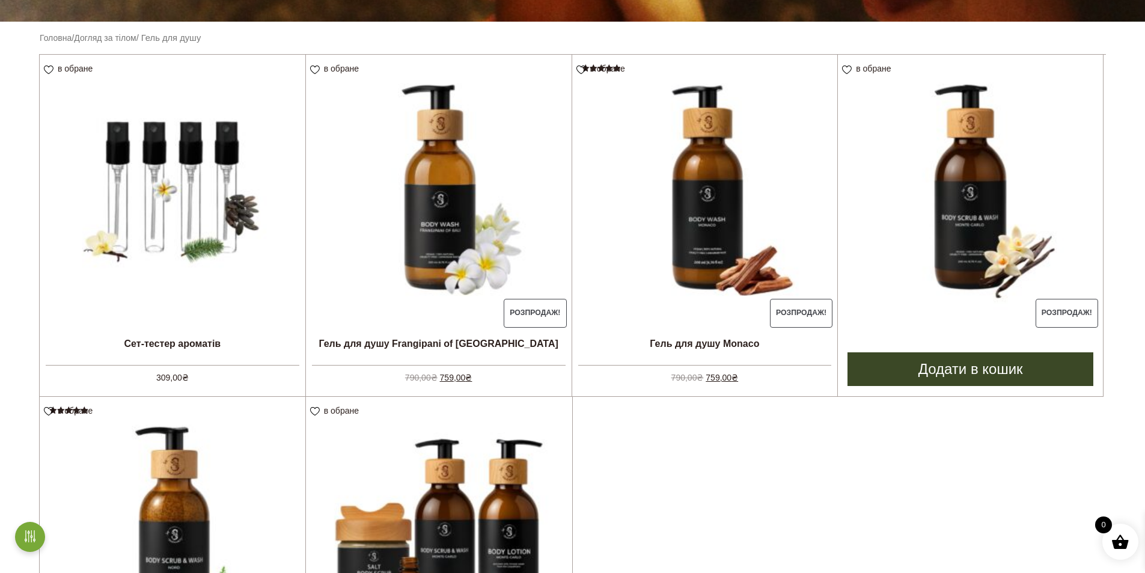
click at [968, 341] on li "в обране View wishlist Розпродаж! Гель для душу Monte-Carlo Оцінено в 5.00 з 5 …" at bounding box center [970, 226] width 266 height 342
click at [988, 245] on img at bounding box center [970, 187] width 265 height 265
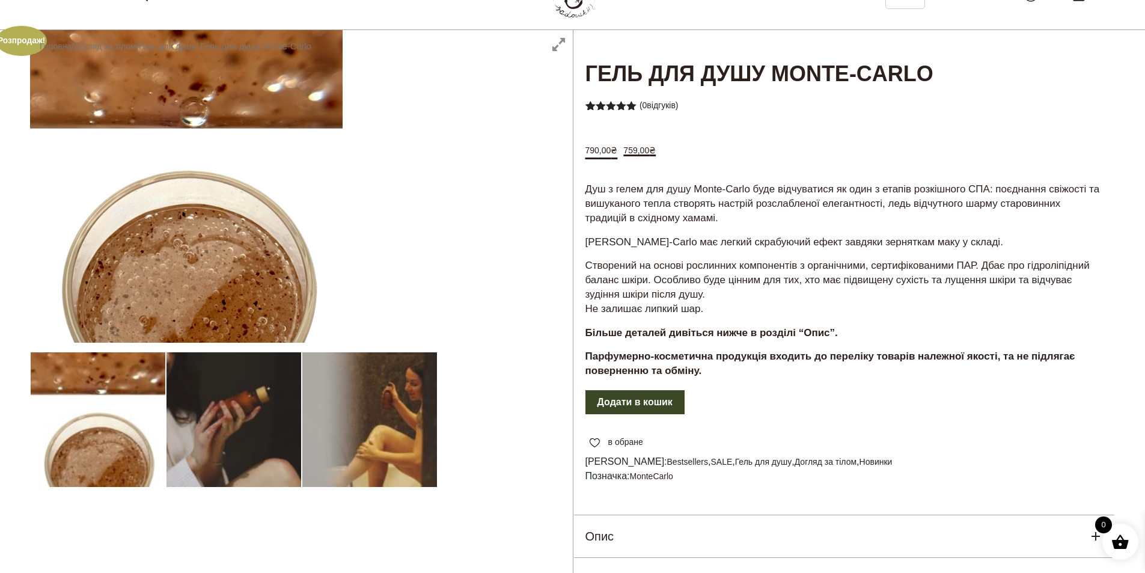
scroll to position [60, 0]
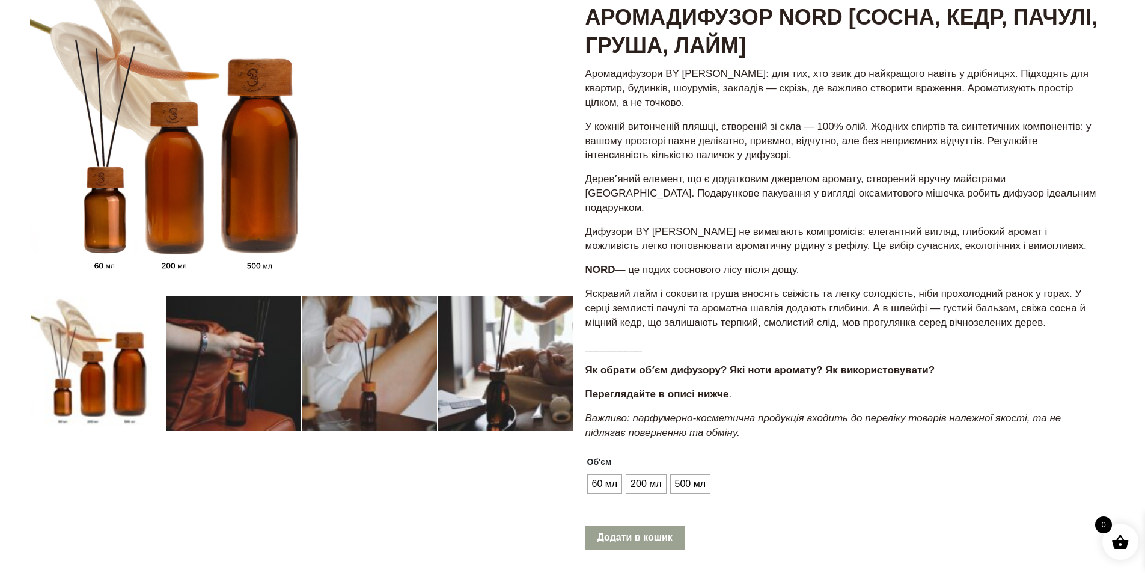
scroll to position [120, 0]
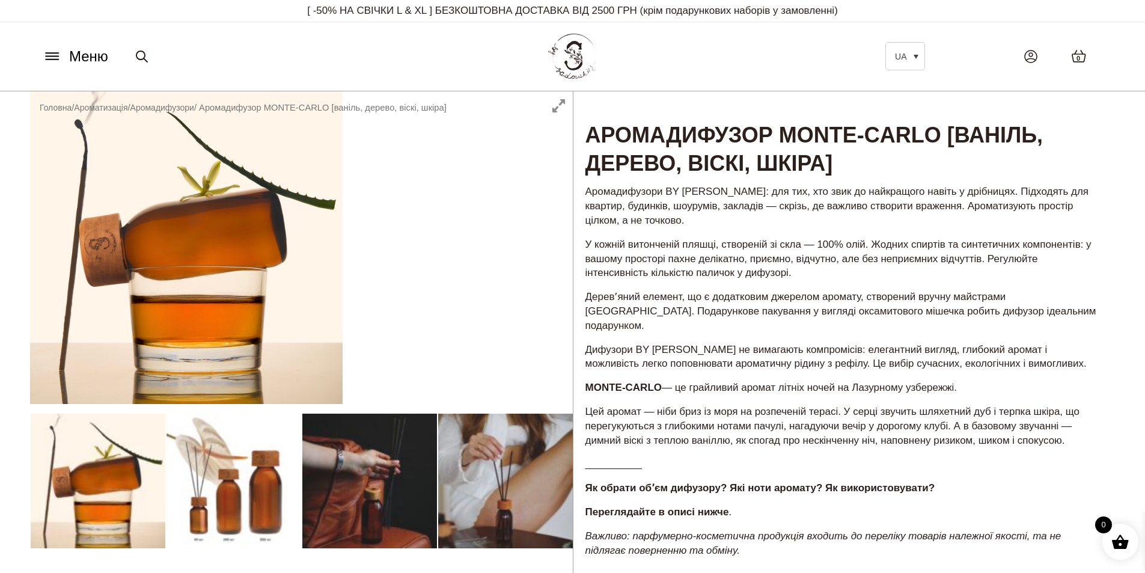
drag, startPoint x: 889, startPoint y: 2, endPoint x: 882, endPoint y: 94, distance: 92.9
click at [882, 94] on h1 "Аромадифузор MONTE-CARLO [ваніль, дерево, віскі, шкіра]" at bounding box center [844, 135] width 542 height 88
